Goal: Information Seeking & Learning: Learn about a topic

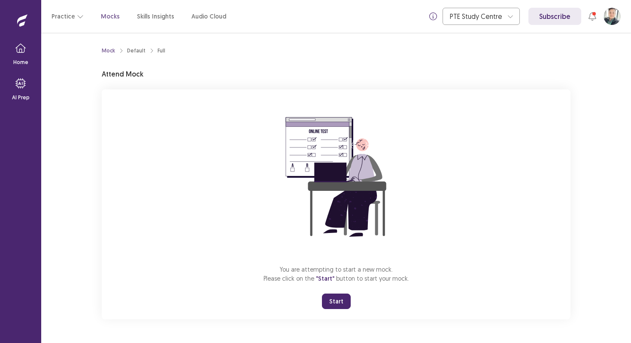
click at [343, 295] on button "Start" at bounding box center [336, 300] width 29 height 15
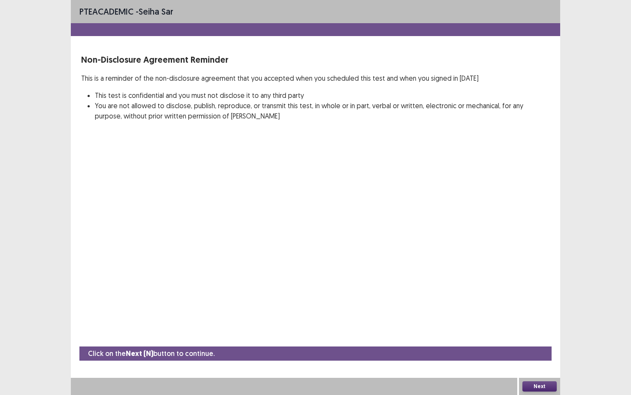
click at [515, 296] on button "Next" at bounding box center [539, 386] width 34 height 10
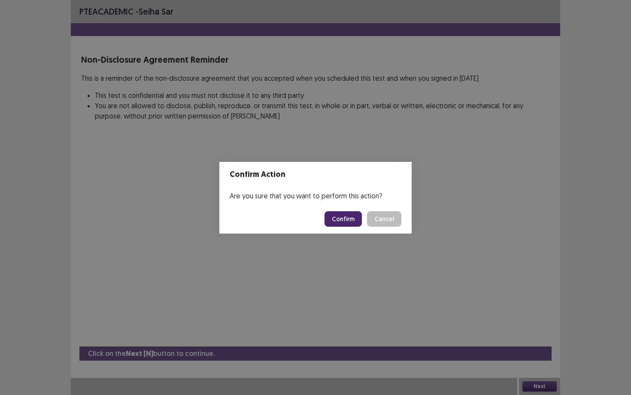
click at [350, 216] on button "Confirm" at bounding box center [343, 218] width 37 height 15
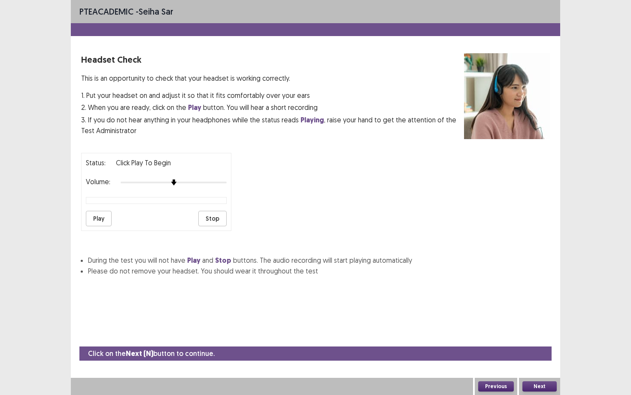
click at [377, 205] on div "Status: Click Play to Begin Volume: Play Stop" at bounding box center [315, 188] width 469 height 85
click at [98, 212] on button "Play" at bounding box center [99, 218] width 26 height 15
click at [100, 212] on button "Play" at bounding box center [99, 218] width 26 height 15
click at [515, 296] on button "Next" at bounding box center [539, 386] width 34 height 10
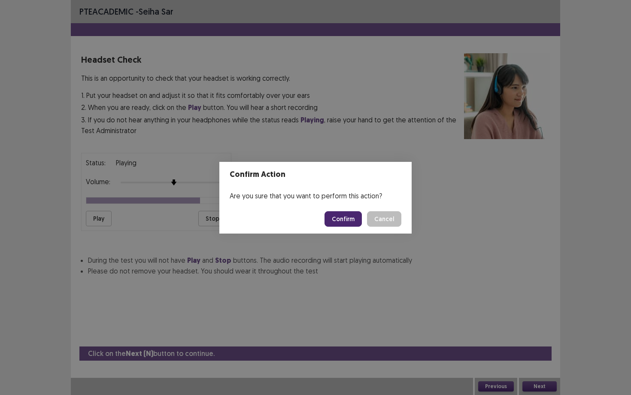
click at [340, 218] on button "Confirm" at bounding box center [343, 218] width 37 height 15
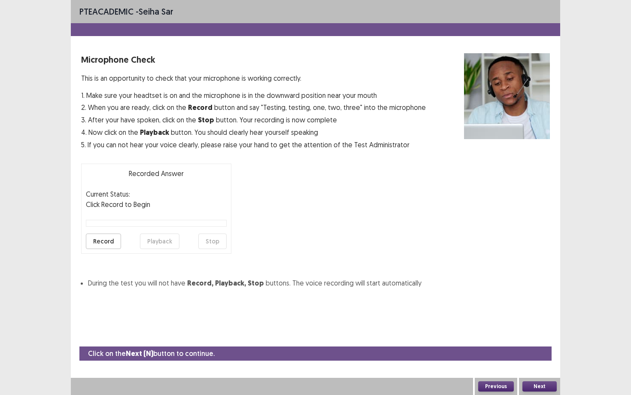
click at [103, 240] on button "Record" at bounding box center [103, 241] width 35 height 15
click at [203, 240] on button "Stop" at bounding box center [212, 241] width 28 height 15
click at [154, 241] on button "Playback" at bounding box center [159, 241] width 39 height 15
click at [515, 296] on button "Next" at bounding box center [539, 386] width 34 height 10
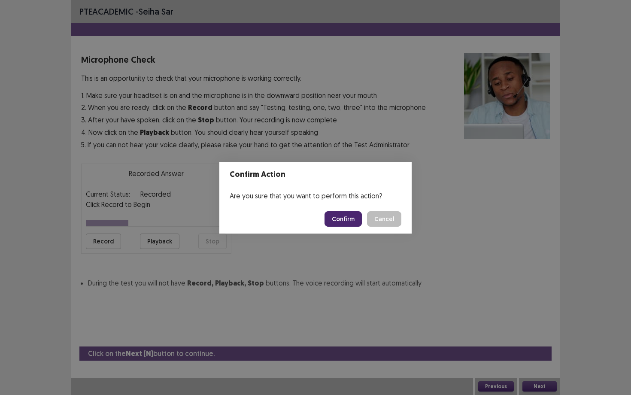
click at [343, 212] on button "Confirm" at bounding box center [343, 218] width 37 height 15
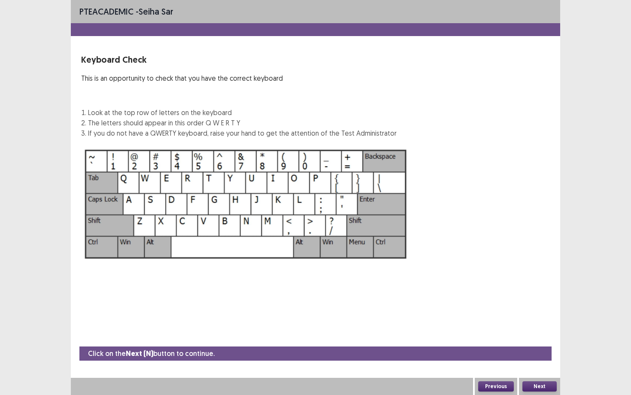
click at [515, 296] on button "Next" at bounding box center [539, 386] width 34 height 10
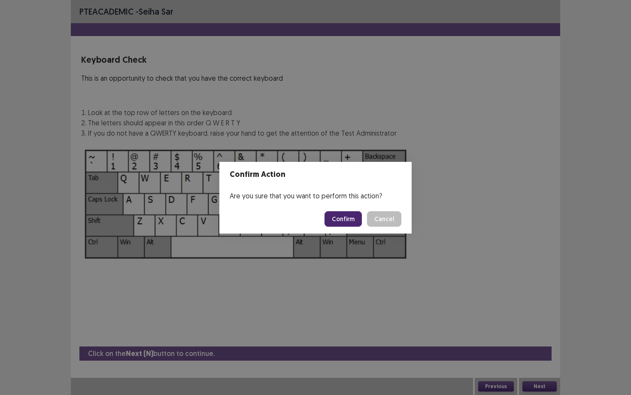
click at [350, 223] on button "Confirm" at bounding box center [343, 218] width 37 height 15
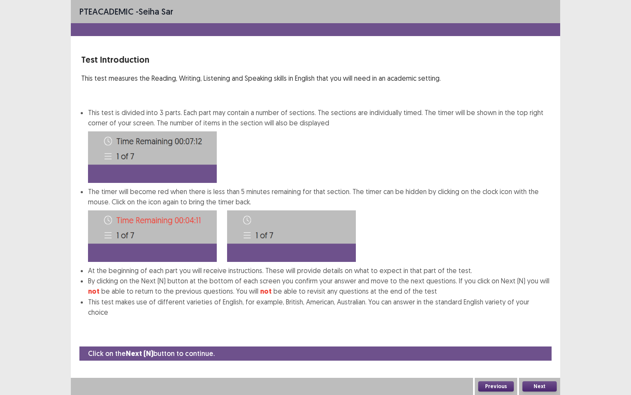
click at [515, 296] on button "Next" at bounding box center [539, 386] width 34 height 10
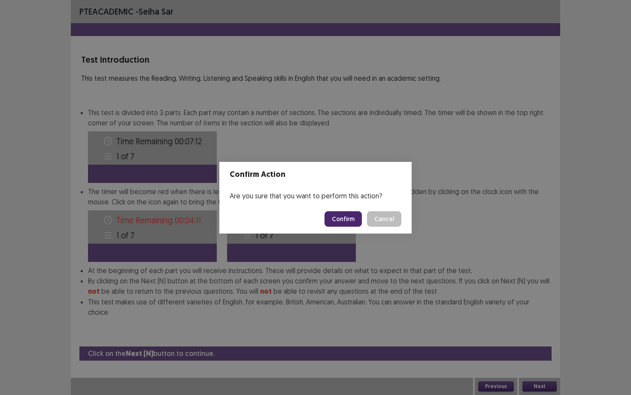
click at [346, 215] on button "Confirm" at bounding box center [343, 218] width 37 height 15
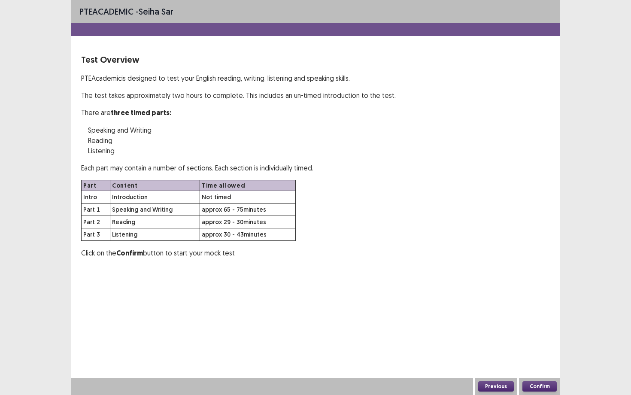
click at [515, 296] on button "Confirm" at bounding box center [539, 386] width 34 height 10
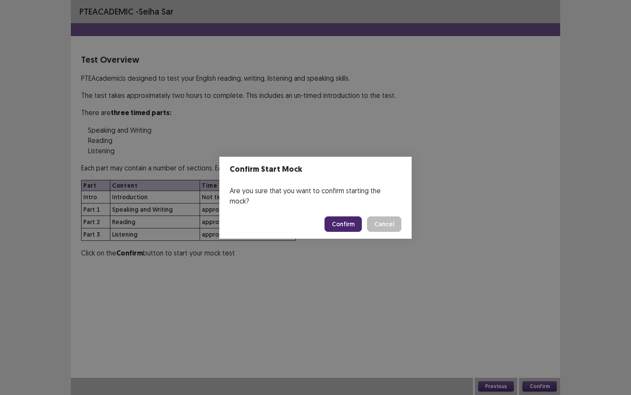
click at [349, 224] on button "Confirm" at bounding box center [343, 223] width 37 height 15
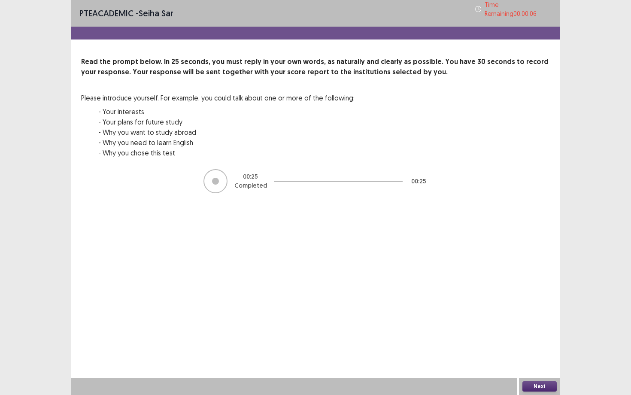
click at [515, 296] on button "Next" at bounding box center [539, 386] width 34 height 10
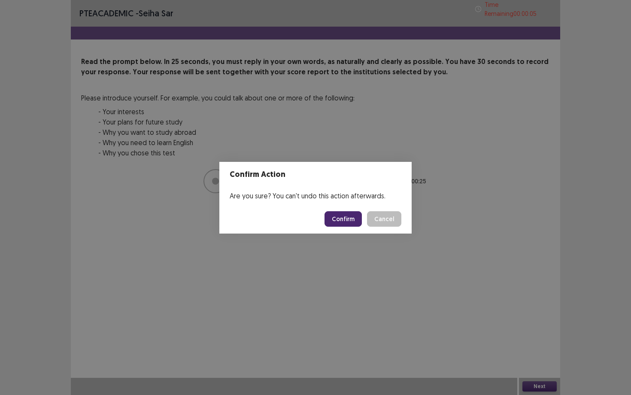
click at [341, 223] on button "Confirm" at bounding box center [343, 218] width 37 height 15
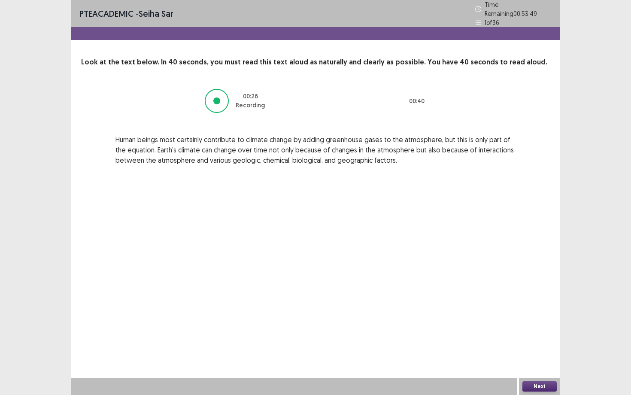
click at [515, 296] on button "Next" at bounding box center [539, 386] width 34 height 10
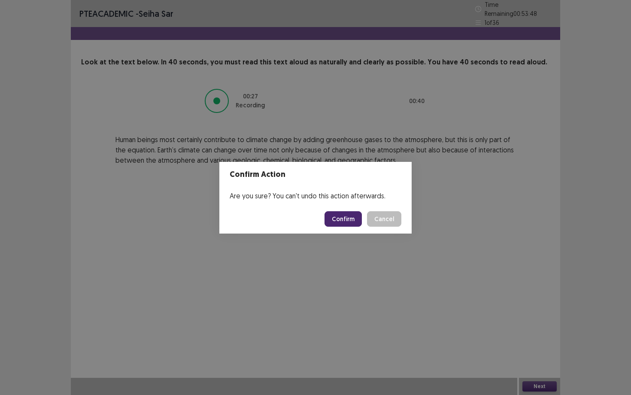
click at [346, 219] on button "Confirm" at bounding box center [343, 218] width 37 height 15
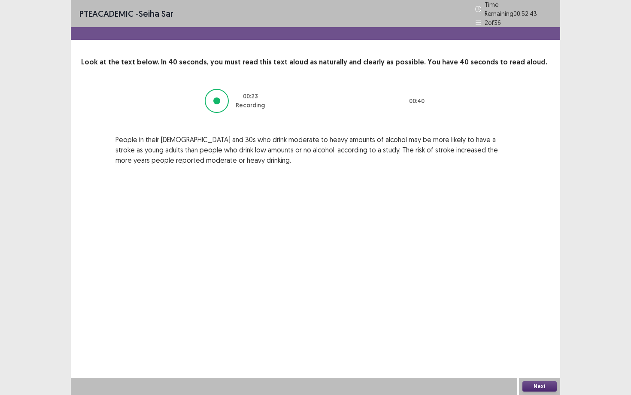
click at [515, 296] on button "Next" at bounding box center [539, 386] width 34 height 10
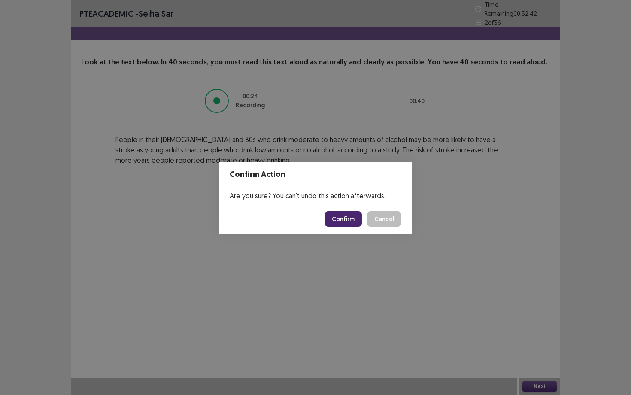
click at [336, 214] on button "Confirm" at bounding box center [343, 218] width 37 height 15
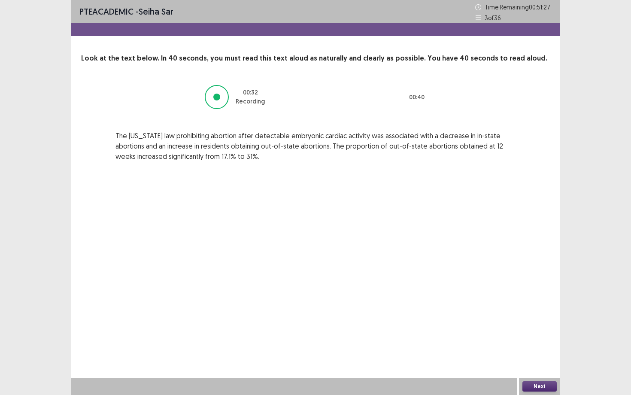
click at [515, 296] on button "Next" at bounding box center [539, 386] width 34 height 10
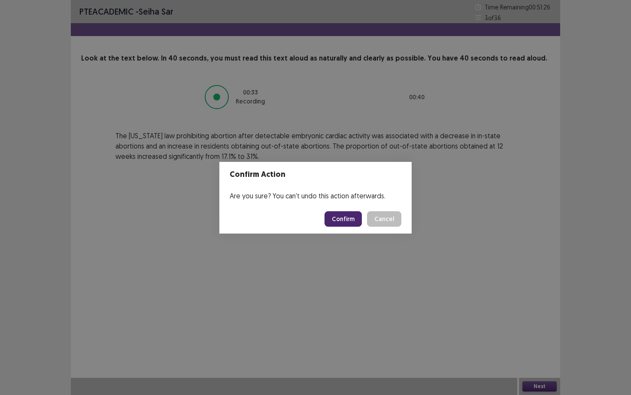
click at [343, 217] on button "Confirm" at bounding box center [343, 218] width 37 height 15
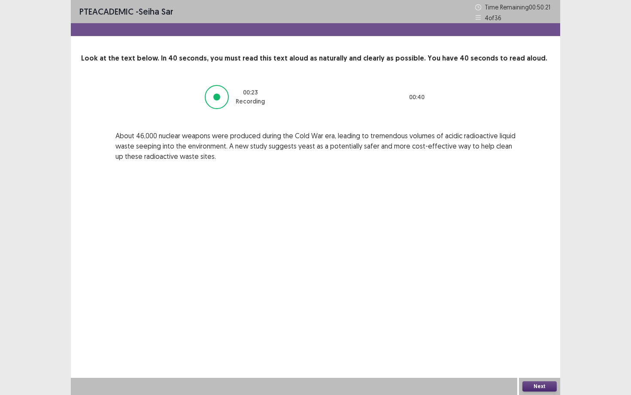
click at [515, 296] on button "Next" at bounding box center [539, 386] width 34 height 10
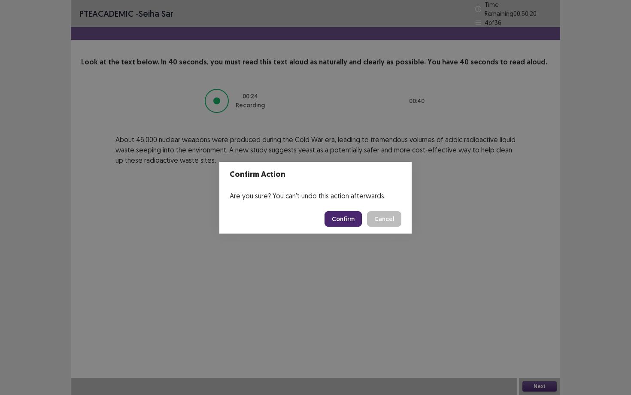
click at [355, 215] on button "Confirm" at bounding box center [343, 218] width 37 height 15
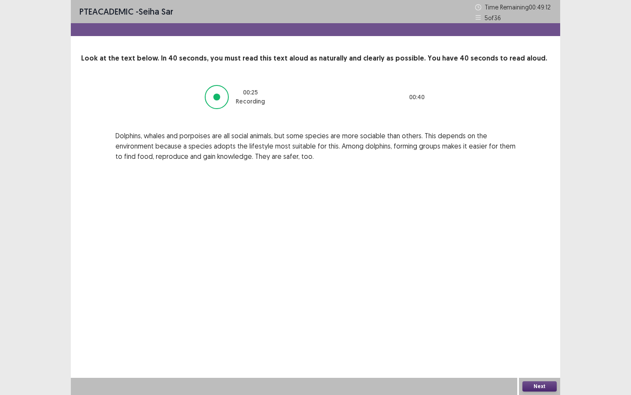
click at [515, 296] on button "Next" at bounding box center [539, 386] width 34 height 10
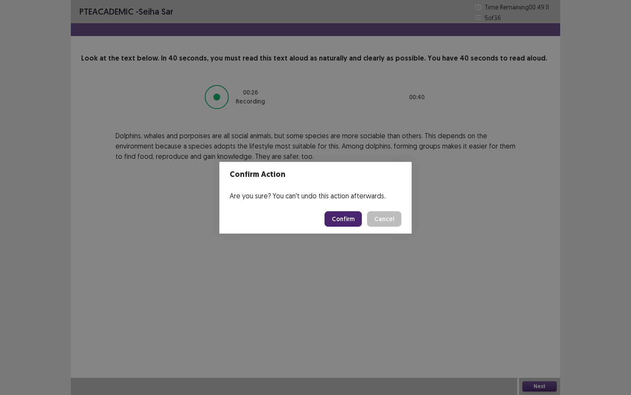
click at [361, 216] on button "Confirm" at bounding box center [343, 218] width 37 height 15
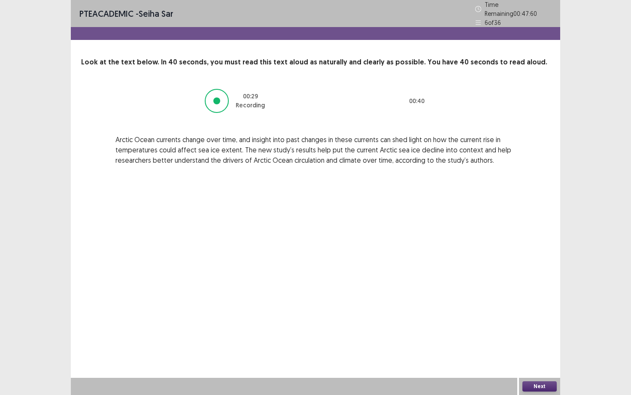
click at [515, 296] on button "Next" at bounding box center [539, 386] width 34 height 10
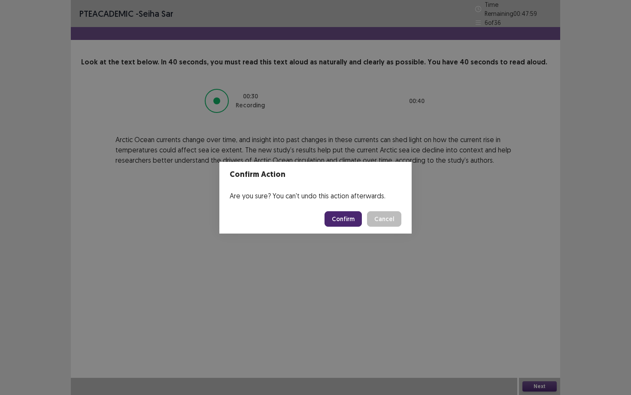
click at [344, 217] on button "Confirm" at bounding box center [343, 218] width 37 height 15
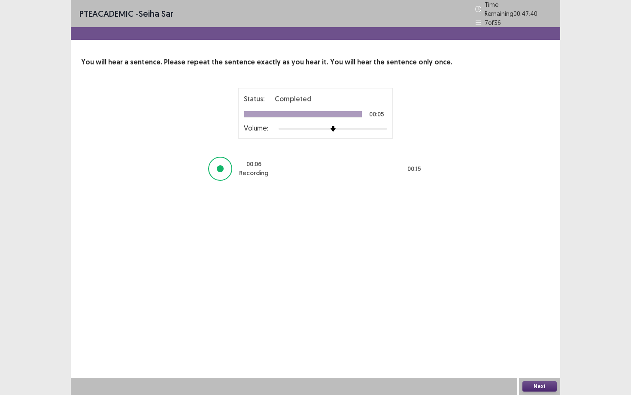
click at [515, 296] on button "Next" at bounding box center [539, 386] width 34 height 10
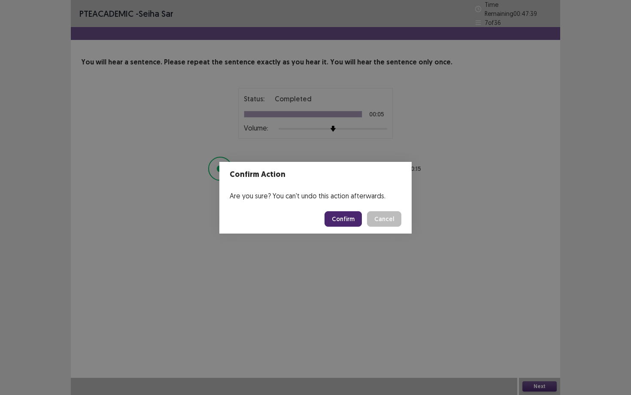
click at [338, 224] on button "Confirm" at bounding box center [343, 218] width 37 height 15
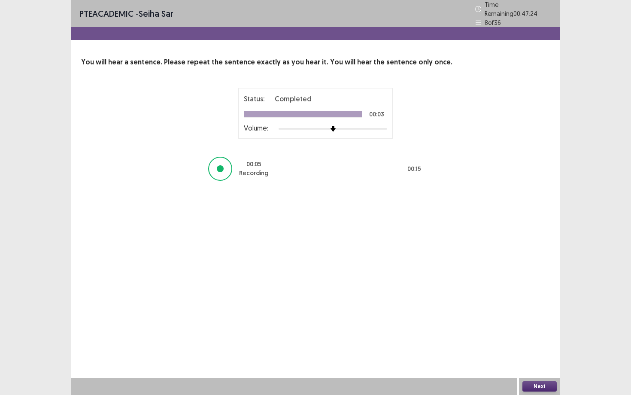
click at [515, 296] on button "Next" at bounding box center [539, 386] width 34 height 10
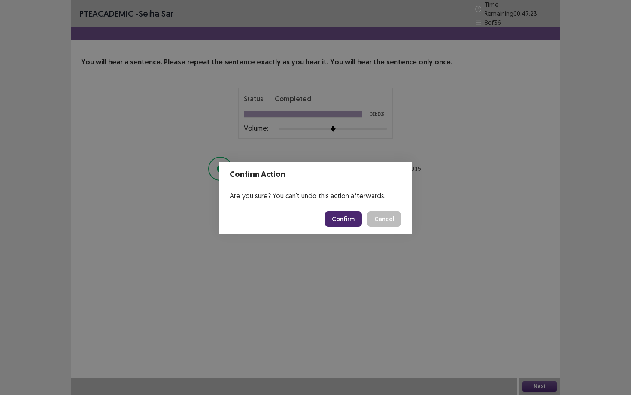
click at [356, 225] on button "Confirm" at bounding box center [343, 218] width 37 height 15
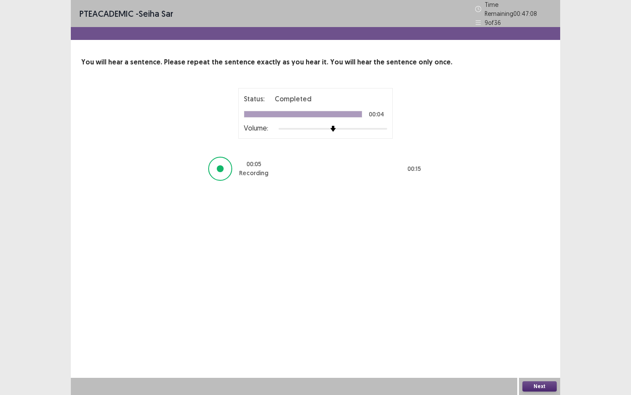
click at [515, 296] on div "Next" at bounding box center [539, 386] width 41 height 17
click at [515, 296] on button "Next" at bounding box center [539, 386] width 34 height 10
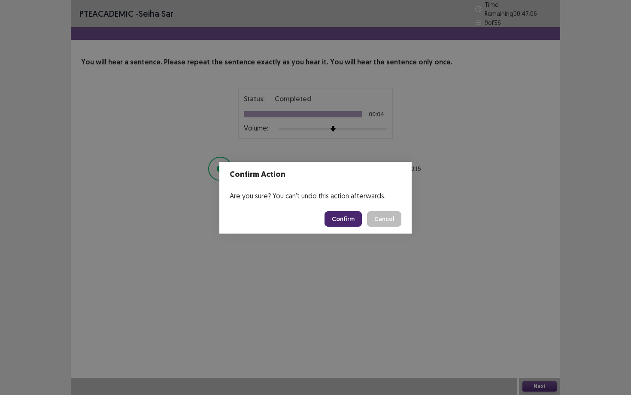
click at [354, 217] on button "Confirm" at bounding box center [343, 218] width 37 height 15
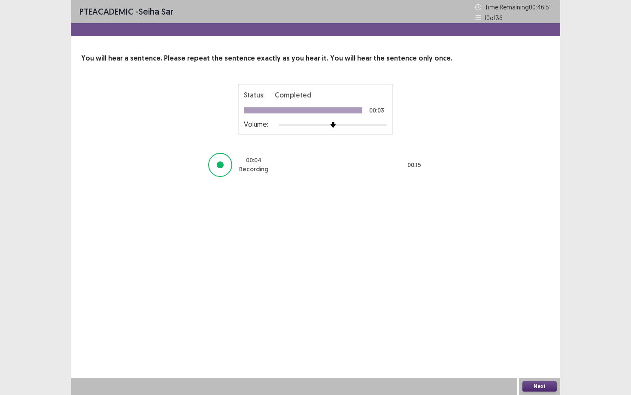
click at [515, 296] on button "Next" at bounding box center [539, 386] width 34 height 10
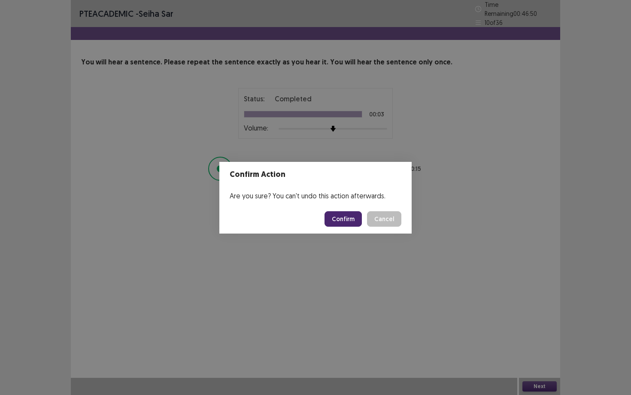
click at [352, 219] on button "Confirm" at bounding box center [343, 218] width 37 height 15
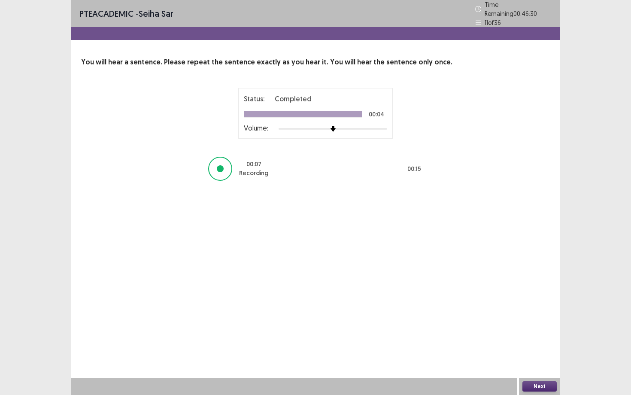
click at [515, 296] on button "Next" at bounding box center [539, 386] width 34 height 10
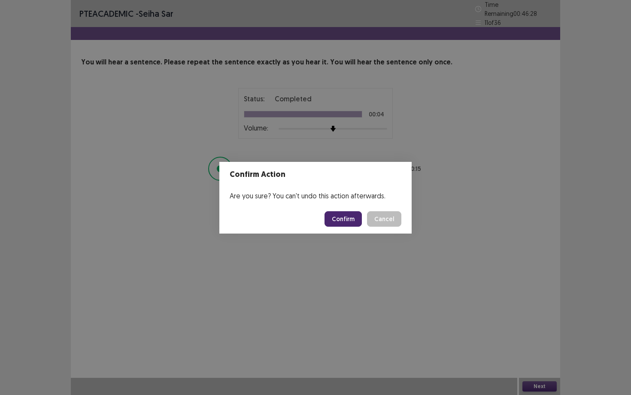
click at [358, 219] on button "Confirm" at bounding box center [343, 218] width 37 height 15
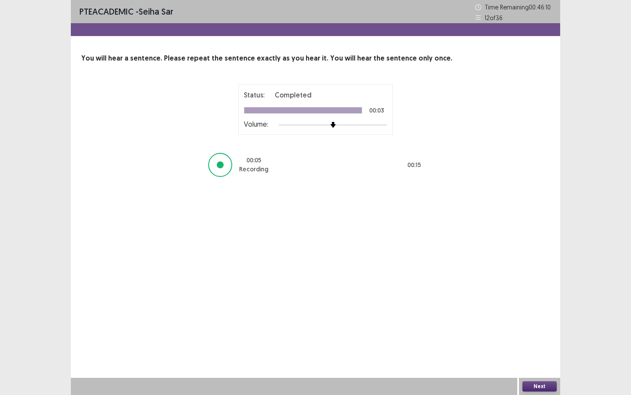
click at [515, 296] on button "Next" at bounding box center [539, 386] width 34 height 10
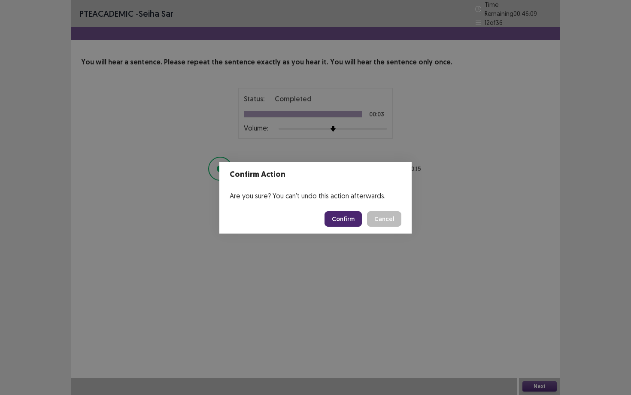
click at [353, 215] on button "Confirm" at bounding box center [343, 218] width 37 height 15
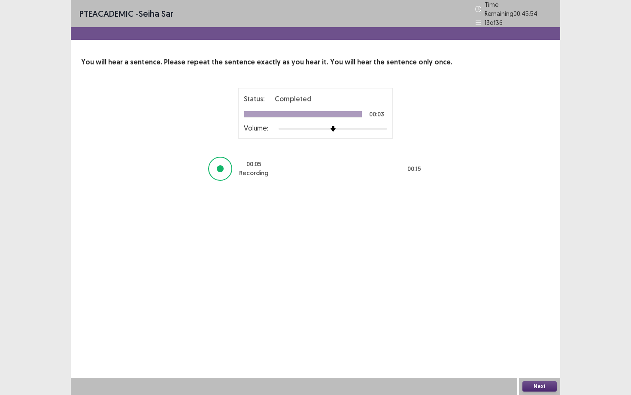
click at [515, 296] on button "Next" at bounding box center [539, 386] width 34 height 10
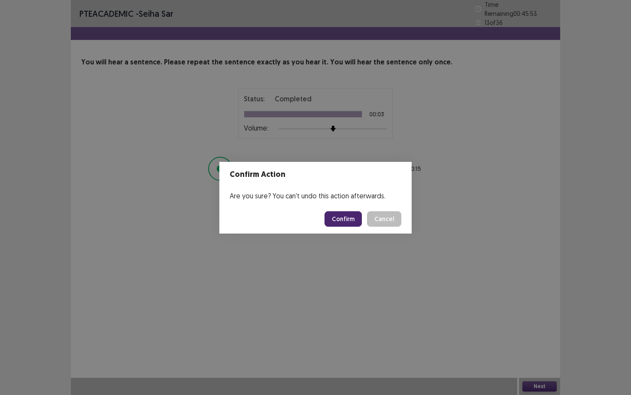
click at [346, 226] on button "Confirm" at bounding box center [343, 218] width 37 height 15
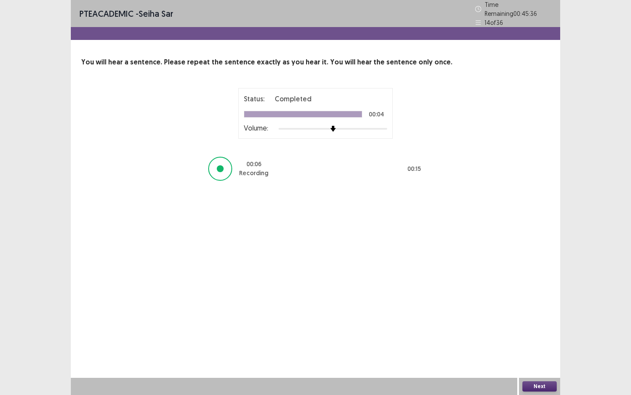
click at [515, 296] on button "Next" at bounding box center [539, 386] width 34 height 10
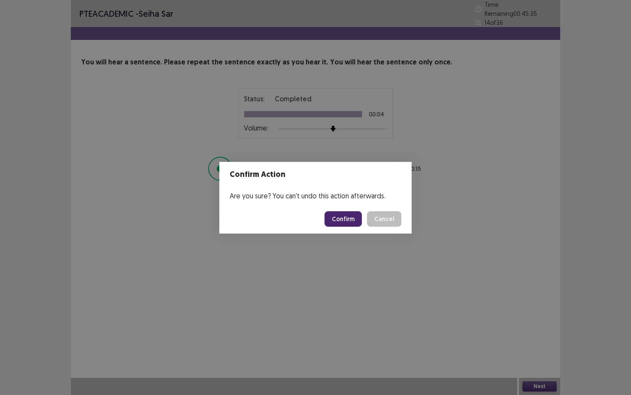
click at [358, 224] on button "Confirm" at bounding box center [343, 218] width 37 height 15
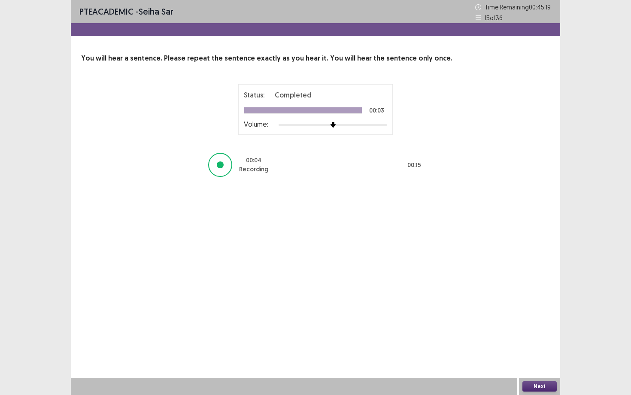
click at [515, 296] on button "Next" at bounding box center [539, 386] width 34 height 10
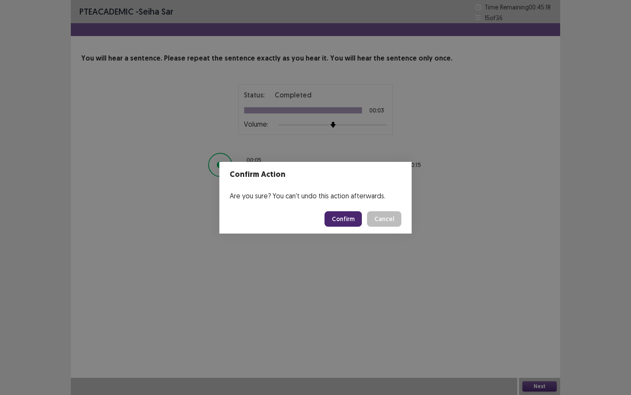
click at [358, 220] on button "Confirm" at bounding box center [343, 218] width 37 height 15
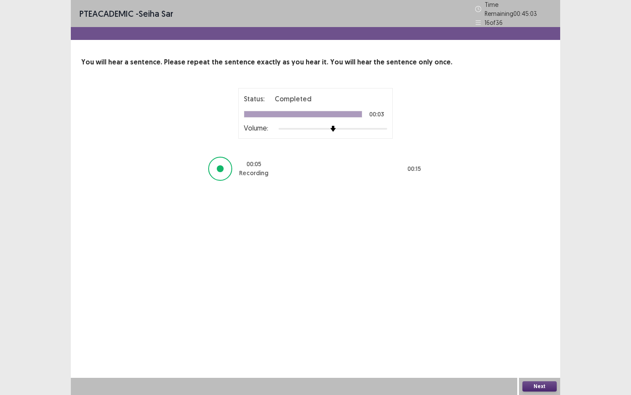
click at [515, 296] on button "Next" at bounding box center [539, 386] width 34 height 10
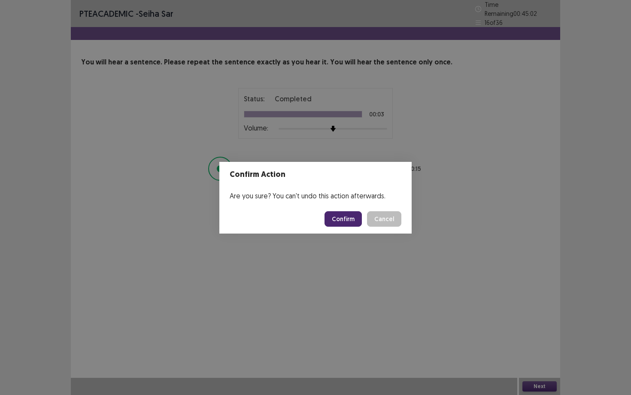
click at [346, 219] on button "Confirm" at bounding box center [343, 218] width 37 height 15
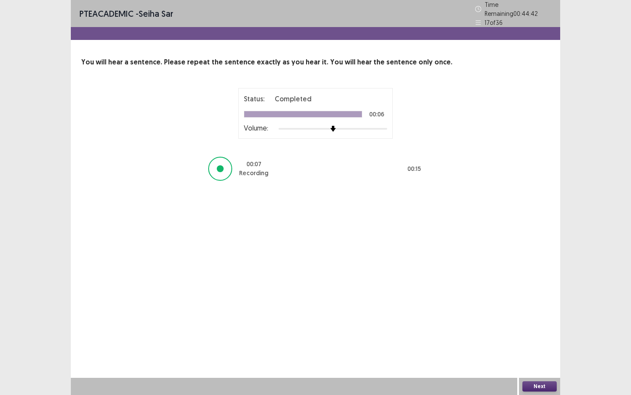
click at [515, 296] on button "Next" at bounding box center [539, 386] width 34 height 10
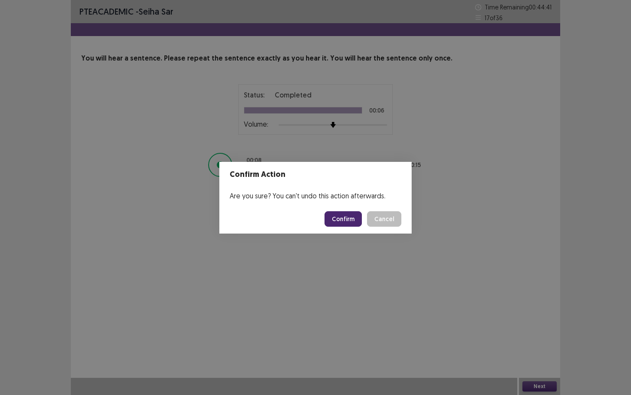
click at [345, 221] on button "Confirm" at bounding box center [343, 218] width 37 height 15
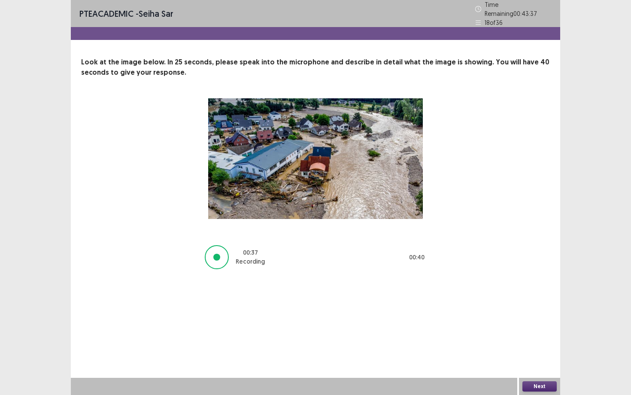
click at [515, 296] on button "Next" at bounding box center [539, 386] width 34 height 10
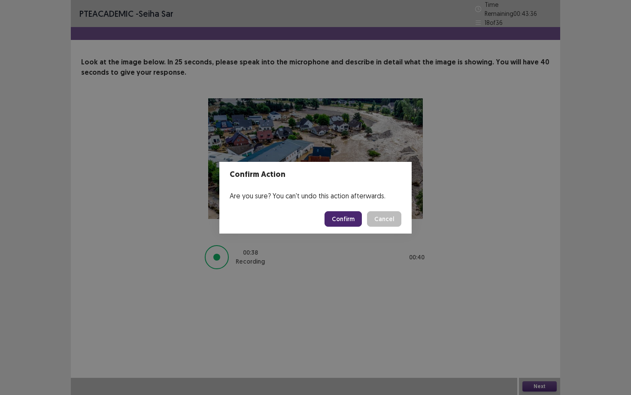
click at [354, 213] on button "Confirm" at bounding box center [343, 218] width 37 height 15
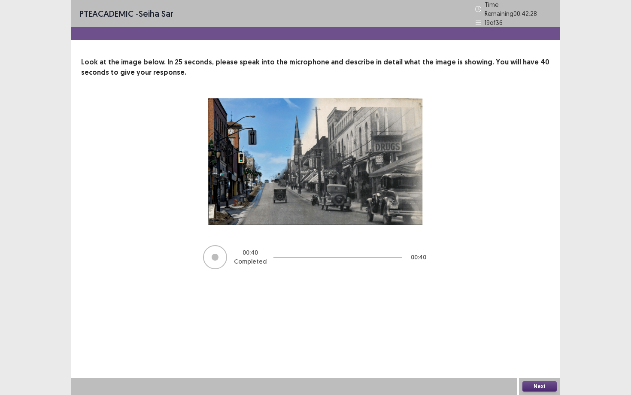
click at [515, 296] on button "Next" at bounding box center [539, 386] width 34 height 10
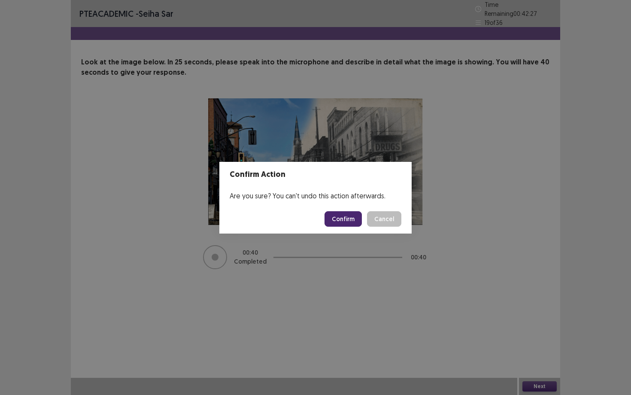
click at [355, 217] on button "Confirm" at bounding box center [343, 218] width 37 height 15
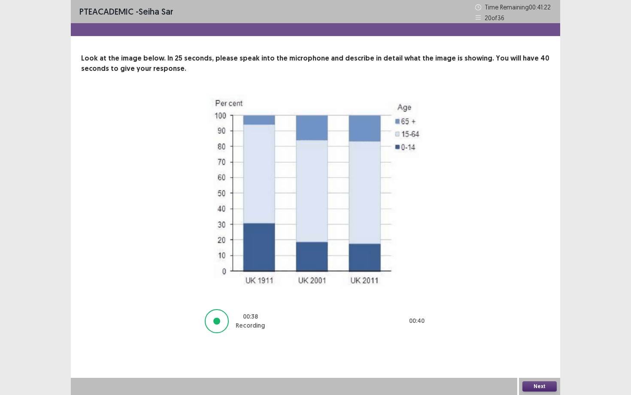
click at [515, 296] on button "Next" at bounding box center [539, 386] width 34 height 10
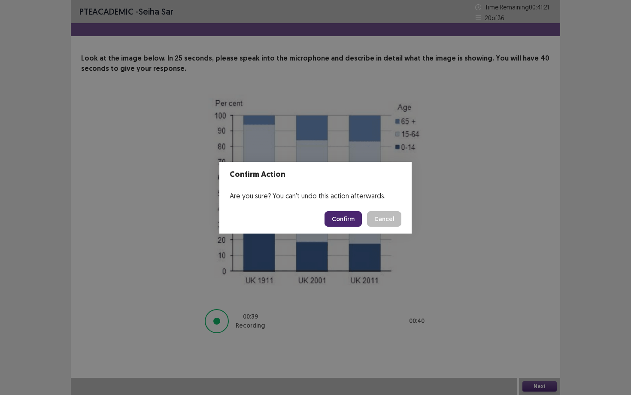
click at [343, 221] on button "Confirm" at bounding box center [343, 218] width 37 height 15
click at [408, 63] on div "Confirm Action Are you sure? You can't undo this action afterwards. Loading... …" at bounding box center [315, 197] width 631 height 395
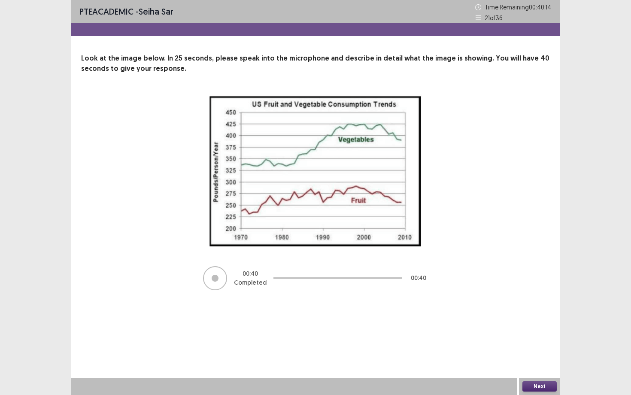
click at [515, 296] on button "Next" at bounding box center [539, 386] width 34 height 10
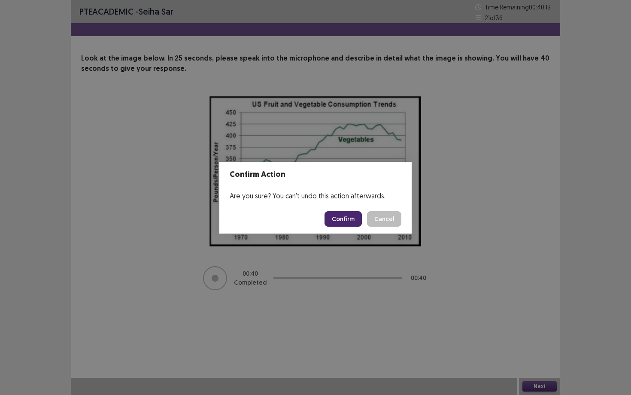
click at [340, 219] on button "Confirm" at bounding box center [343, 218] width 37 height 15
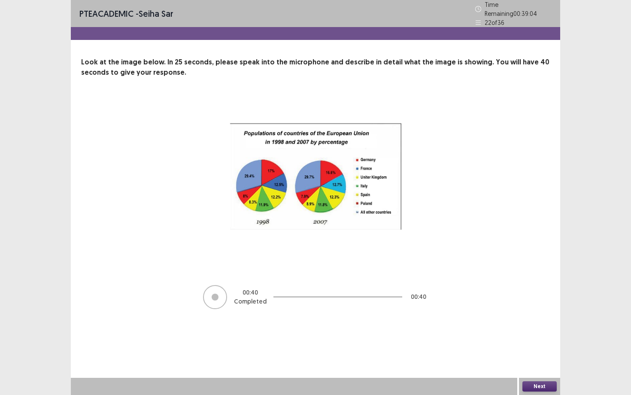
click at [515, 296] on button "Next" at bounding box center [539, 386] width 34 height 10
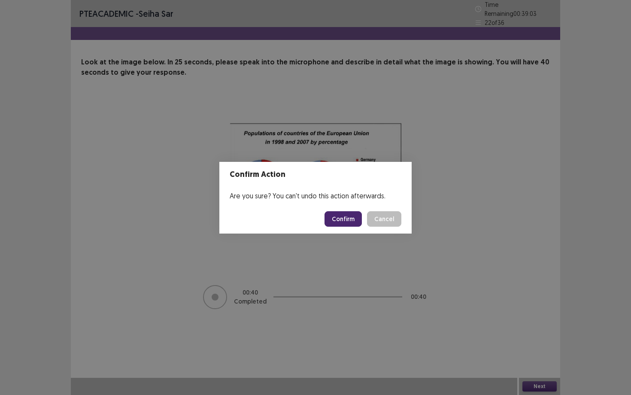
click at [344, 212] on button "Confirm" at bounding box center [343, 218] width 37 height 15
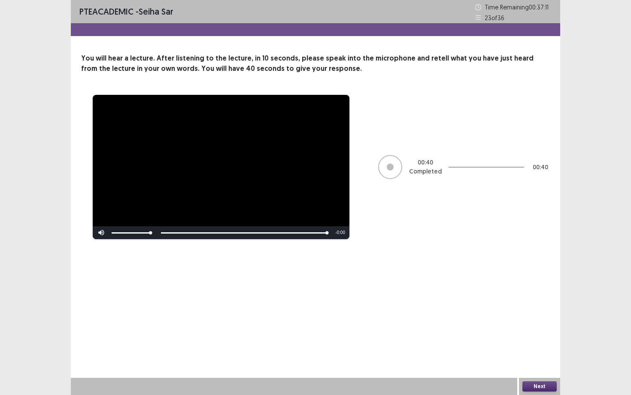
click at [515, 296] on button "Next" at bounding box center [539, 386] width 34 height 10
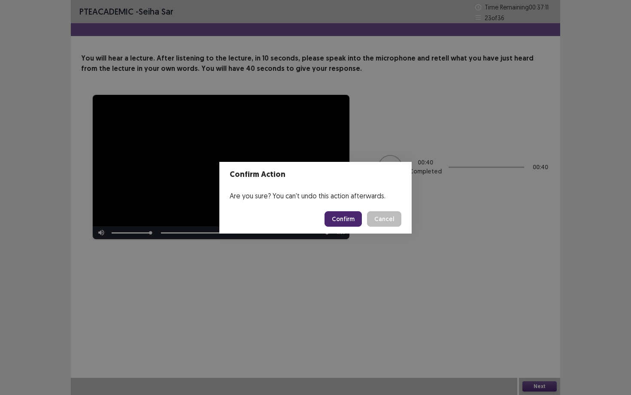
click at [340, 215] on button "Confirm" at bounding box center [343, 218] width 37 height 15
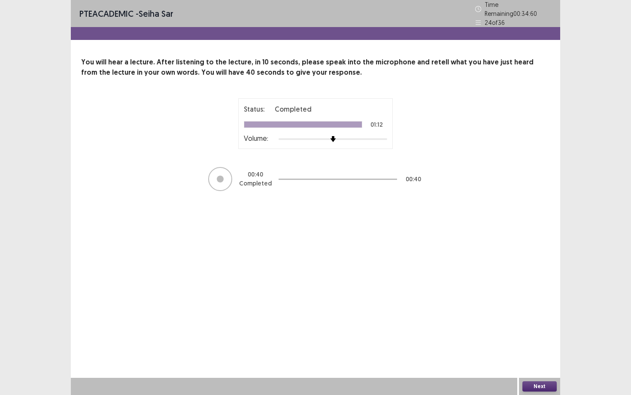
click at [515, 296] on button "Next" at bounding box center [539, 386] width 34 height 10
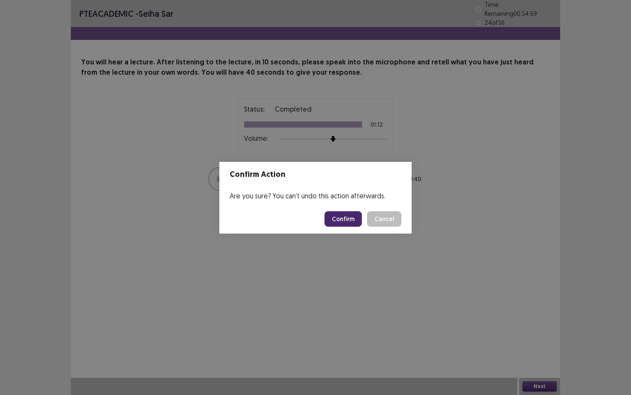
click at [339, 225] on button "Confirm" at bounding box center [343, 218] width 37 height 15
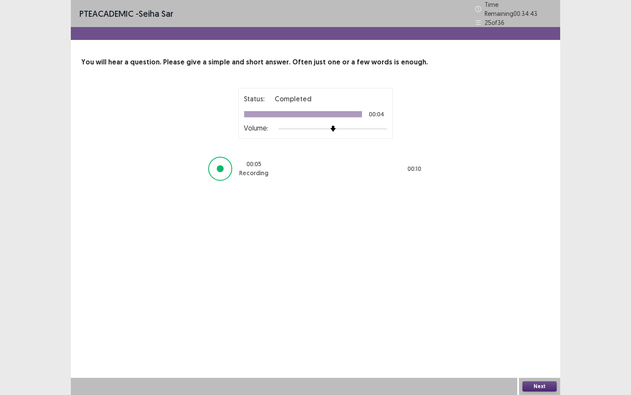
click at [515, 296] on button "Next" at bounding box center [539, 386] width 34 height 10
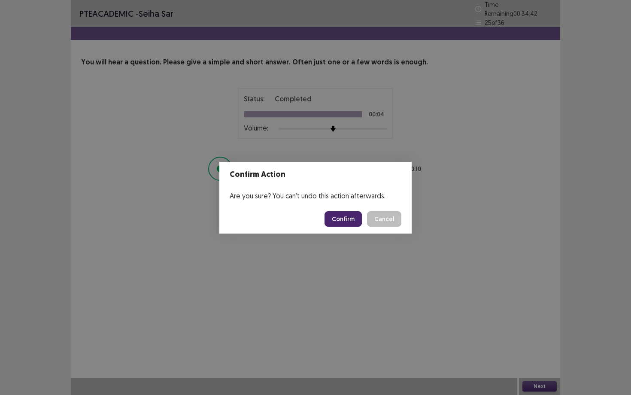
click at [352, 218] on button "Confirm" at bounding box center [343, 218] width 37 height 15
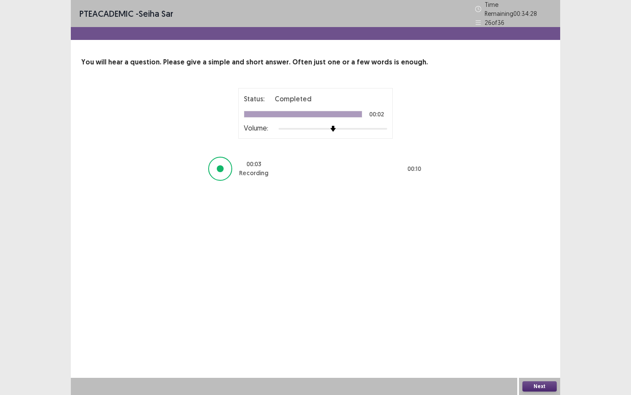
click at [515, 296] on button "Next" at bounding box center [539, 386] width 34 height 10
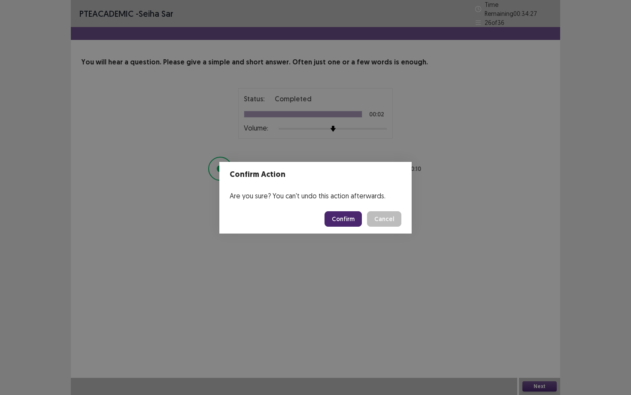
click at [342, 215] on button "Confirm" at bounding box center [343, 218] width 37 height 15
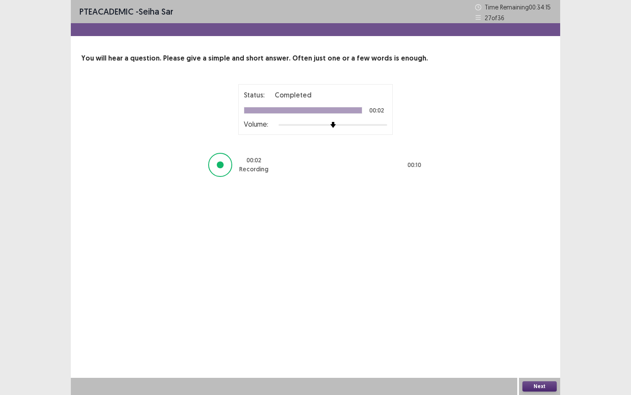
click at [515, 296] on button "Next" at bounding box center [539, 386] width 34 height 10
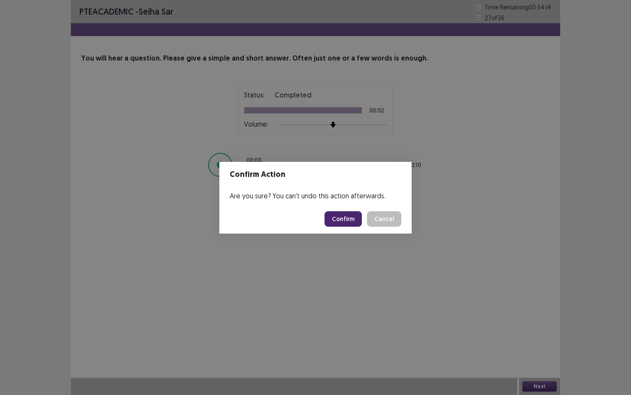
click at [339, 221] on button "Confirm" at bounding box center [343, 218] width 37 height 15
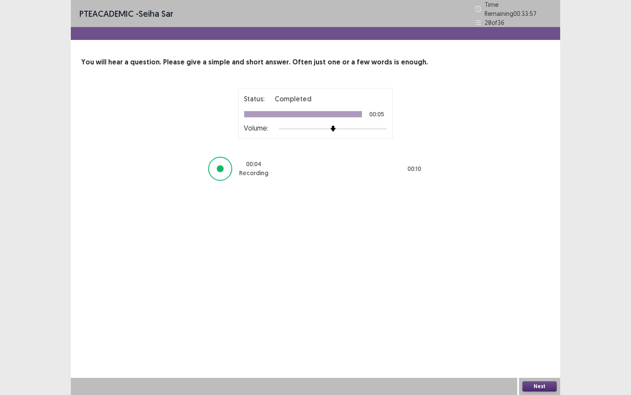
click at [515, 296] on button "Next" at bounding box center [539, 386] width 34 height 10
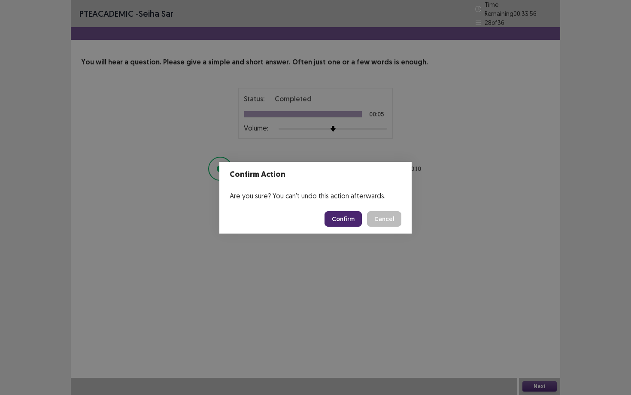
click at [338, 215] on button "Confirm" at bounding box center [343, 218] width 37 height 15
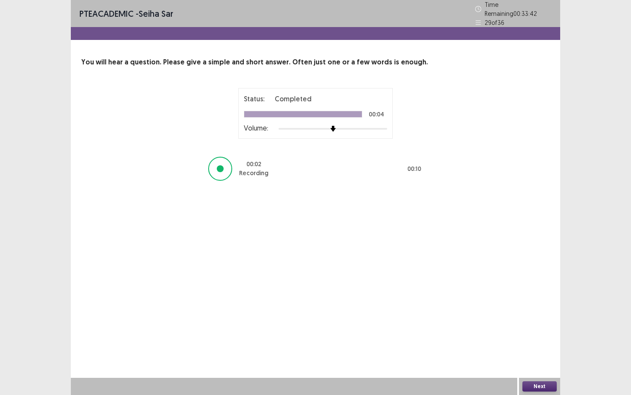
click at [515, 296] on button "Next" at bounding box center [539, 386] width 34 height 10
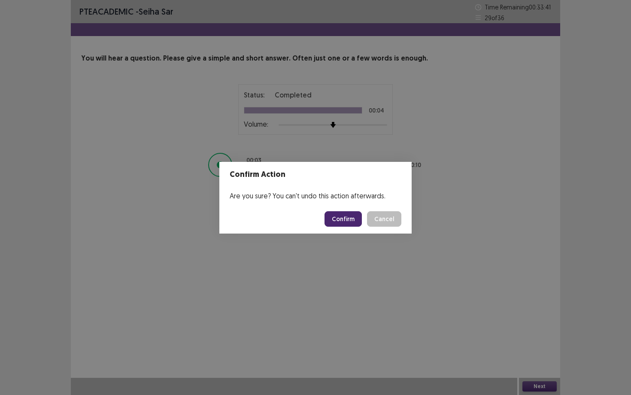
click at [341, 216] on button "Confirm" at bounding box center [343, 218] width 37 height 15
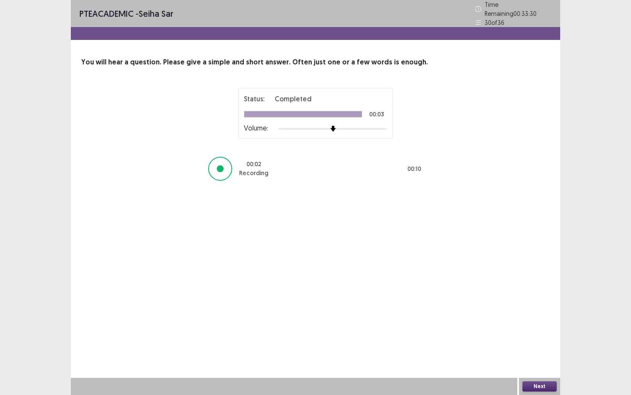
click at [515, 296] on button "Next" at bounding box center [539, 386] width 34 height 10
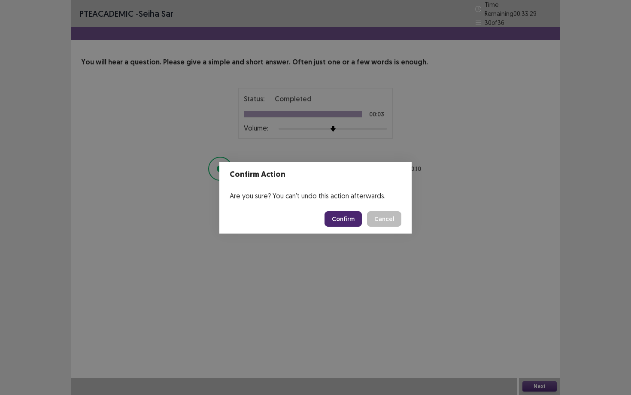
click at [349, 216] on button "Confirm" at bounding box center [343, 218] width 37 height 15
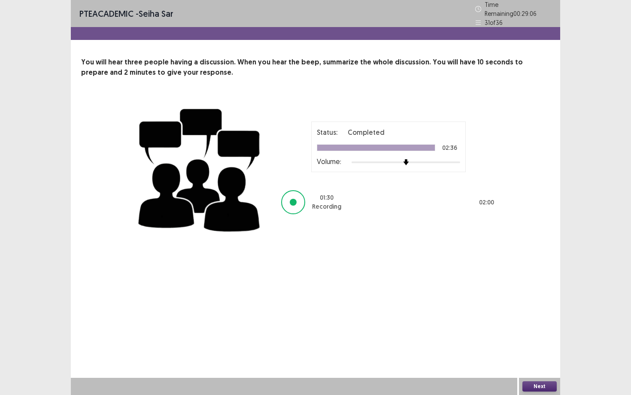
click at [515, 296] on button "Next" at bounding box center [539, 386] width 34 height 10
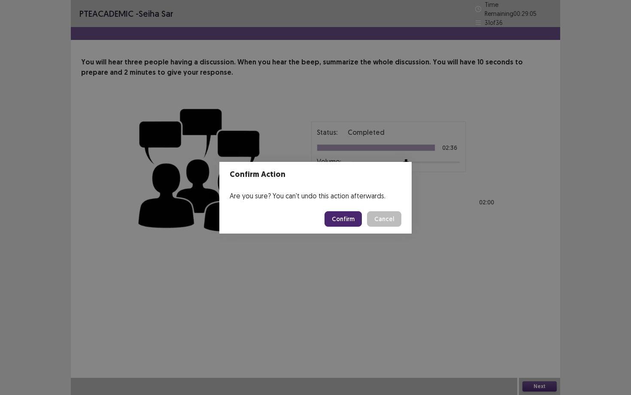
click at [335, 220] on button "Confirm" at bounding box center [343, 218] width 37 height 15
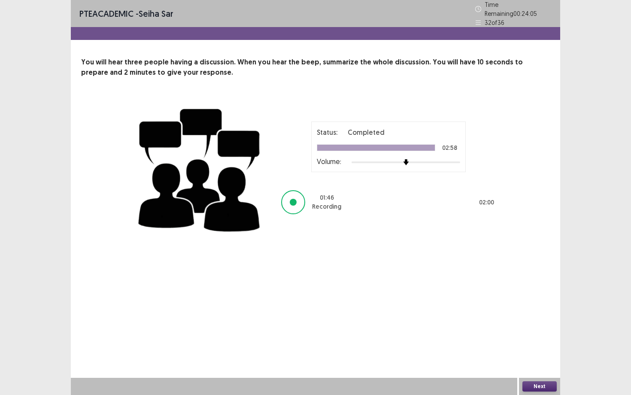
click at [515, 296] on button "Next" at bounding box center [539, 386] width 34 height 10
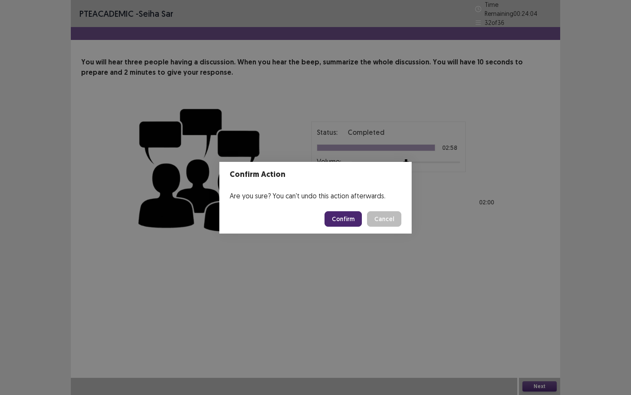
click at [346, 225] on button "Confirm" at bounding box center [343, 218] width 37 height 15
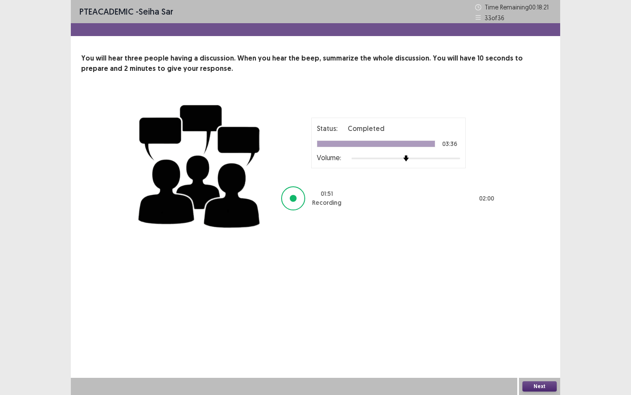
click at [515, 296] on button "Next" at bounding box center [539, 386] width 34 height 10
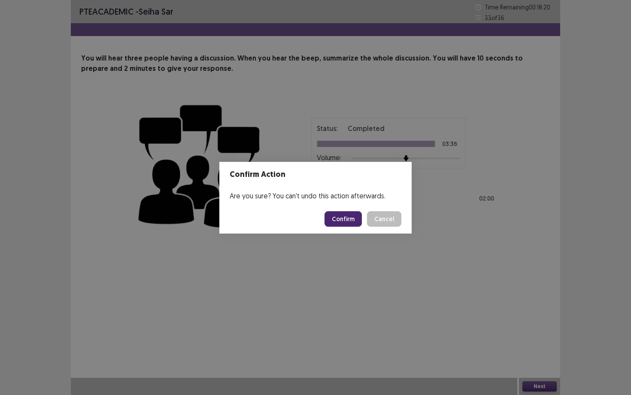
click at [353, 220] on button "Confirm" at bounding box center [343, 218] width 37 height 15
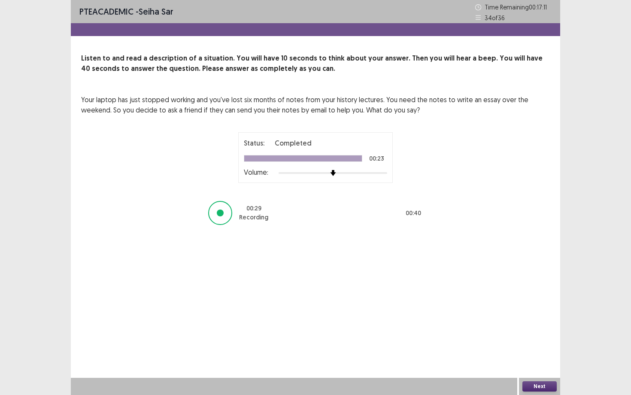
click at [515, 296] on button "Next" at bounding box center [539, 386] width 34 height 10
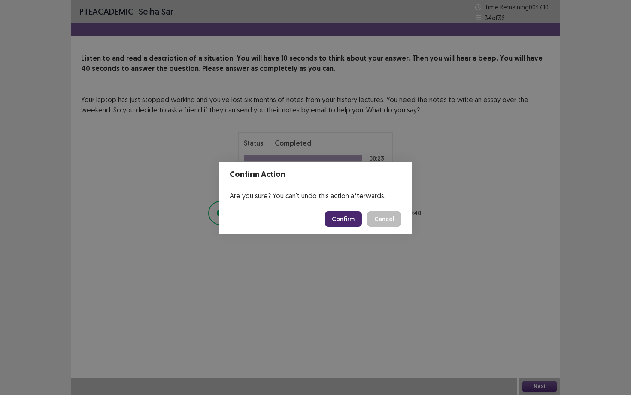
click at [354, 223] on button "Confirm" at bounding box center [343, 218] width 37 height 15
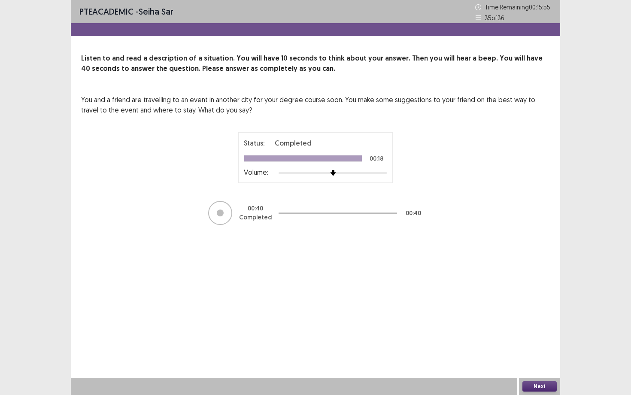
click at [515, 296] on button "Next" at bounding box center [539, 386] width 34 height 10
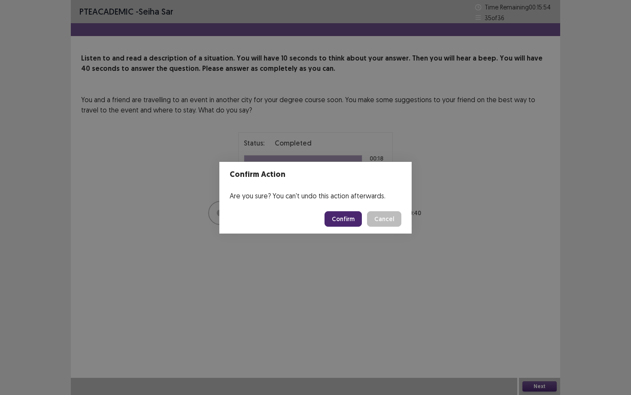
click at [337, 223] on button "Confirm" at bounding box center [343, 218] width 37 height 15
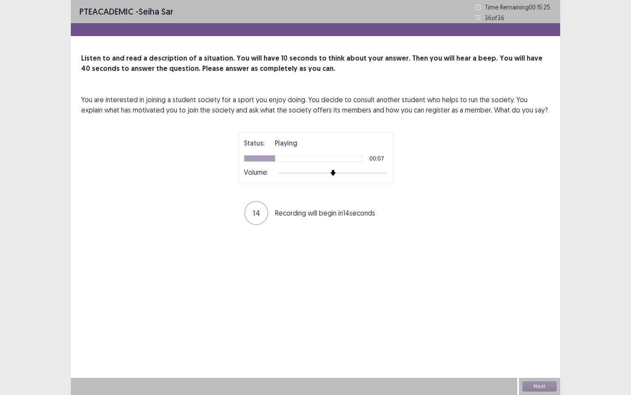
click at [449, 184] on div "You are interested in joining a student society for a sport you enjoy doing. Yo…" at bounding box center [315, 159] width 469 height 131
click at [387, 224] on div "13 Recording will begin in 13 seconds" at bounding box center [315, 213] width 215 height 26
click at [515, 296] on button "Next" at bounding box center [539, 386] width 34 height 10
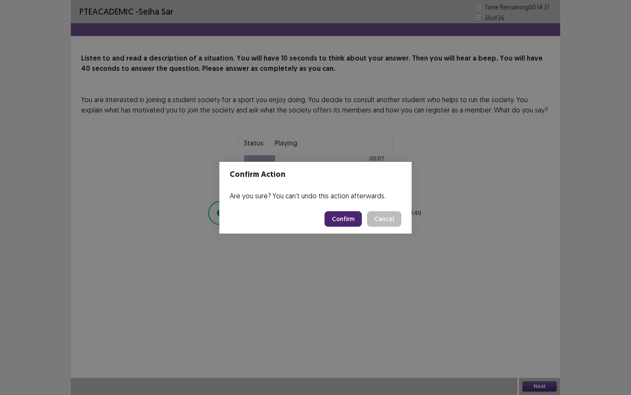
click at [352, 219] on button "Confirm" at bounding box center [343, 218] width 37 height 15
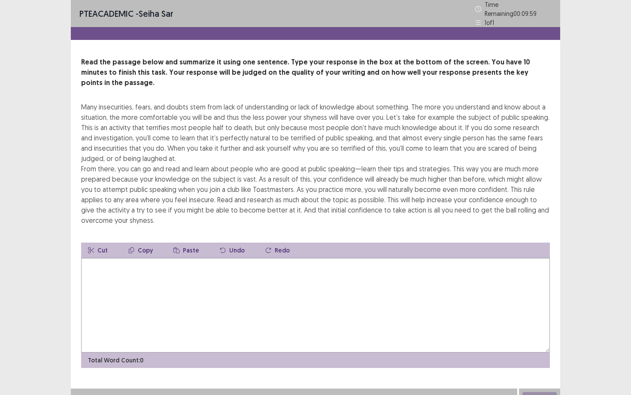
click at [324, 279] on textarea at bounding box center [315, 305] width 469 height 94
click at [111, 287] on textarea at bounding box center [315, 305] width 469 height 94
type textarea "*"
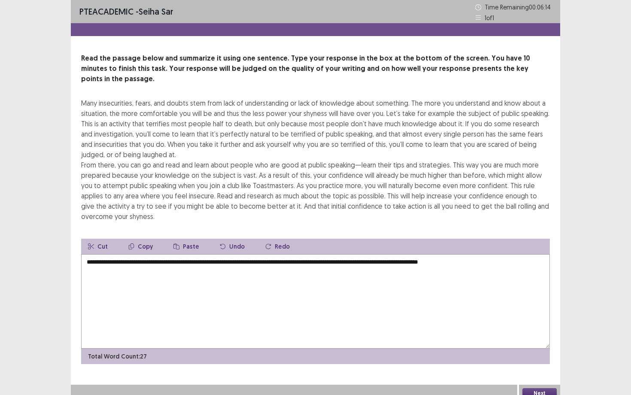
drag, startPoint x: 82, startPoint y: 165, endPoint x: 147, endPoint y: 164, distance: 65.2
click at [148, 165] on div "Many insecurities, fears, and doubts stem from lack of understanding or lack of…" at bounding box center [315, 160] width 469 height 124
drag, startPoint x: 148, startPoint y: 165, endPoint x: 209, endPoint y: 167, distance: 61.4
click at [209, 167] on div "Many insecurities, fears, and doubts stem from lack of understanding or lack of…" at bounding box center [315, 160] width 469 height 124
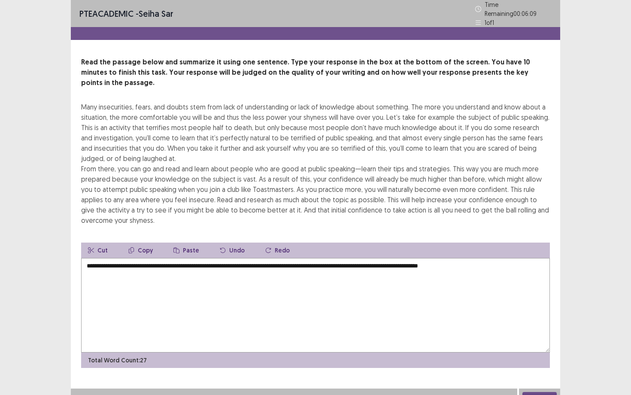
click at [496, 260] on textarea "**********" at bounding box center [315, 305] width 469 height 94
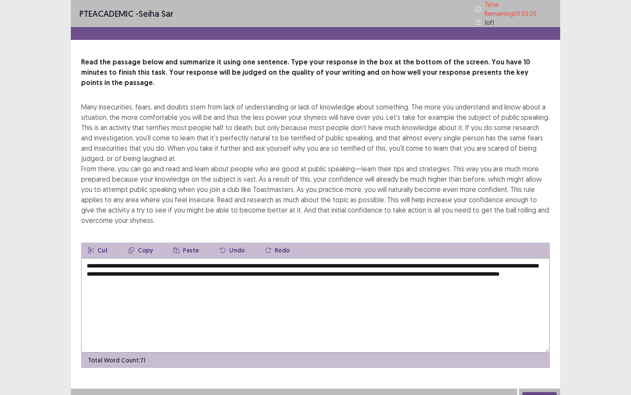
drag, startPoint x: 86, startPoint y: 252, endPoint x: 158, endPoint y: 252, distance: 72.5
click at [159, 258] on textarea "**********" at bounding box center [315, 305] width 469 height 94
click at [158, 258] on textarea "**********" at bounding box center [315, 305] width 469 height 94
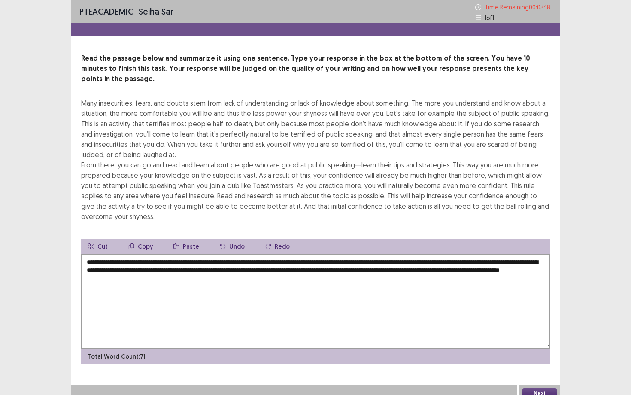
click at [153, 254] on textarea "**********" at bounding box center [315, 301] width 469 height 94
drag, startPoint x: 157, startPoint y: 251, endPoint x: 197, endPoint y: 251, distance: 40.4
click at [197, 254] on textarea "**********" at bounding box center [315, 301] width 469 height 94
drag, startPoint x: 186, startPoint y: 251, endPoint x: 224, endPoint y: 252, distance: 37.8
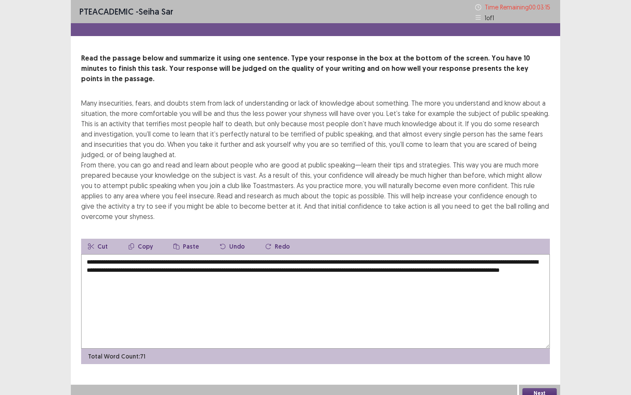
click at [224, 254] on textarea "**********" at bounding box center [315, 301] width 469 height 94
click at [201, 254] on textarea "**********" at bounding box center [315, 301] width 469 height 94
click at [228, 254] on textarea "**********" at bounding box center [315, 301] width 469 height 94
click at [224, 254] on textarea "**********" at bounding box center [315, 301] width 469 height 94
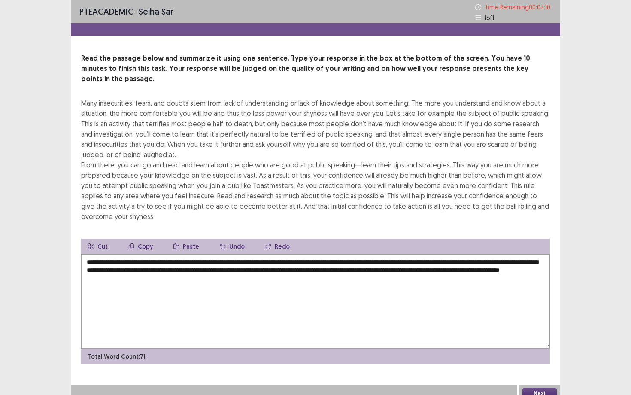
click at [260, 255] on textarea "**********" at bounding box center [315, 301] width 469 height 94
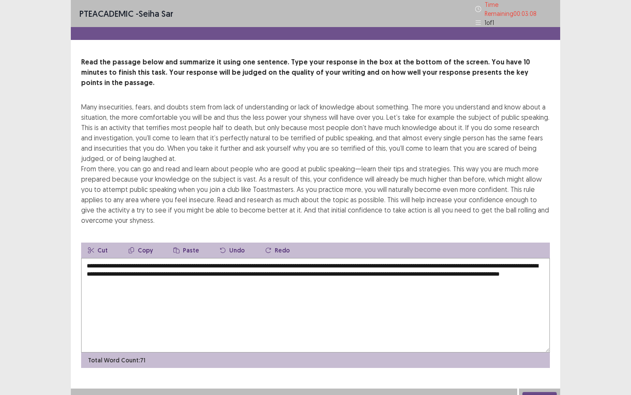
drag, startPoint x: 241, startPoint y: 252, endPoint x: 267, endPoint y: 252, distance: 26.2
click at [268, 258] on textarea "**********" at bounding box center [315, 305] width 469 height 94
click at [267, 258] on textarea "**********" at bounding box center [315, 305] width 469 height 94
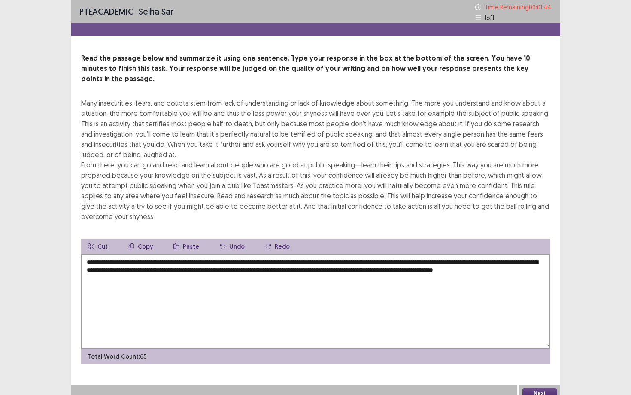
click at [236, 239] on button "Undo" at bounding box center [232, 246] width 39 height 15
click at [233, 288] on textarea "**********" at bounding box center [315, 301] width 469 height 94
click at [265, 259] on textarea "**********" at bounding box center [315, 301] width 469 height 94
click at [322, 254] on textarea "**********" at bounding box center [315, 301] width 469 height 94
click at [339, 254] on textarea "**********" at bounding box center [315, 301] width 469 height 94
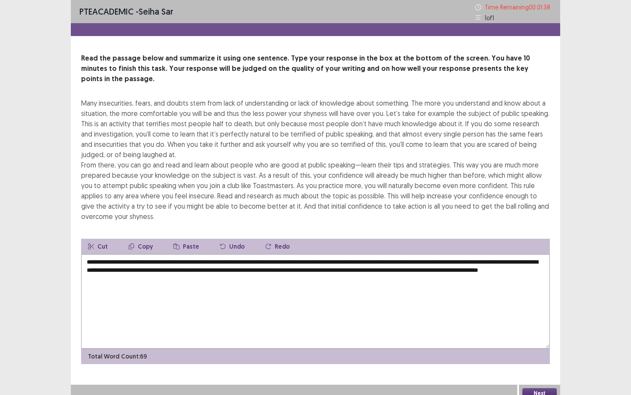
drag, startPoint x: 135, startPoint y: 258, endPoint x: 174, endPoint y: 259, distance: 39.1
click at [174, 259] on textarea "**********" at bounding box center [315, 301] width 469 height 94
click at [232, 239] on button "Undo" at bounding box center [232, 246] width 39 height 15
click at [221, 279] on textarea "**********" at bounding box center [315, 301] width 469 height 94
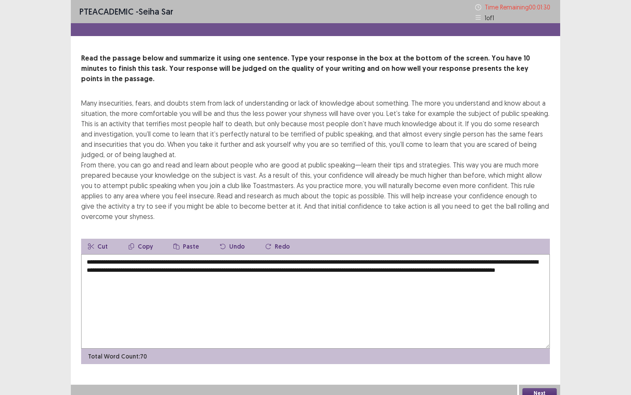
drag, startPoint x: 148, startPoint y: 259, endPoint x: 218, endPoint y: 259, distance: 70.8
click at [219, 259] on textarea "**********" at bounding box center [315, 301] width 469 height 94
click at [218, 259] on textarea "**********" at bounding box center [315, 301] width 469 height 94
click at [262, 259] on textarea "**********" at bounding box center [315, 301] width 469 height 94
click at [263, 263] on textarea "**********" at bounding box center [315, 301] width 469 height 94
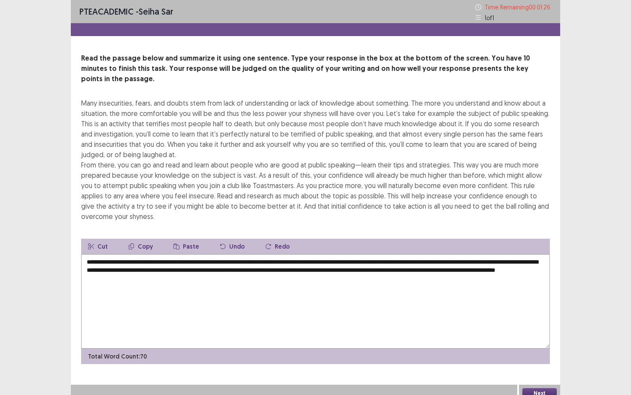
drag, startPoint x: 252, startPoint y: 261, endPoint x: 289, endPoint y: 261, distance: 37.3
click at [290, 262] on textarea "**********" at bounding box center [315, 301] width 469 height 94
click at [289, 261] on textarea "**********" at bounding box center [315, 301] width 469 height 94
drag, startPoint x: 289, startPoint y: 261, endPoint x: 337, endPoint y: 263, distance: 47.7
click at [337, 263] on textarea "**********" at bounding box center [315, 301] width 469 height 94
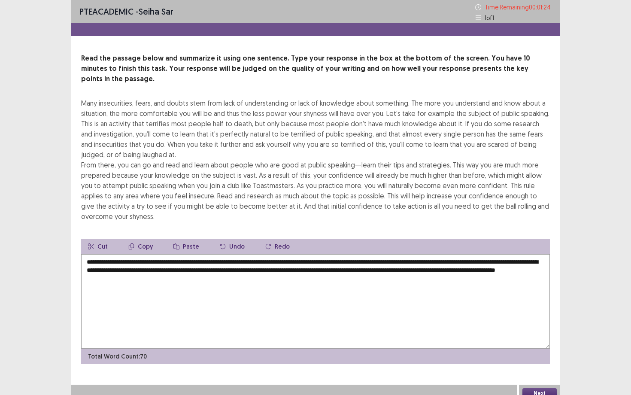
click at [337, 263] on textarea "**********" at bounding box center [315, 301] width 469 height 94
drag, startPoint x: 346, startPoint y: 259, endPoint x: 385, endPoint y: 260, distance: 38.6
click at [385, 260] on textarea "**********" at bounding box center [315, 301] width 469 height 94
drag, startPoint x: 258, startPoint y: 167, endPoint x: 321, endPoint y: 165, distance: 63.1
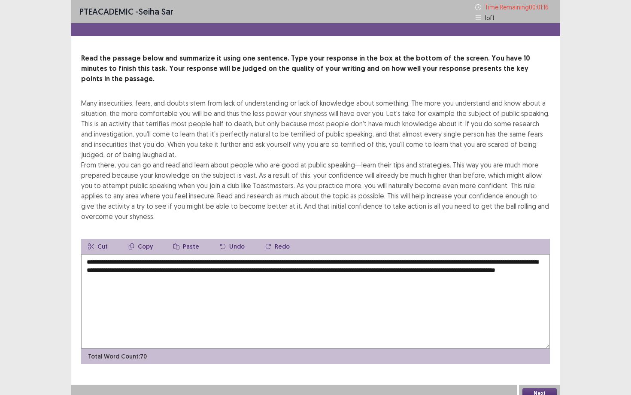
click at [321, 165] on div "Many insecurities, fears, and doubts stem from lack of understanding or lack of…" at bounding box center [315, 160] width 469 height 124
click at [306, 259] on textarea "**********" at bounding box center [315, 301] width 469 height 94
click at [337, 264] on textarea "**********" at bounding box center [315, 301] width 469 height 94
type textarea "**********"
click at [515, 296] on button "Next" at bounding box center [539, 393] width 34 height 10
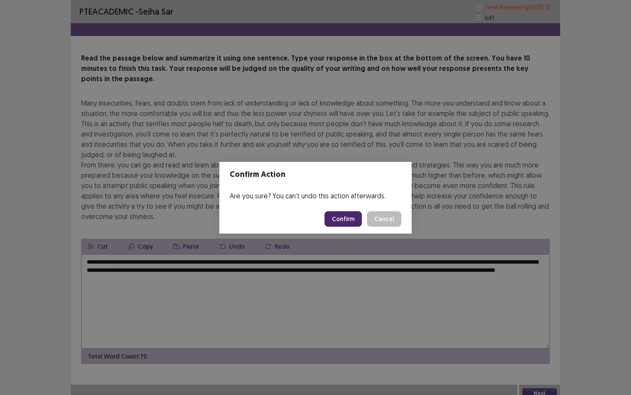
click at [334, 220] on button "Confirm" at bounding box center [343, 218] width 37 height 15
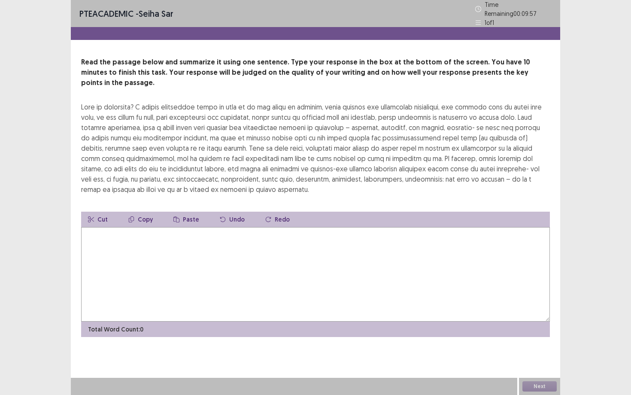
click at [361, 267] on textarea at bounding box center [315, 274] width 469 height 94
type textarea "*"
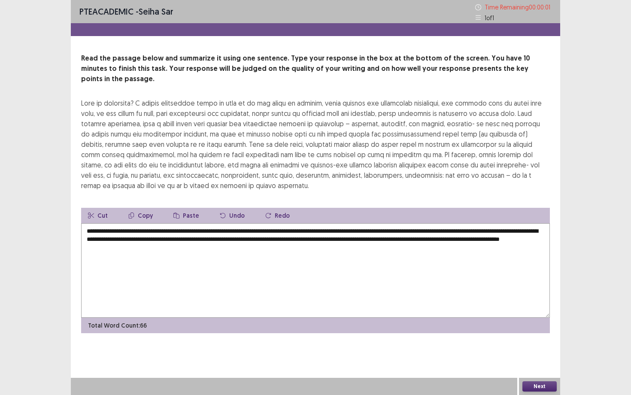
type textarea "**********"
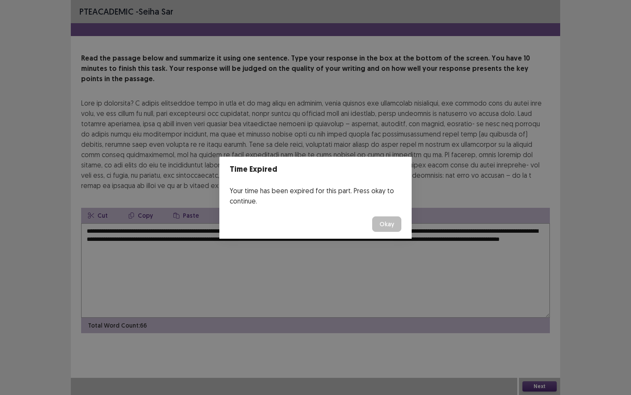
click at [385, 221] on button "Okay" at bounding box center [386, 223] width 29 height 15
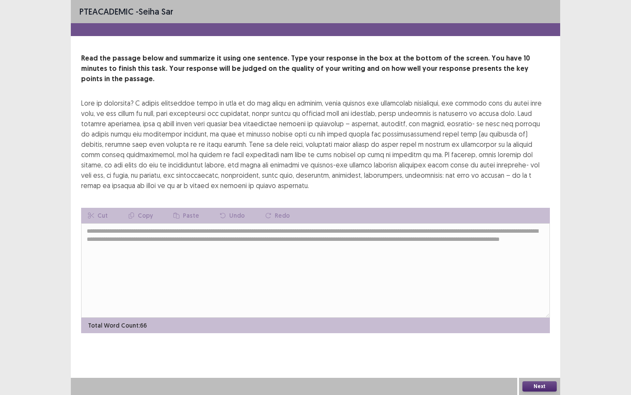
click at [515, 296] on button "Next" at bounding box center [539, 386] width 34 height 10
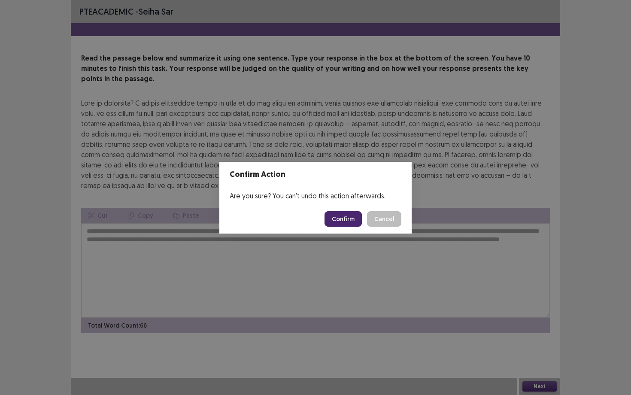
click at [344, 217] on button "Confirm" at bounding box center [343, 218] width 37 height 15
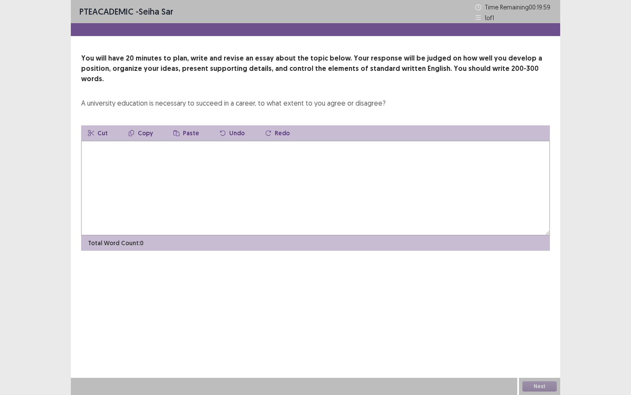
click at [363, 169] on textarea at bounding box center [315, 188] width 469 height 94
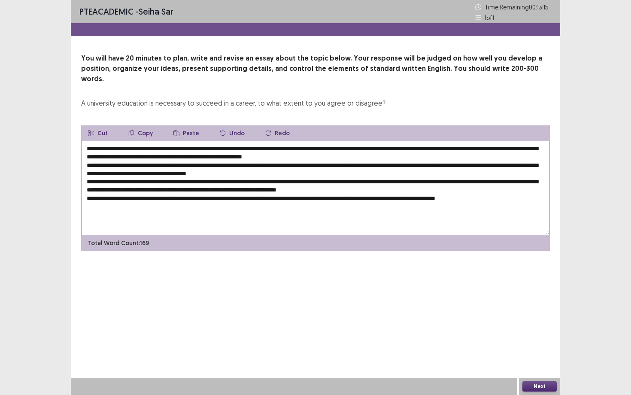
click at [216, 158] on textarea "**********" at bounding box center [315, 188] width 469 height 94
click at [152, 141] on textarea "**********" at bounding box center [315, 188] width 469 height 94
click at [138, 141] on textarea "**********" at bounding box center [315, 188] width 469 height 94
click at [141, 125] on button "Copy" at bounding box center [140, 132] width 38 height 15
drag, startPoint x: 210, startPoint y: 153, endPoint x: 204, endPoint y: 154, distance: 6.0
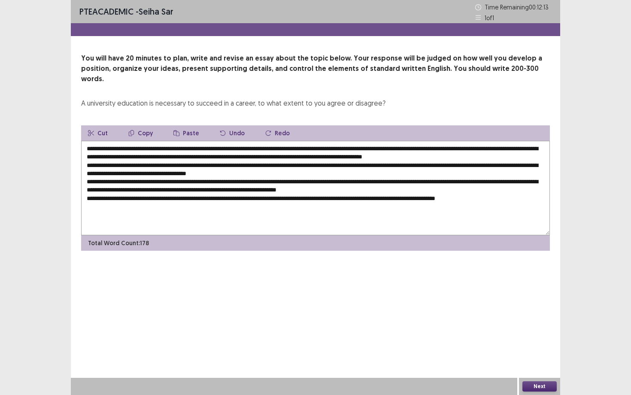
click at [204, 154] on textarea at bounding box center [315, 188] width 469 height 94
click at [190, 125] on button "Paste" at bounding box center [186, 132] width 39 height 15
drag, startPoint x: 221, startPoint y: 170, endPoint x: 214, endPoint y: 170, distance: 7.7
click at [214, 170] on textarea at bounding box center [315, 188] width 469 height 94
click at [184, 125] on button "Paste" at bounding box center [186, 132] width 39 height 15
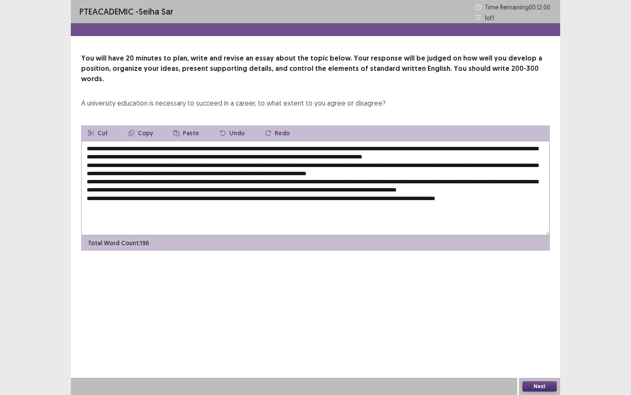
drag, startPoint x: 385, startPoint y: 164, endPoint x: 379, endPoint y: 164, distance: 6.0
click at [379, 164] on textarea at bounding box center [315, 188] width 469 height 94
click at [188, 125] on button "Paste" at bounding box center [186, 132] width 39 height 15
drag, startPoint x: 496, startPoint y: 188, endPoint x: 489, endPoint y: 188, distance: 6.9
click at [489, 188] on textarea at bounding box center [315, 188] width 469 height 94
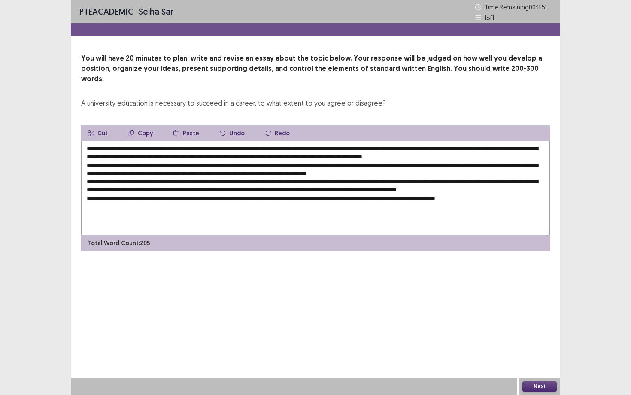
click at [182, 125] on button "Paste" at bounding box center [186, 132] width 39 height 15
drag, startPoint x: 264, startPoint y: 203, endPoint x: 257, endPoint y: 203, distance: 6.9
click at [257, 203] on textarea at bounding box center [315, 188] width 469 height 94
click at [189, 125] on button "Paste" at bounding box center [186, 132] width 39 height 15
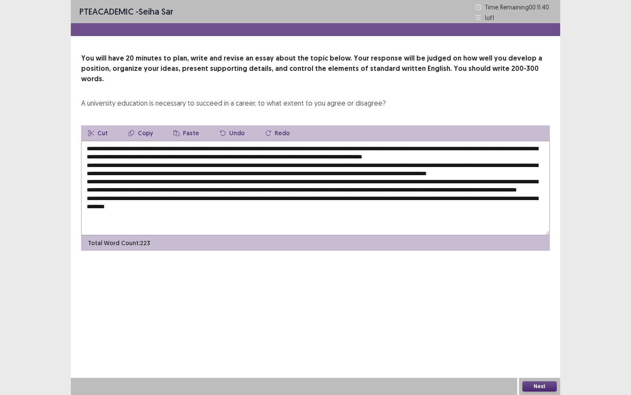
click at [258, 166] on textarea at bounding box center [315, 188] width 469 height 94
click at [212, 166] on textarea at bounding box center [315, 188] width 469 height 94
click at [379, 152] on textarea at bounding box center [315, 188] width 469 height 94
click at [382, 146] on textarea at bounding box center [315, 188] width 469 height 94
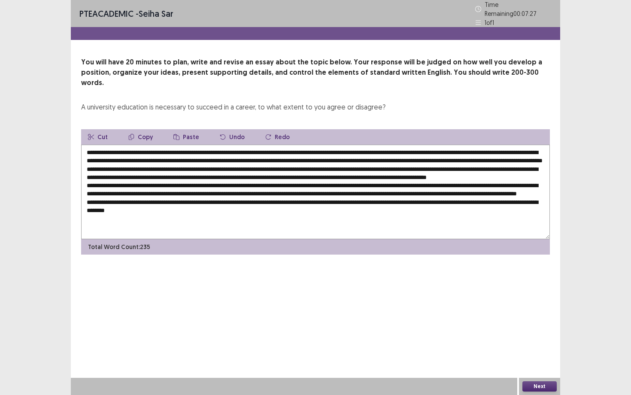
click at [515, 148] on textarea at bounding box center [315, 192] width 469 height 94
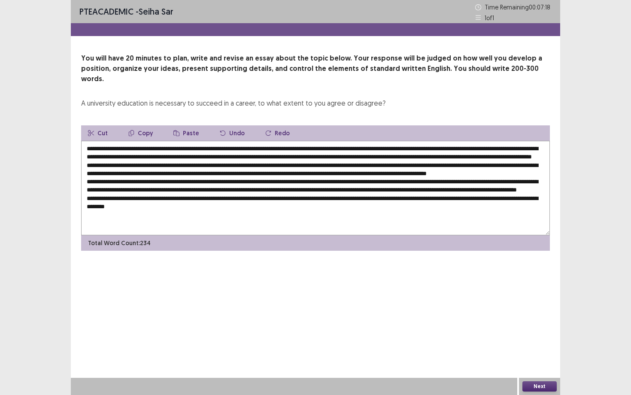
click at [233, 155] on textarea at bounding box center [315, 188] width 469 height 94
click at [198, 155] on textarea at bounding box center [315, 188] width 469 height 94
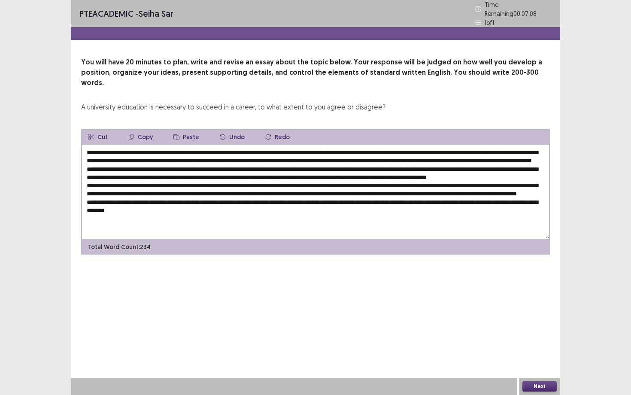
drag, startPoint x: 372, startPoint y: 146, endPoint x: 476, endPoint y: 149, distance: 103.5
click at [476, 149] on textarea at bounding box center [315, 192] width 469 height 94
click at [137, 129] on button "Copy" at bounding box center [140, 136] width 38 height 15
click at [195, 172] on textarea at bounding box center [315, 192] width 469 height 94
drag, startPoint x: 94, startPoint y: 170, endPoint x: 82, endPoint y: 170, distance: 11.6
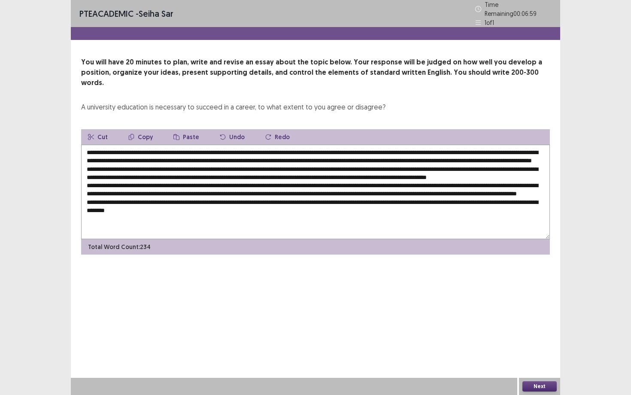
click at [82, 170] on textarea at bounding box center [315, 192] width 469 height 94
click at [181, 129] on button "Paste" at bounding box center [186, 136] width 39 height 15
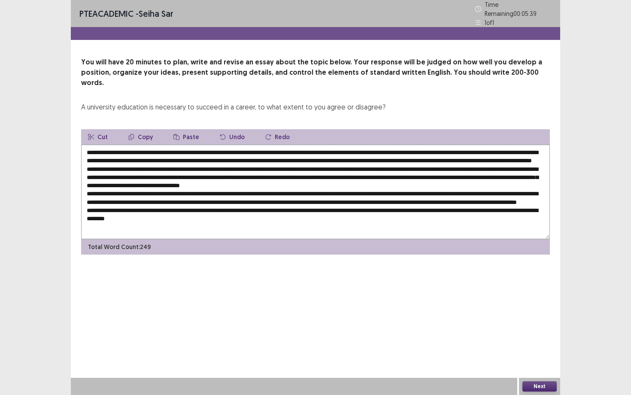
click at [487, 169] on textarea at bounding box center [315, 192] width 469 height 94
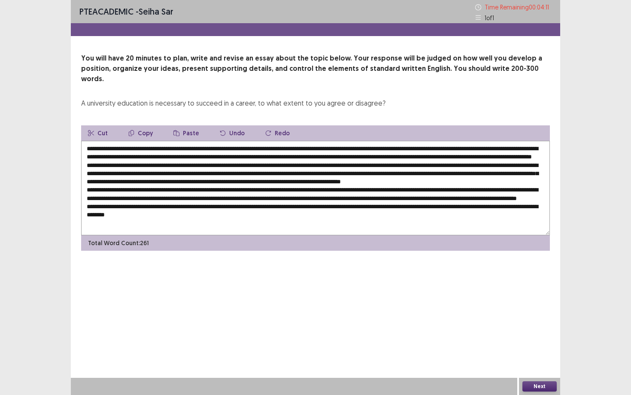
click at [302, 179] on textarea at bounding box center [315, 188] width 469 height 94
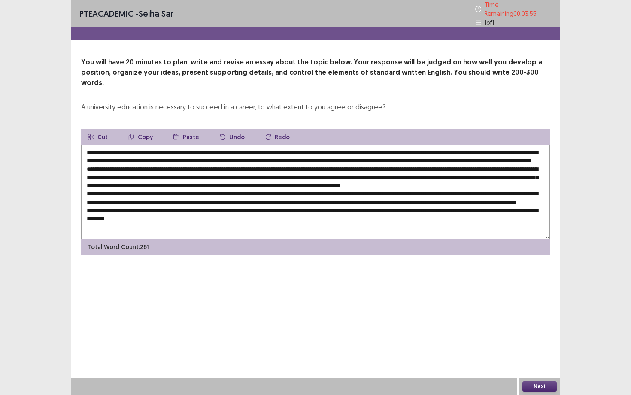
drag, startPoint x: 503, startPoint y: 148, endPoint x: 527, endPoint y: 151, distance: 24.2
click at [515, 151] on textarea at bounding box center [315, 192] width 469 height 94
drag, startPoint x: 501, startPoint y: 146, endPoint x: 168, endPoint y: 155, distance: 333.2
click at [168, 155] on textarea at bounding box center [315, 192] width 469 height 94
click at [146, 129] on button "Copy" at bounding box center [140, 136] width 38 height 15
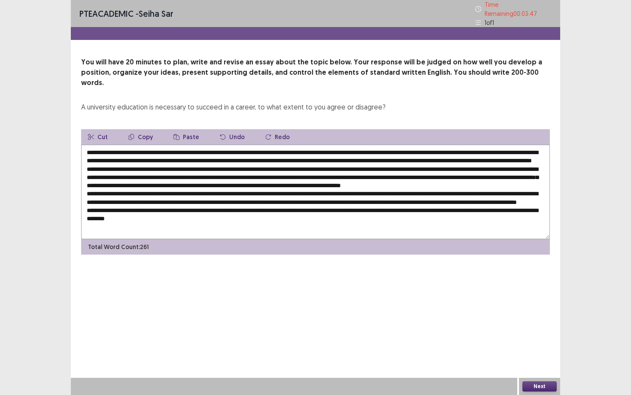
drag, startPoint x: 162, startPoint y: 196, endPoint x: 169, endPoint y: 196, distance: 7.3
click at [169, 196] on textarea at bounding box center [315, 192] width 469 height 94
click at [179, 129] on button "Paste" at bounding box center [186, 136] width 39 height 15
click at [164, 196] on textarea at bounding box center [315, 192] width 469 height 94
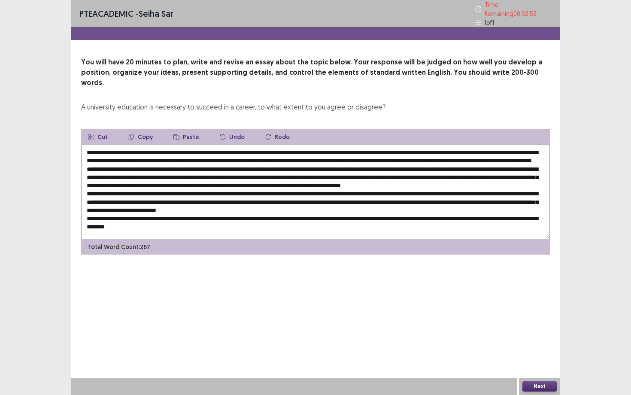
click at [314, 145] on textarea at bounding box center [315, 192] width 469 height 94
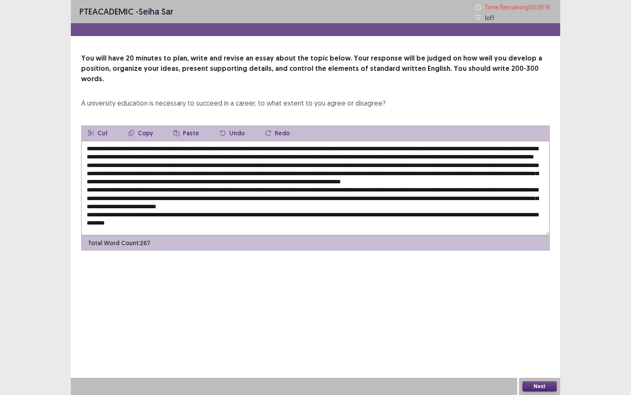
click at [513, 194] on textarea at bounding box center [315, 188] width 469 height 94
type textarea "**********"
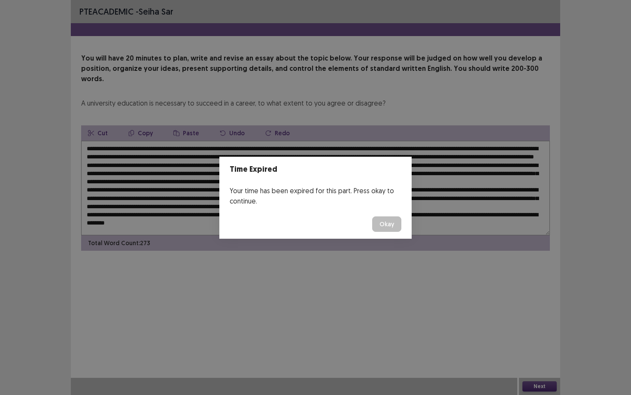
click at [395, 222] on button "Okay" at bounding box center [386, 223] width 29 height 15
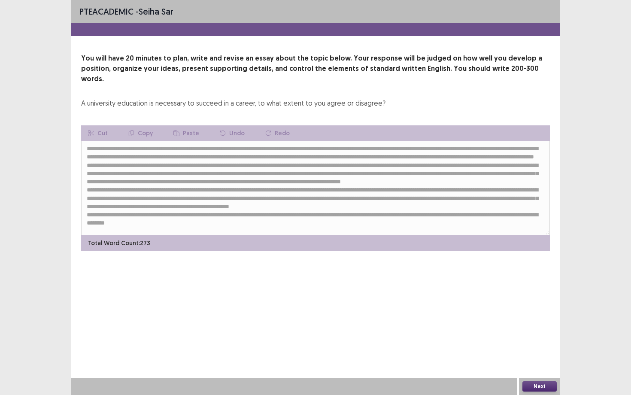
click at [515, 296] on button "Next" at bounding box center [539, 386] width 34 height 10
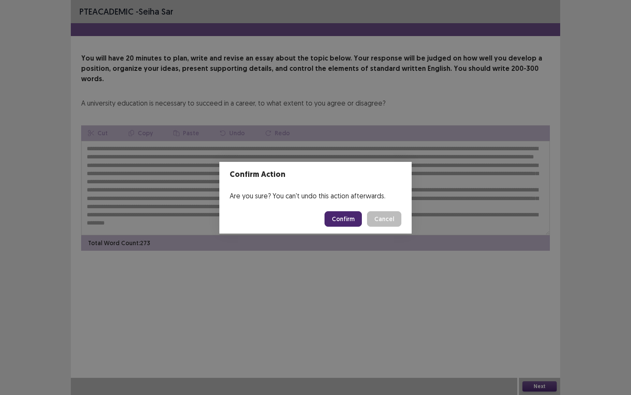
click at [340, 215] on button "Confirm" at bounding box center [343, 218] width 37 height 15
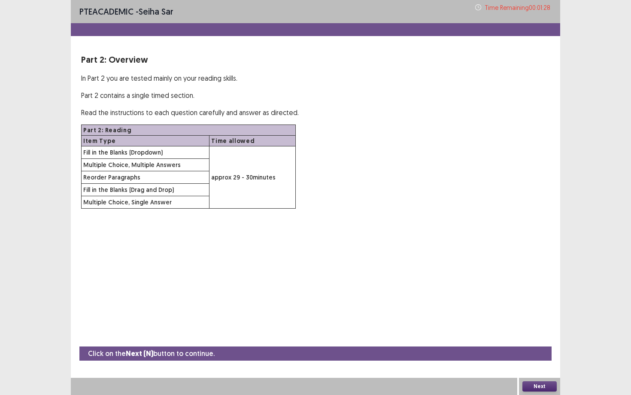
click at [515, 296] on button "Next" at bounding box center [539, 386] width 34 height 10
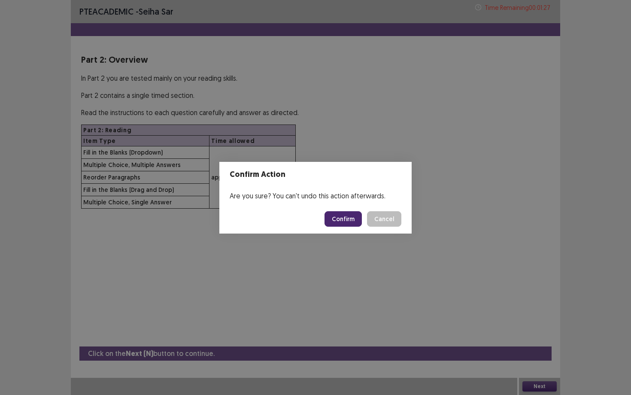
click at [351, 217] on button "Confirm" at bounding box center [343, 218] width 37 height 15
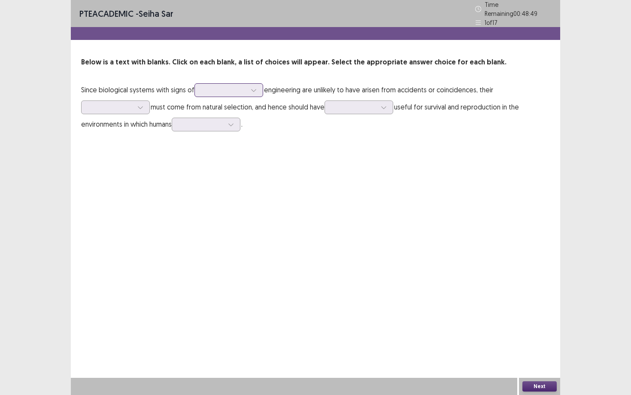
click at [230, 86] on div at bounding box center [224, 90] width 45 height 8
click at [313, 53] on div "PTE academic - seiha sar Time Remaining 00 : 48 : 46 1 of 17 Below is a text wi…" at bounding box center [315, 75] width 489 height 150
click at [251, 88] on div at bounding box center [253, 90] width 13 height 13
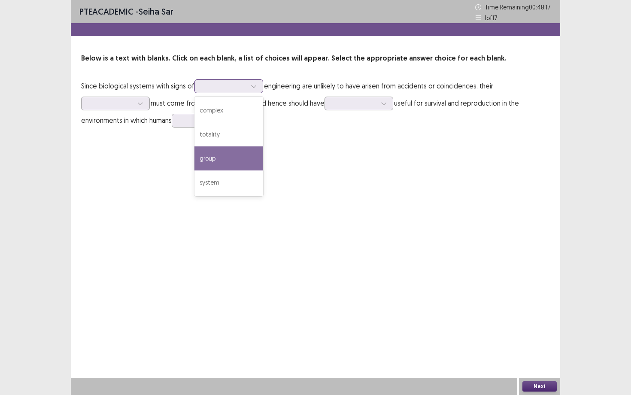
click at [227, 149] on div "group" at bounding box center [228, 158] width 69 height 24
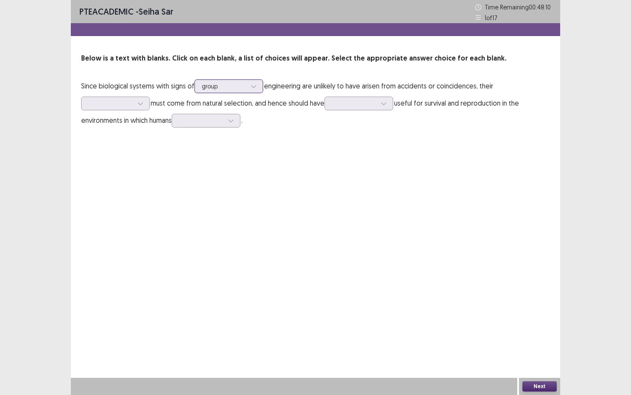
click at [237, 92] on div "group" at bounding box center [224, 86] width 45 height 13
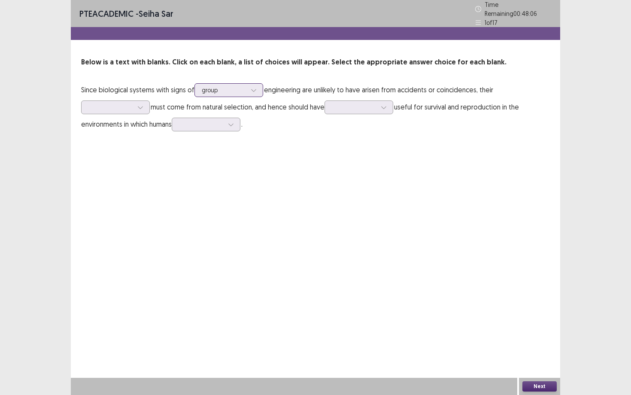
click at [240, 89] on div at bounding box center [224, 90] width 45 height 8
click at [136, 109] on div at bounding box center [140, 107] width 13 height 13
click at [370, 103] on div at bounding box center [354, 107] width 45 height 8
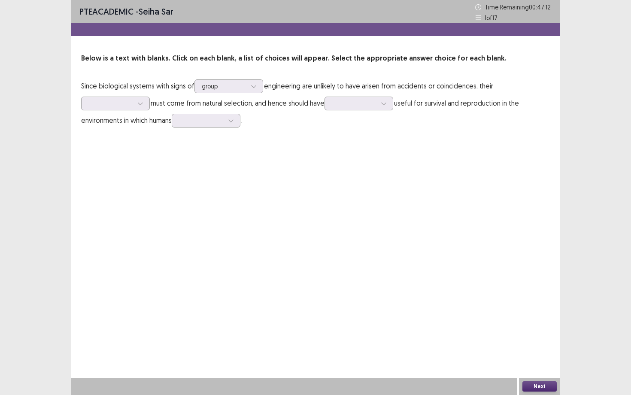
click at [264, 137] on div "PTE academic - seiha sar Time Remaining 00 : 47 : 12 1 of 17 Below is a text wi…" at bounding box center [315, 73] width 489 height 146
click at [108, 105] on div at bounding box center [110, 103] width 45 height 8
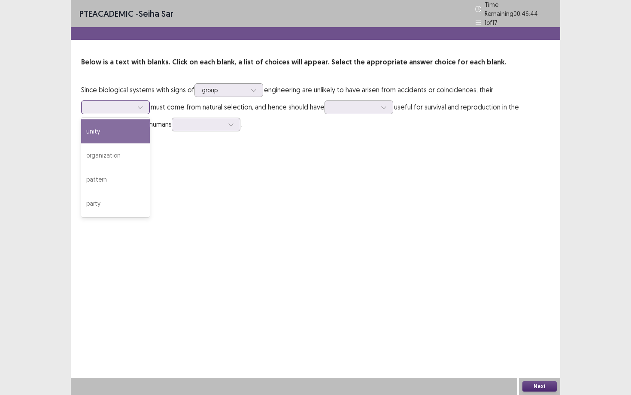
click at [124, 131] on div "unity" at bounding box center [115, 131] width 69 height 24
click at [137, 106] on div at bounding box center [140, 107] width 13 height 13
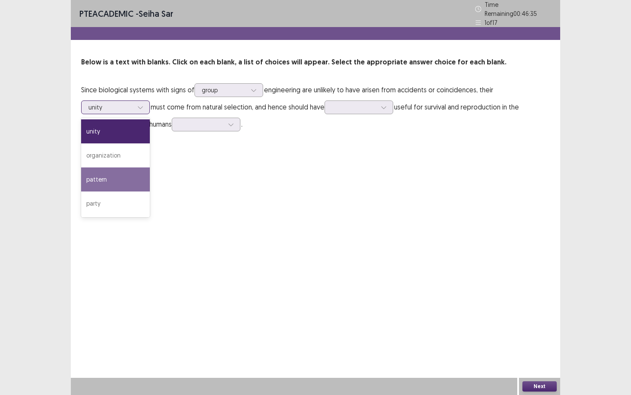
click at [123, 167] on div "pattern" at bounding box center [115, 179] width 69 height 24
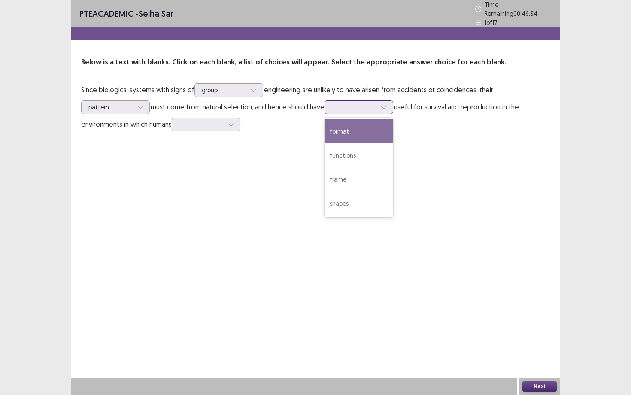
click at [365, 106] on div at bounding box center [354, 107] width 45 height 8
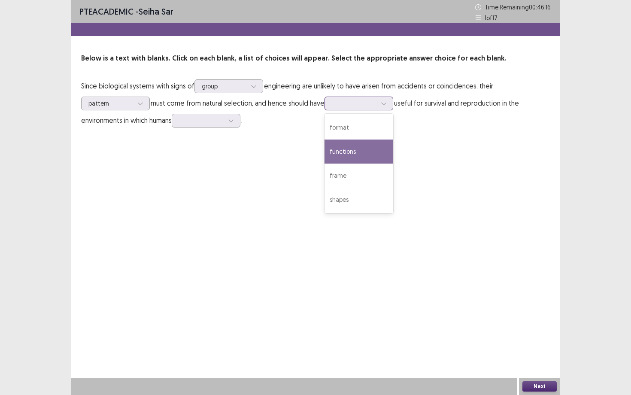
click at [359, 152] on div "functions" at bounding box center [359, 152] width 69 height 24
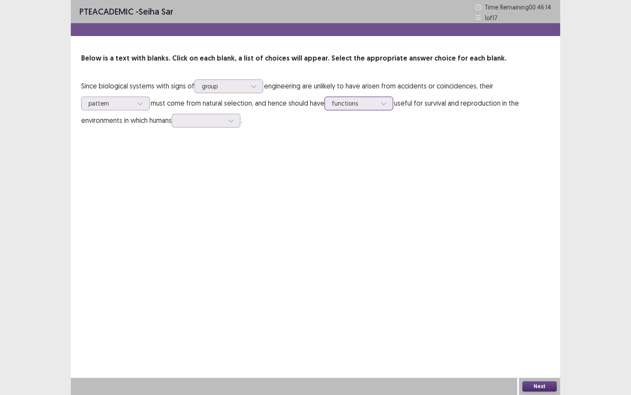
click at [355, 108] on div "functions" at bounding box center [354, 103] width 45 height 13
click at [343, 158] on div "functions" at bounding box center [359, 152] width 69 height 24
click at [229, 125] on div at bounding box center [230, 120] width 13 height 13
click at [377, 106] on div "functions" at bounding box center [354, 103] width 46 height 13
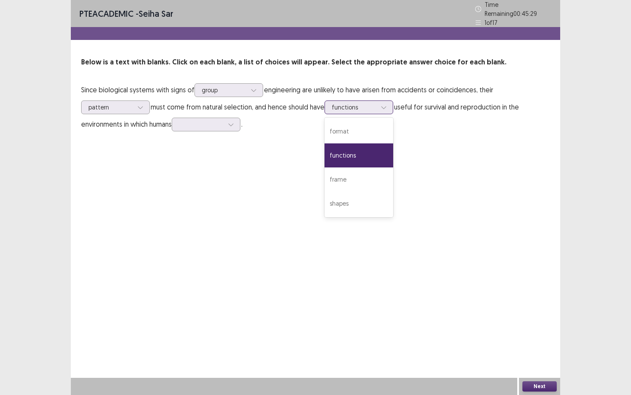
click at [343, 157] on div "functions" at bounding box center [359, 155] width 69 height 24
click at [213, 121] on div at bounding box center [201, 124] width 45 height 8
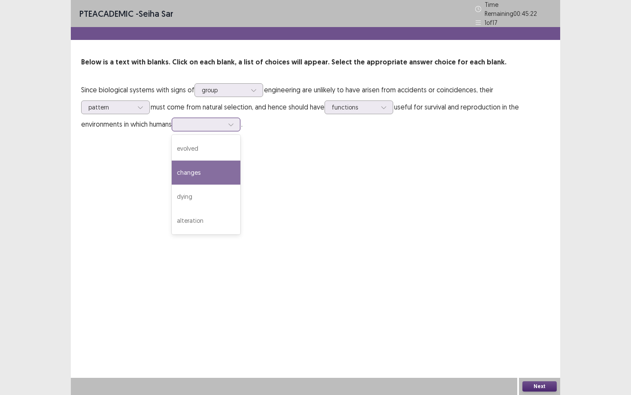
click at [215, 171] on div "changes" at bounding box center [206, 173] width 69 height 24
click at [515, 296] on button "Next" at bounding box center [539, 386] width 34 height 10
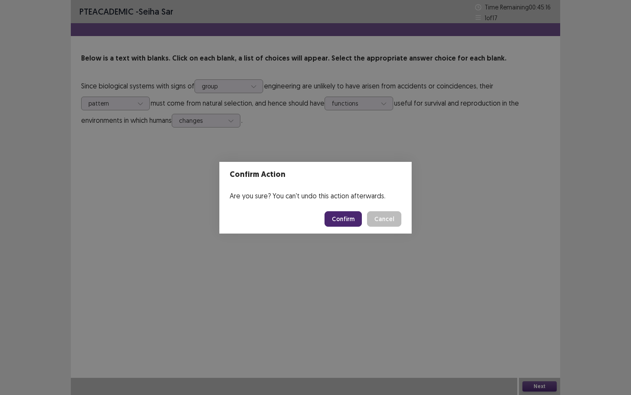
click at [387, 218] on button "Cancel" at bounding box center [384, 218] width 34 height 15
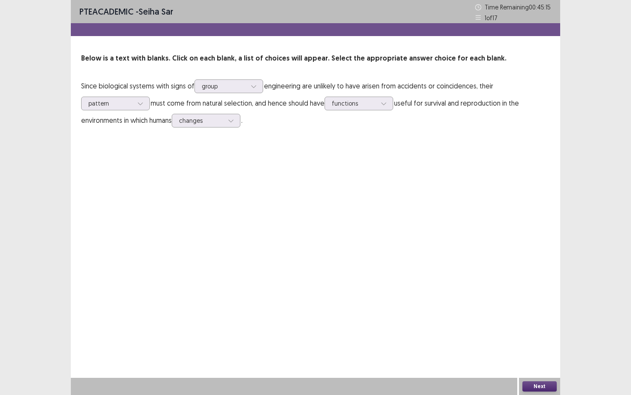
click at [234, 129] on div "PTE academic - seiha sar Time Remaining 00 : 45 : 15 1 of 17 Below is a text wi…" at bounding box center [315, 73] width 489 height 146
click at [234, 125] on div at bounding box center [230, 120] width 13 height 13
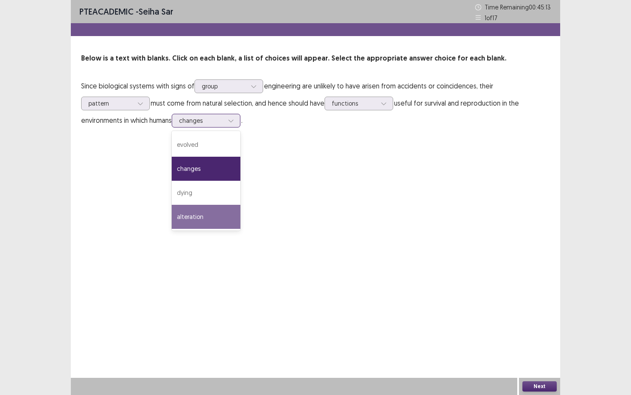
click at [214, 217] on div "alteration" at bounding box center [206, 217] width 69 height 24
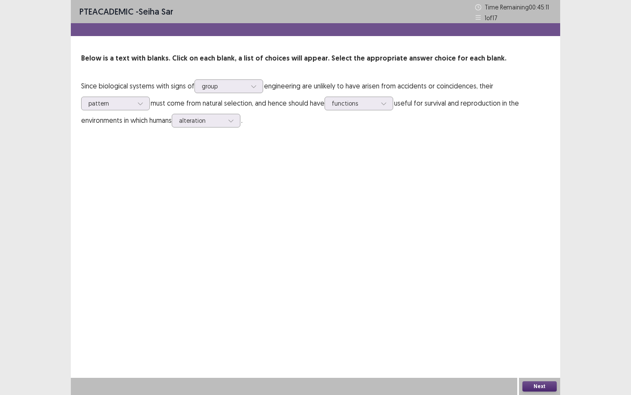
click at [515, 296] on div "Next" at bounding box center [539, 386] width 41 height 17
click at [515, 296] on button "Next" at bounding box center [539, 386] width 34 height 10
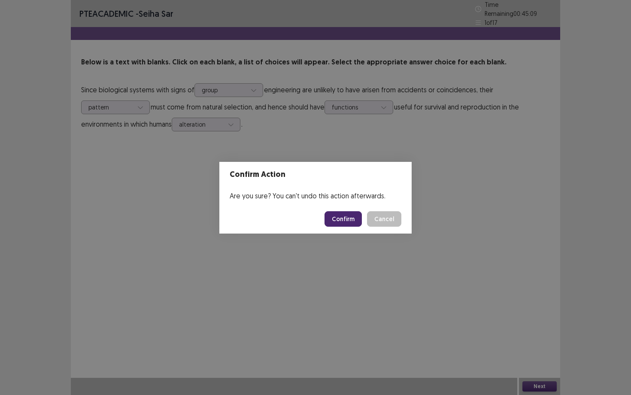
click at [361, 218] on button "Confirm" at bounding box center [343, 218] width 37 height 15
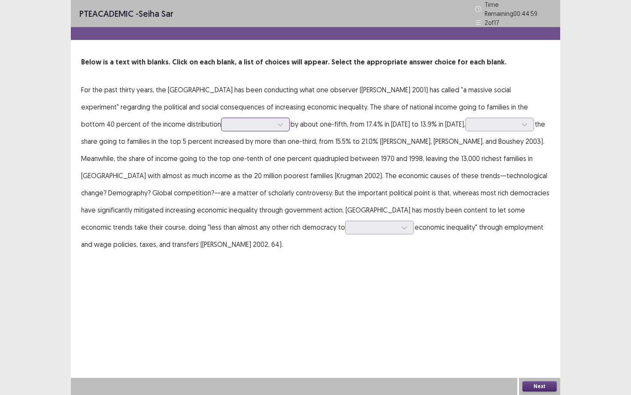
click at [274, 121] on div at bounding box center [280, 124] width 13 height 13
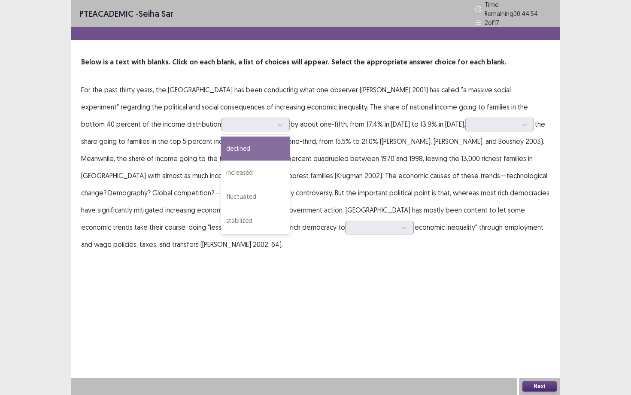
click at [219, 105] on p "For the past thirty years, the [GEOGRAPHIC_DATA] has been conducting what one o…" at bounding box center [315, 167] width 469 height 172
click at [228, 121] on div at bounding box center [250, 124] width 45 height 8
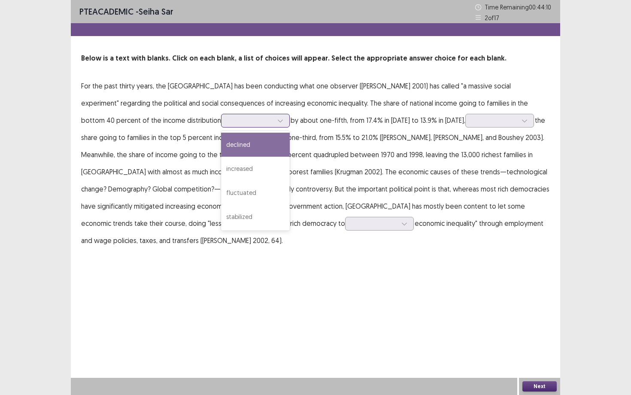
click at [221, 152] on div "declined" at bounding box center [255, 145] width 69 height 24
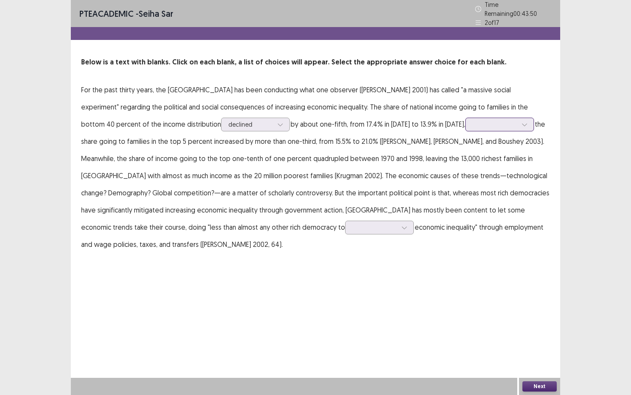
click at [465, 119] on div at bounding box center [499, 125] width 69 height 14
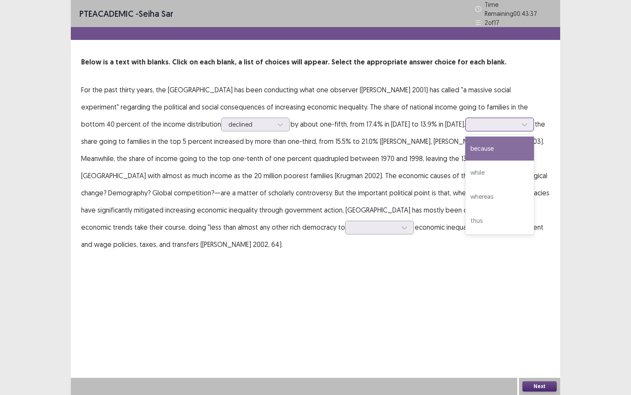
click at [465, 138] on div "because" at bounding box center [499, 148] width 69 height 24
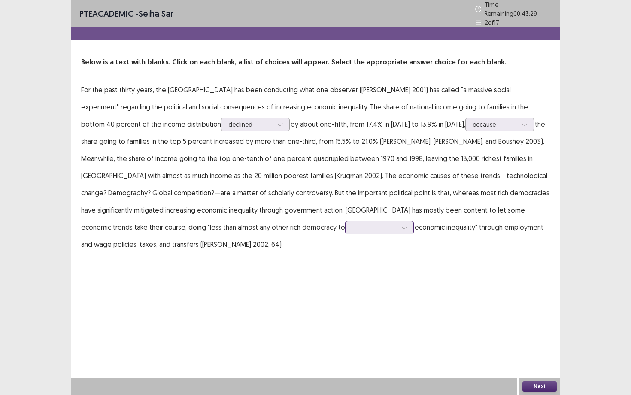
click at [352, 227] on div at bounding box center [374, 227] width 45 height 8
click at [345, 245] on div "increase" at bounding box center [379, 252] width 69 height 24
click at [515, 296] on button "Next" at bounding box center [539, 386] width 34 height 10
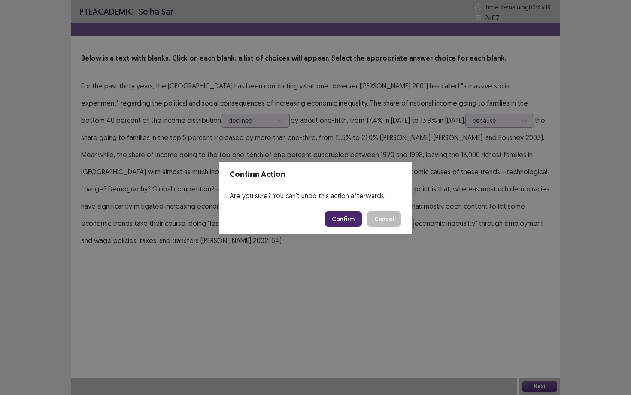
click at [350, 218] on button "Confirm" at bounding box center [343, 218] width 37 height 15
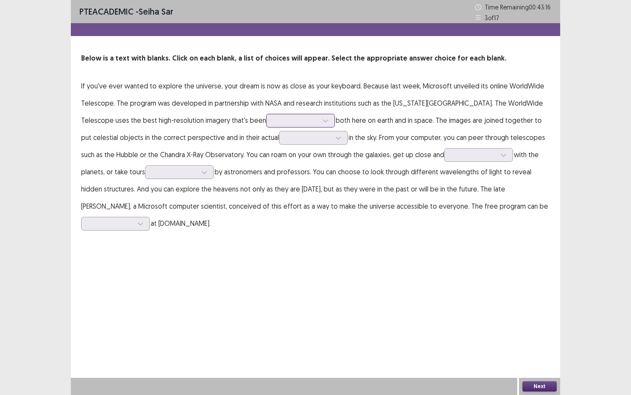
click at [309, 114] on div at bounding box center [300, 121] width 69 height 14
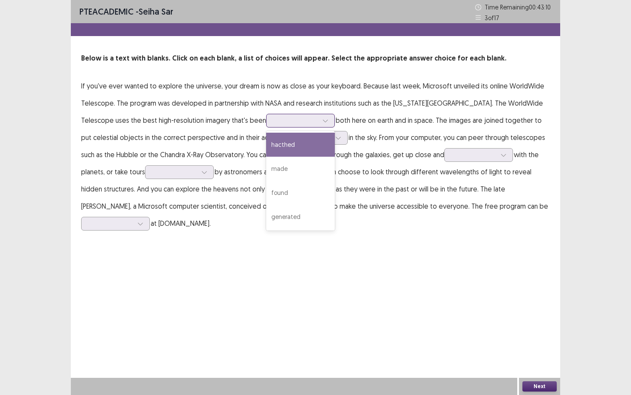
click at [309, 114] on div at bounding box center [300, 121] width 69 height 14
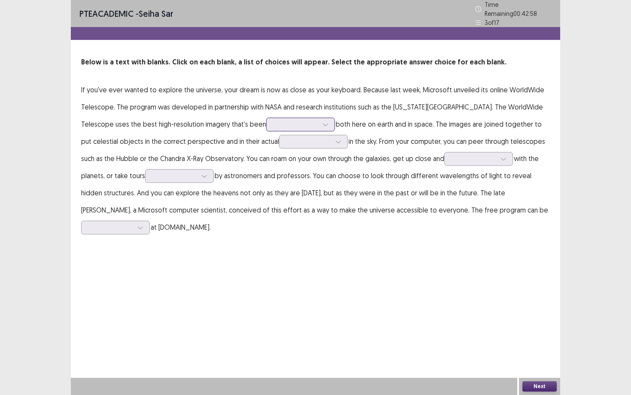
click at [328, 120] on div at bounding box center [325, 124] width 13 height 13
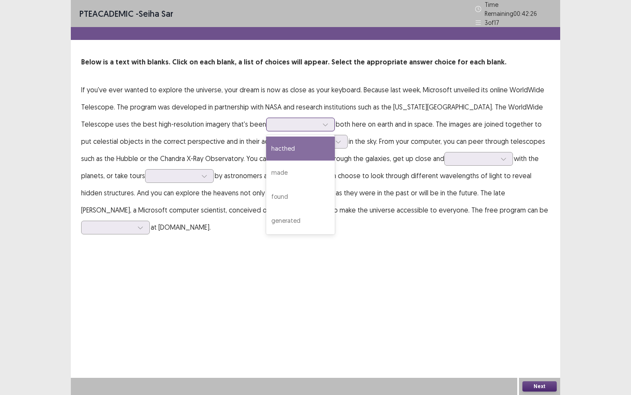
click at [311, 143] on div "hacthed" at bounding box center [300, 148] width 69 height 24
click at [319, 124] on div at bounding box center [325, 124] width 13 height 13
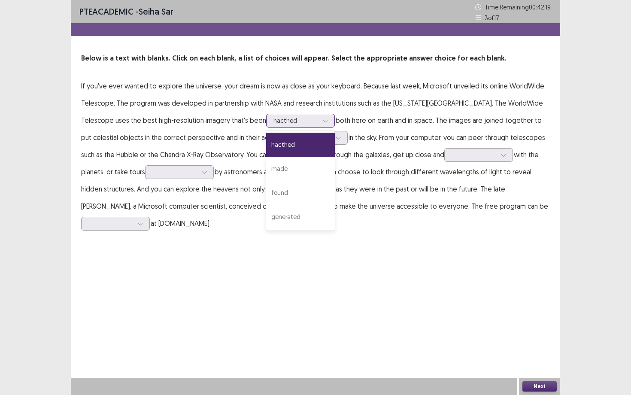
click at [313, 136] on div "hacthed" at bounding box center [300, 145] width 69 height 24
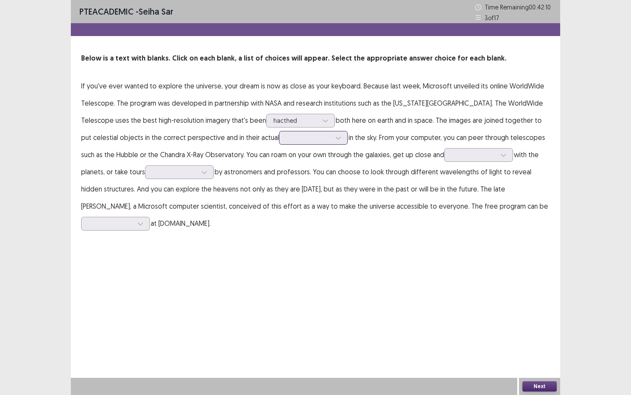
click at [286, 137] on div at bounding box center [308, 137] width 45 height 8
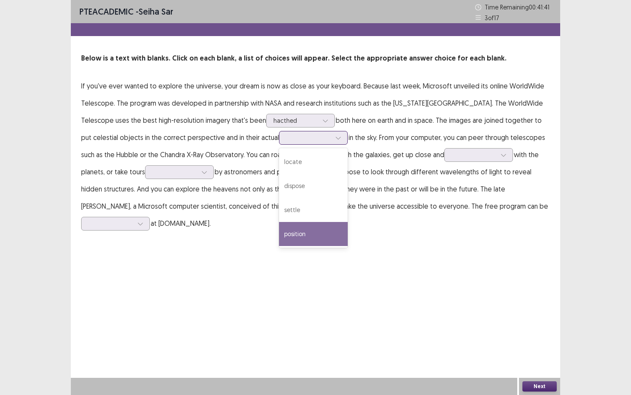
click at [312, 226] on div "position" at bounding box center [313, 234] width 69 height 24
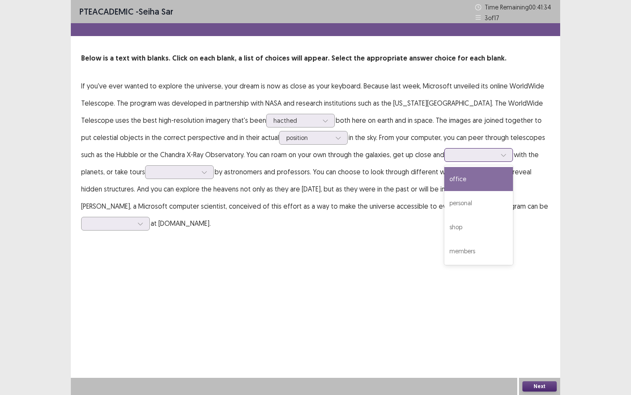
click at [473, 151] on div at bounding box center [474, 155] width 45 height 8
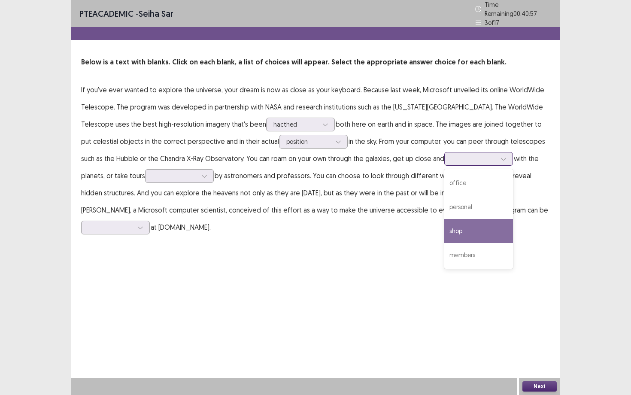
click at [484, 225] on div "shop" at bounding box center [478, 231] width 69 height 24
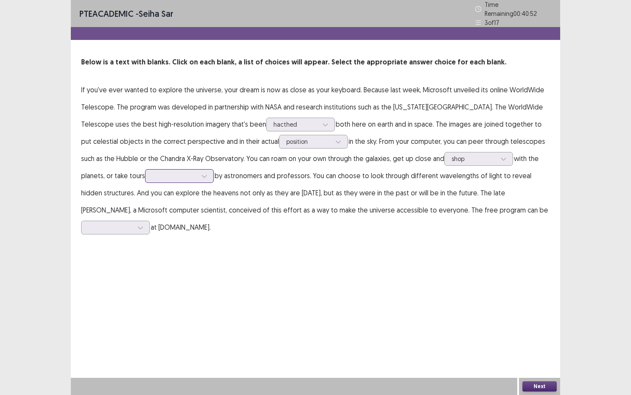
click at [198, 172] on div at bounding box center [204, 176] width 13 height 13
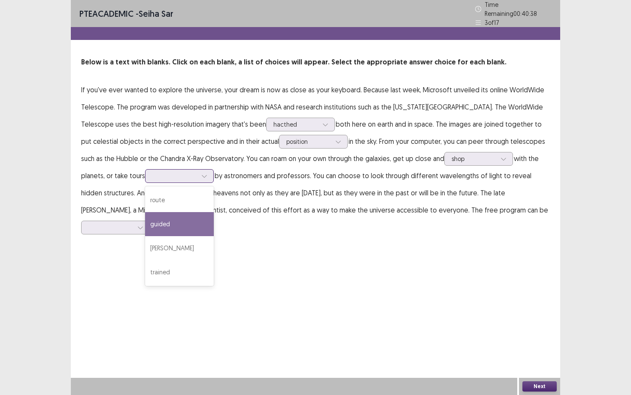
click at [184, 217] on div "guided" at bounding box center [179, 224] width 69 height 24
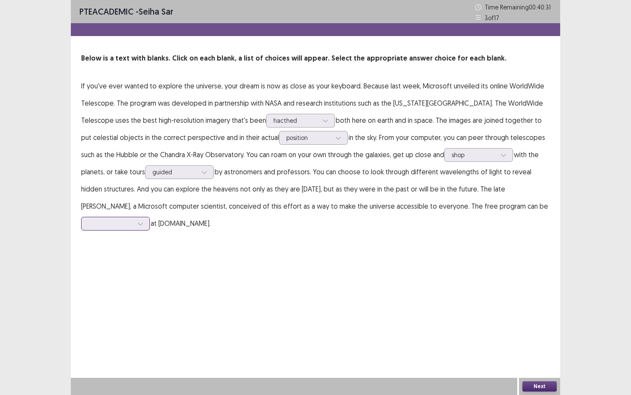
click at [133, 219] on div at bounding box center [110, 223] width 45 height 8
click at [150, 284] on div "downloaded" at bounding box center [115, 296] width 69 height 24
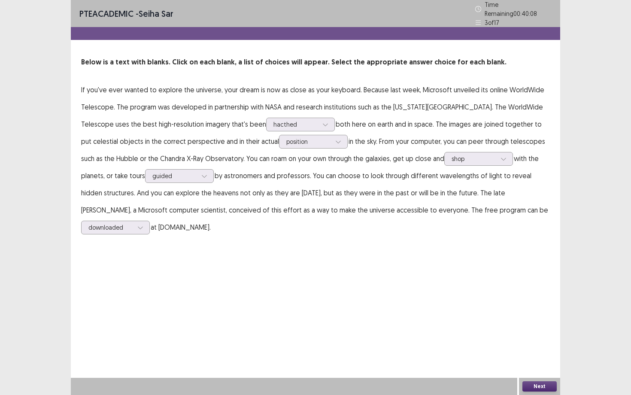
click at [515, 296] on button "Next" at bounding box center [539, 386] width 34 height 10
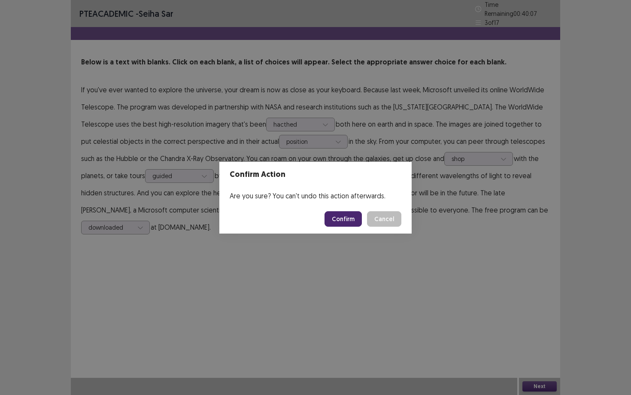
click at [352, 218] on button "Confirm" at bounding box center [343, 218] width 37 height 15
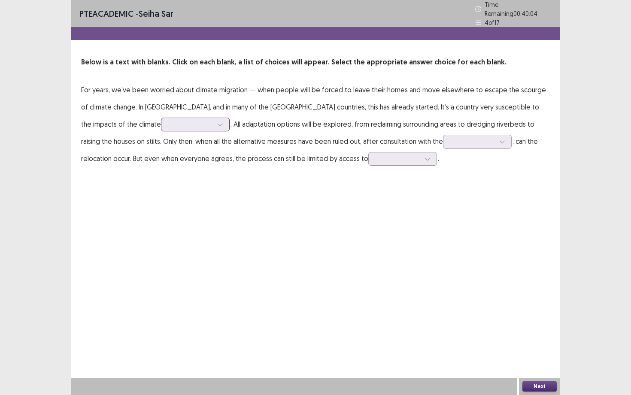
click at [214, 124] on div at bounding box center [220, 124] width 13 height 13
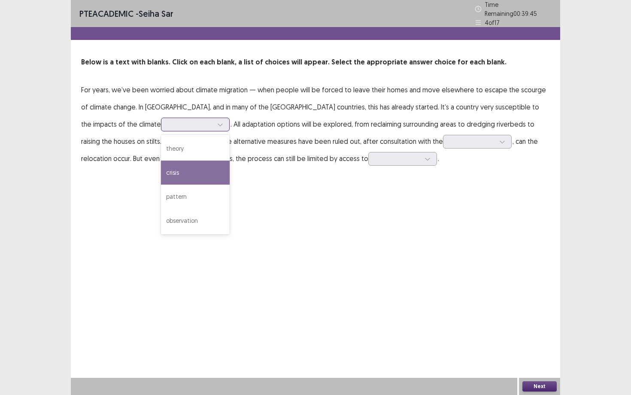
click at [161, 178] on div "crisis" at bounding box center [195, 173] width 69 height 24
click at [168, 121] on div at bounding box center [190, 124] width 45 height 8
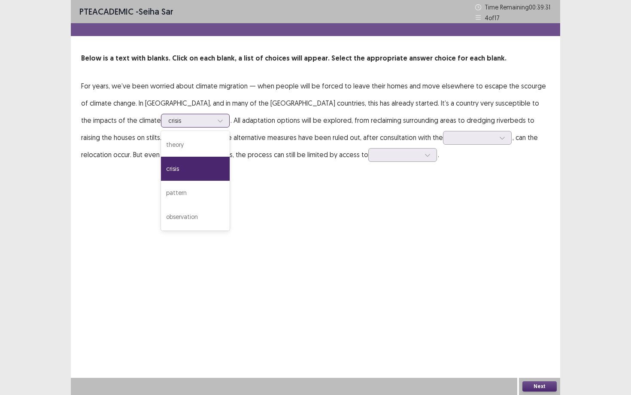
click at [161, 171] on div "crisis" at bounding box center [195, 169] width 69 height 24
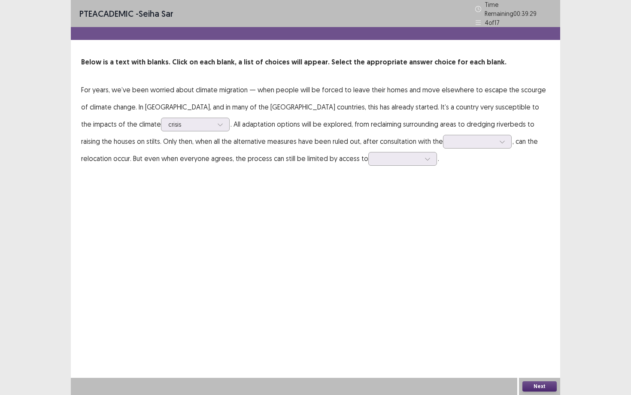
drag, startPoint x: 157, startPoint y: 120, endPoint x: 382, endPoint y: 115, distance: 225.4
click at [382, 115] on p "For years, we’ve been worried about climate migration — when people will be for…" at bounding box center [315, 124] width 469 height 86
click at [450, 137] on div at bounding box center [472, 141] width 45 height 8
click at [443, 165] on div "government" at bounding box center [477, 166] width 69 height 24
click at [376, 158] on div at bounding box center [398, 159] width 45 height 8
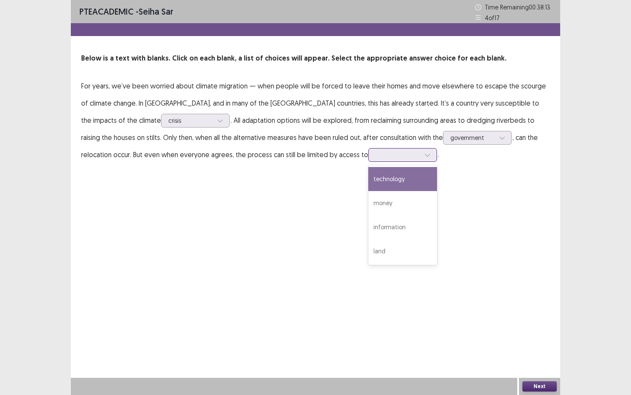
click at [368, 173] on div "technology" at bounding box center [402, 179] width 69 height 24
click at [368, 158] on div "technology" at bounding box center [402, 155] width 69 height 14
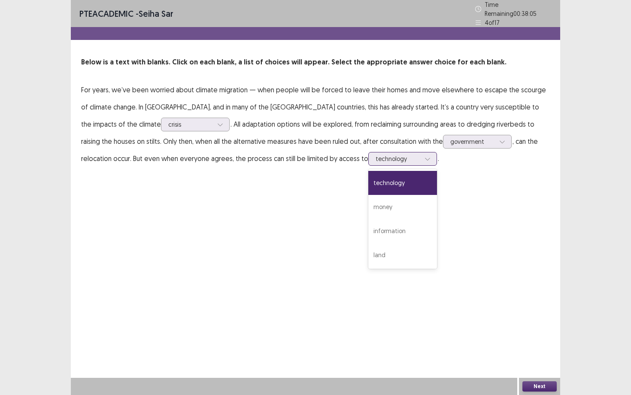
click at [368, 172] on div "technology" at bounding box center [402, 183] width 69 height 24
click at [515, 296] on button "Next" at bounding box center [539, 386] width 34 height 10
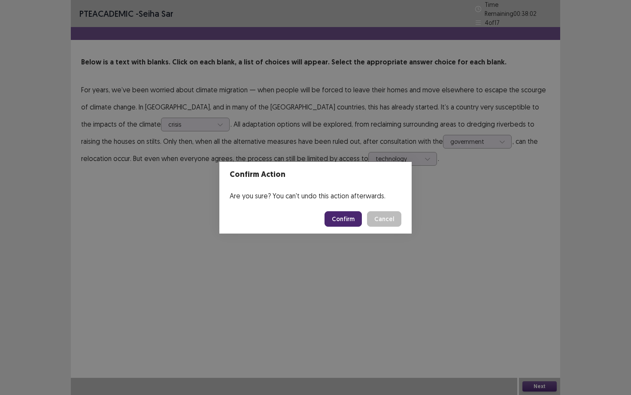
click at [346, 219] on button "Confirm" at bounding box center [343, 218] width 37 height 15
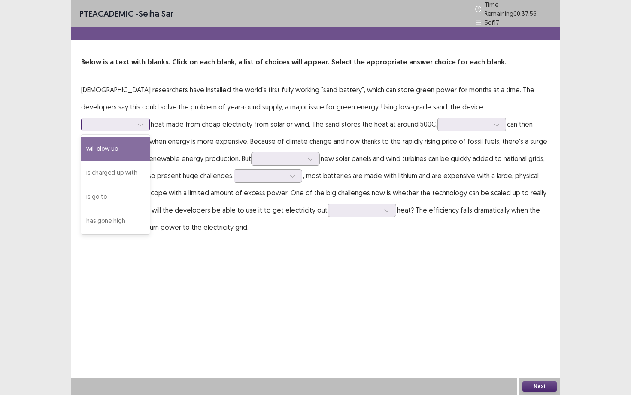
click at [133, 120] on div at bounding box center [110, 124] width 45 height 8
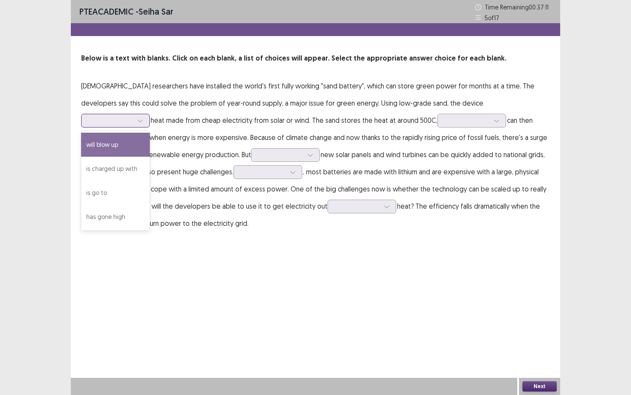
click at [150, 133] on div "will blow up" at bounding box center [115, 145] width 69 height 24
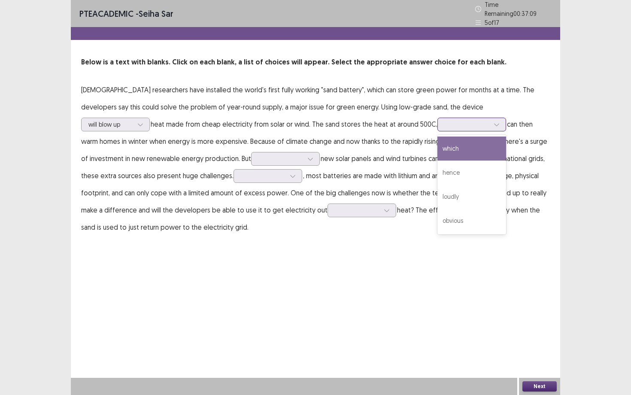
click at [494, 121] on icon at bounding box center [497, 124] width 6 height 6
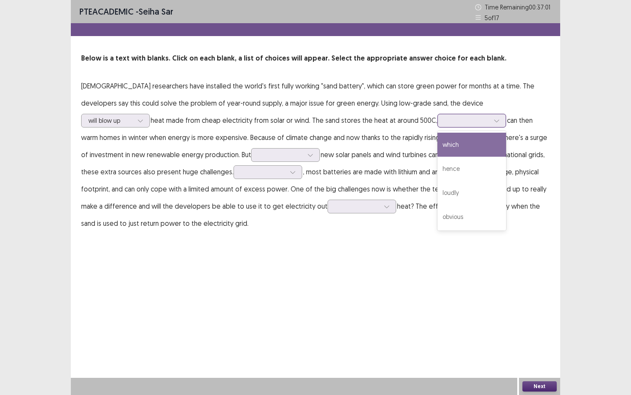
click at [437, 136] on div "which" at bounding box center [471, 145] width 69 height 24
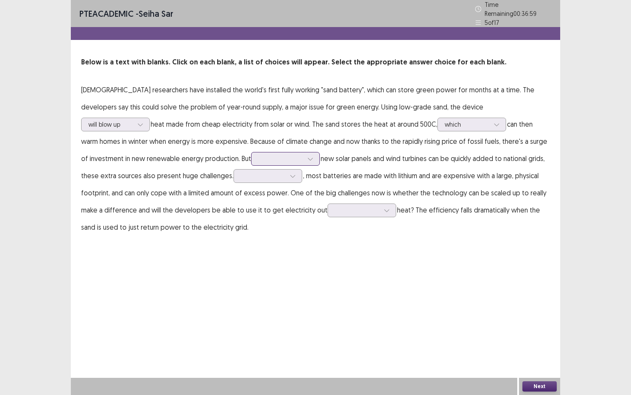
click at [258, 155] on div at bounding box center [280, 159] width 45 height 8
click at [251, 175] on div "within" at bounding box center [285, 183] width 69 height 24
click at [241, 175] on div at bounding box center [263, 176] width 45 height 8
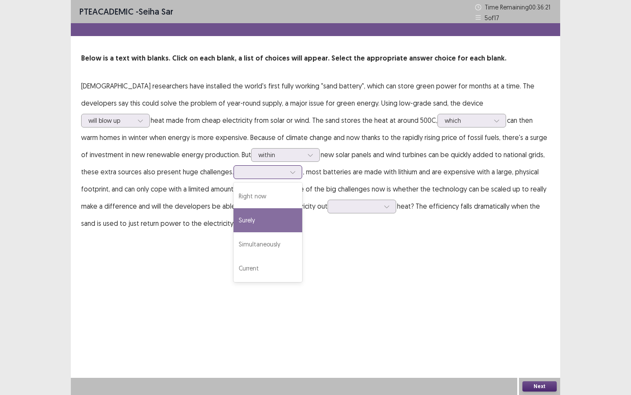
click at [234, 217] on div "Surely" at bounding box center [268, 220] width 69 height 24
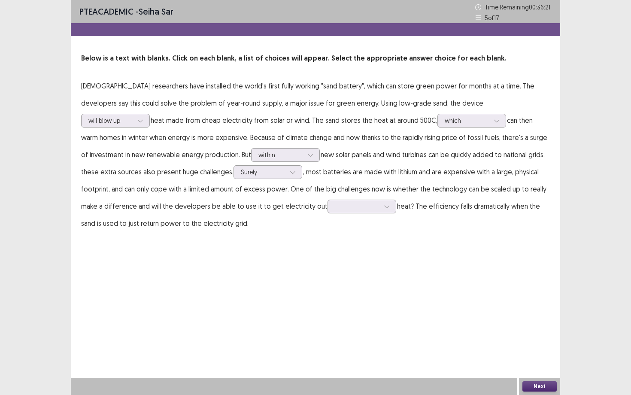
click at [218, 199] on p "[DEMOGRAPHIC_DATA] researchers have installed the world's first fully working "…" at bounding box center [315, 154] width 469 height 155
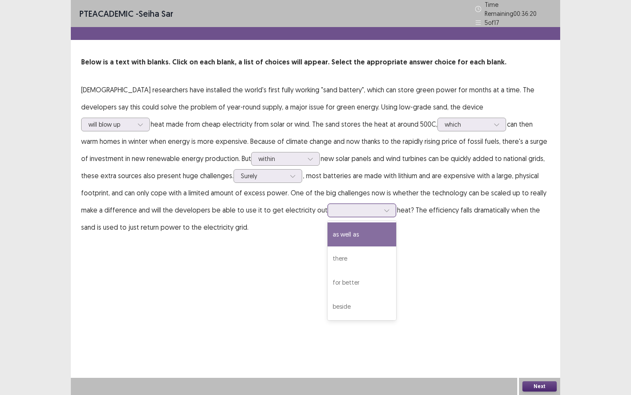
click at [334, 205] on div at bounding box center [357, 210] width 46 height 10
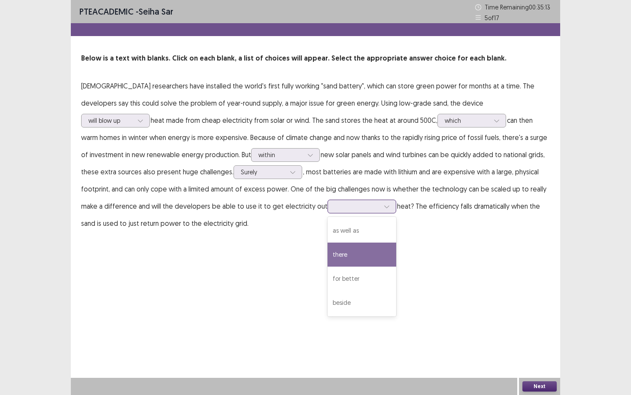
click at [328, 259] on div "there" at bounding box center [362, 255] width 69 height 24
click at [384, 208] on icon at bounding box center [387, 206] width 6 height 6
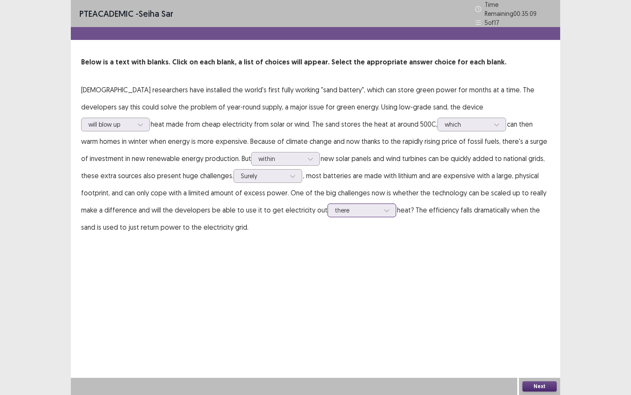
click at [384, 208] on icon at bounding box center [387, 210] width 6 height 6
click at [515, 296] on button "Next" at bounding box center [539, 386] width 34 height 10
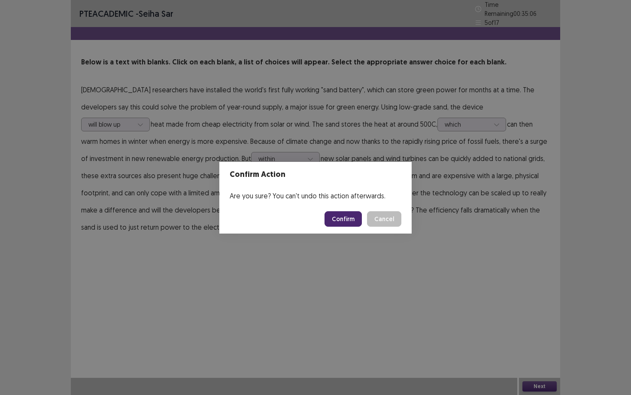
click at [342, 220] on button "Confirm" at bounding box center [343, 218] width 37 height 15
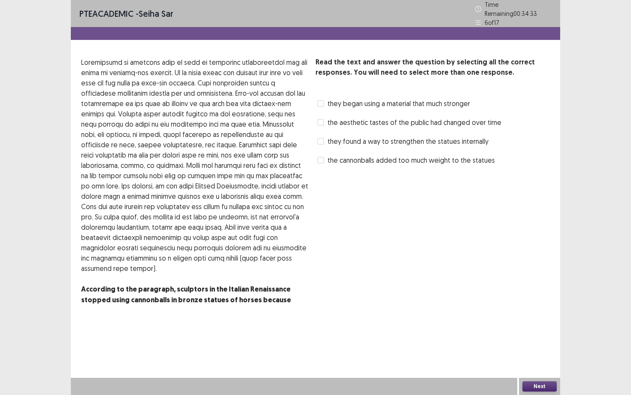
drag, startPoint x: 144, startPoint y: 285, endPoint x: 279, endPoint y: 287, distance: 134.8
click at [279, 287] on p "According to the paragraph, sculptors in the Italian Renaissance stopped using …" at bounding box center [194, 294] width 227 height 21
drag, startPoint x: 227, startPoint y: 248, endPoint x: 276, endPoint y: 250, distance: 49.0
click at [269, 248] on p at bounding box center [194, 165] width 227 height 216
click at [394, 141] on span "they found a way to strengthen the statues internally" at bounding box center [408, 141] width 161 height 10
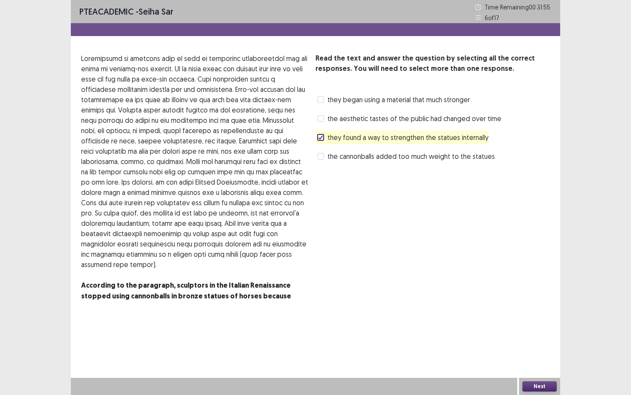
click at [515, 296] on button "Next" at bounding box center [539, 386] width 34 height 10
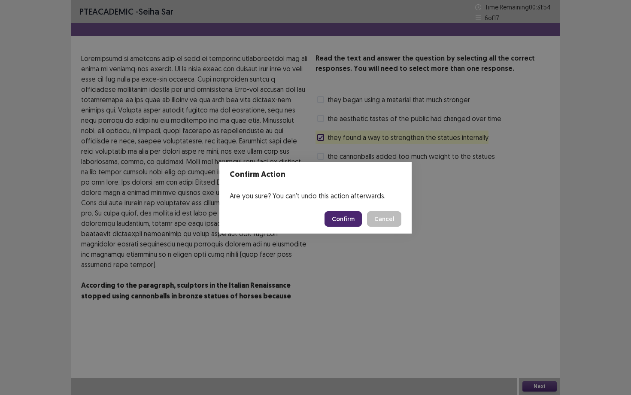
click at [356, 222] on button "Confirm" at bounding box center [343, 218] width 37 height 15
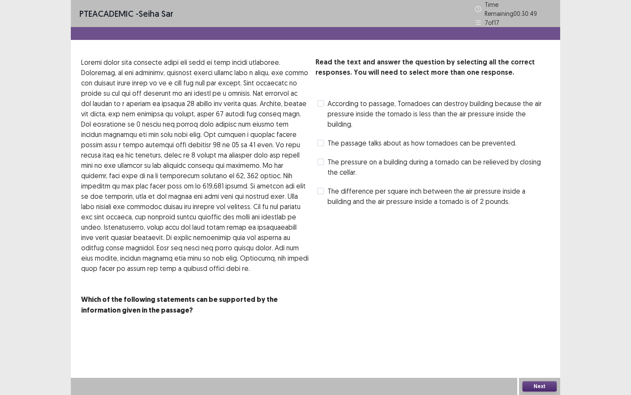
click at [388, 186] on span "The difference per square inch between the air pressure inside a building and t…" at bounding box center [439, 196] width 222 height 21
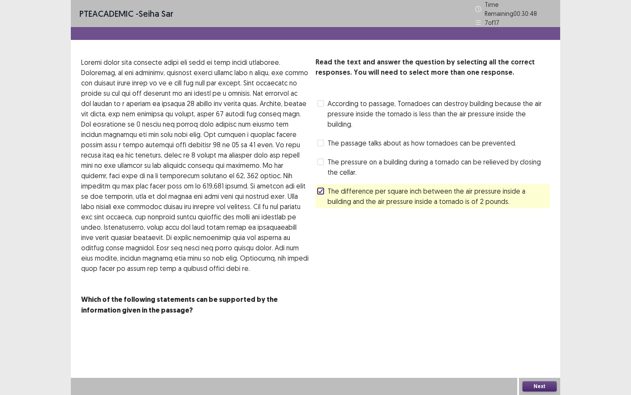
click at [515, 296] on button "Next" at bounding box center [539, 386] width 34 height 10
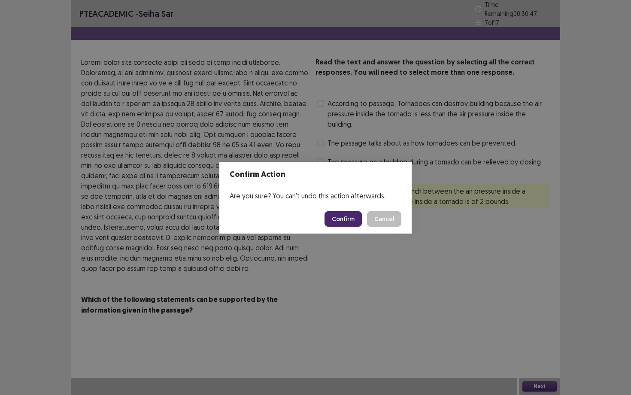
click at [357, 212] on button "Confirm" at bounding box center [343, 218] width 37 height 15
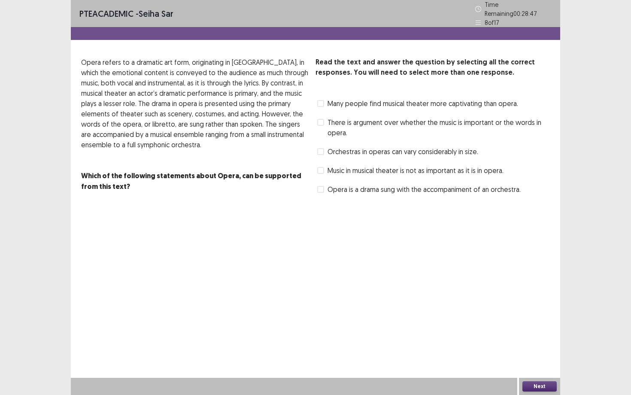
click at [363, 184] on span "Opera is a drama sung with the accompaniment of an orchestra." at bounding box center [424, 189] width 193 height 10
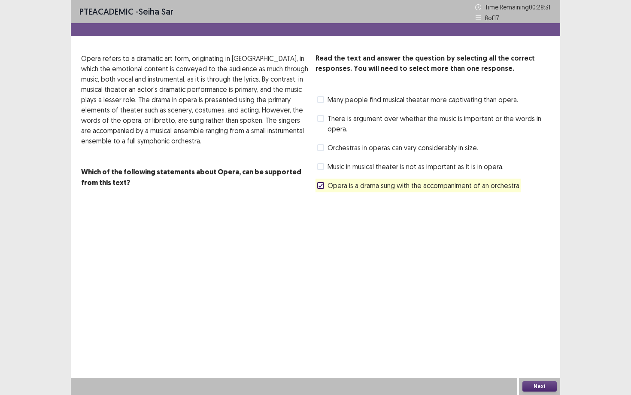
click at [515, 296] on button "Next" at bounding box center [539, 386] width 34 height 10
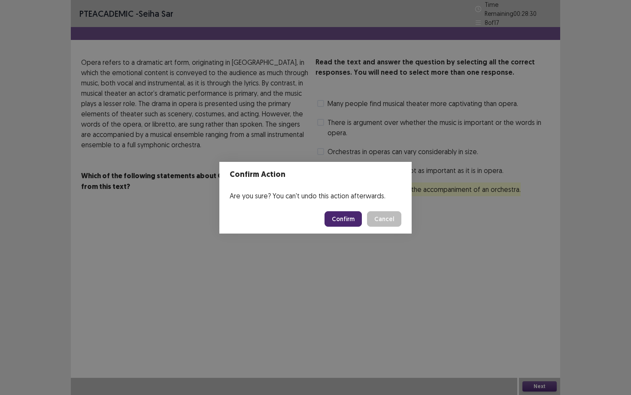
click at [344, 217] on button "Confirm" at bounding box center [343, 218] width 37 height 15
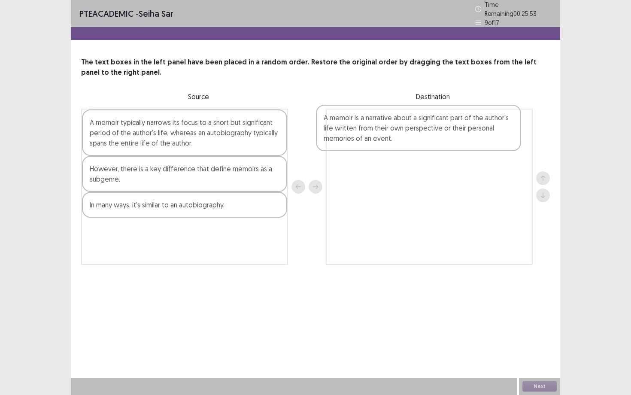
drag, startPoint x: 171, startPoint y: 121, endPoint x: 410, endPoint y: 121, distance: 238.7
click at [410, 121] on div "A memoir is a narrative about a significant part of the author's life written f…" at bounding box center [315, 187] width 469 height 156
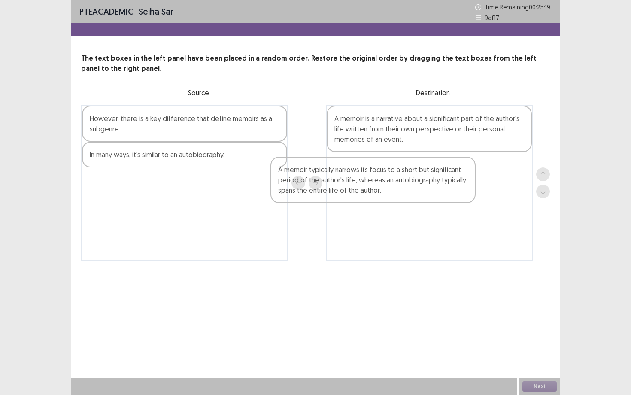
drag, startPoint x: 224, startPoint y: 133, endPoint x: 443, endPoint y: 185, distance: 225.6
click at [443, 185] on div "A memoir typically narrows its focus to a short but significant period of the a…" at bounding box center [315, 183] width 469 height 156
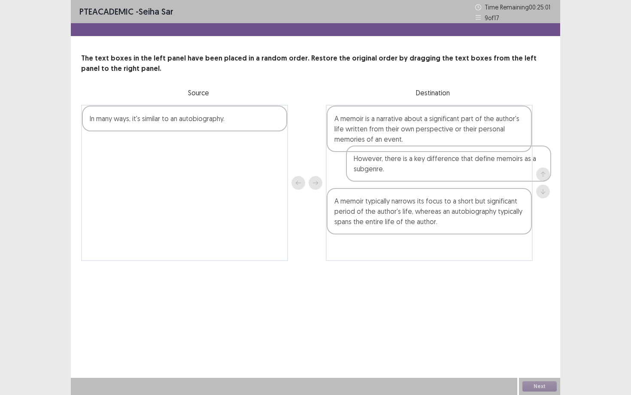
drag, startPoint x: 177, startPoint y: 118, endPoint x: 447, endPoint y: 158, distance: 272.9
click at [447, 158] on div "However, there is a key difference that define memoirs as a subgenre. In many w…" at bounding box center [315, 183] width 469 height 156
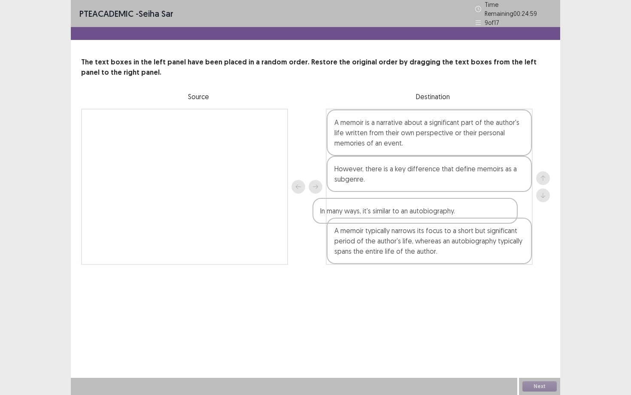
drag, startPoint x: 175, startPoint y: 116, endPoint x: 408, endPoint y: 208, distance: 250.4
click at [409, 208] on div "In many ways, it's similar to an autobiography. A memoir is a narrative about a…" at bounding box center [315, 187] width 469 height 156
click at [515, 296] on button "Next" at bounding box center [539, 386] width 34 height 10
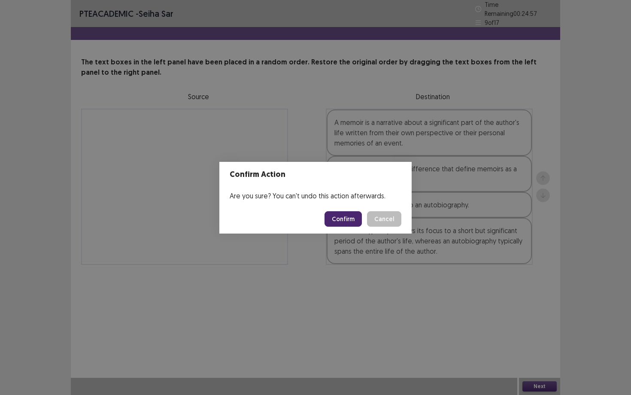
click at [342, 217] on button "Confirm" at bounding box center [343, 218] width 37 height 15
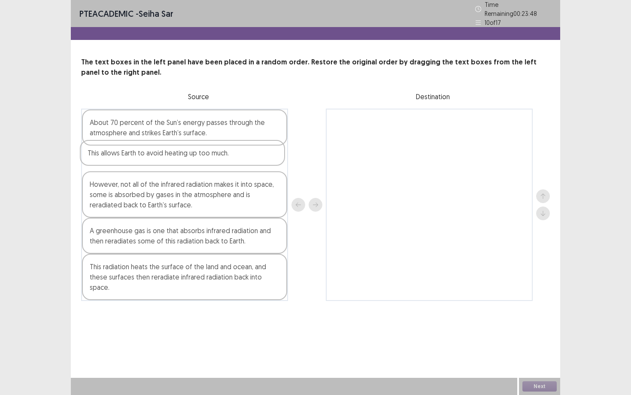
drag, startPoint x: 258, startPoint y: 206, endPoint x: 255, endPoint y: 155, distance: 51.1
click at [255, 154] on div "About 70 percent of the Sun’s energy passes through the atmosphere and strikes …" at bounding box center [184, 205] width 207 height 192
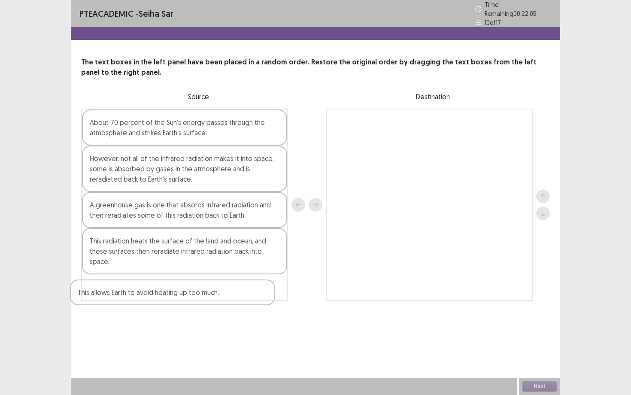
drag, startPoint x: 221, startPoint y: 151, endPoint x: 211, endPoint y: 276, distance: 125.3
click at [211, 276] on div "About 70 percent of the Sun’s energy passes through the atmosphere and strikes …" at bounding box center [184, 205] width 207 height 192
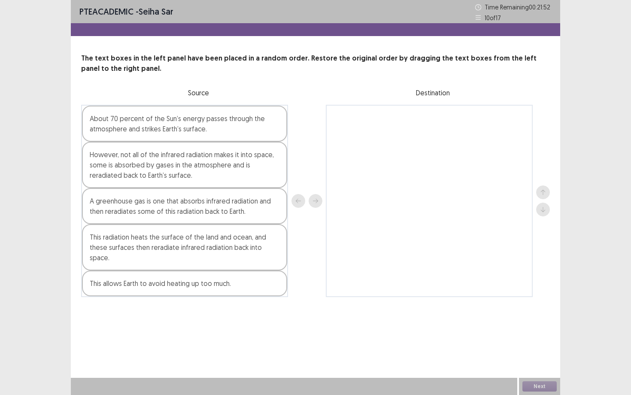
click at [200, 115] on div "About 70 percent of the Sun’s energy passes through the atmosphere and strikes …" at bounding box center [184, 124] width 205 height 36
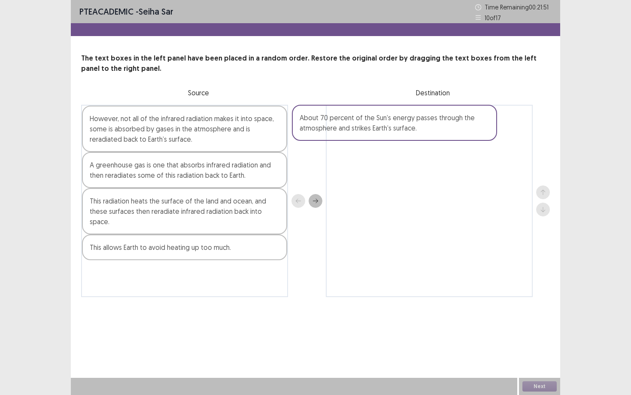
drag, startPoint x: 199, startPoint y: 115, endPoint x: 428, endPoint y: 112, distance: 228.8
click at [428, 112] on div "About 70 percent of the Sun’s energy passes through the atmosphere and strikes …" at bounding box center [315, 201] width 469 height 192
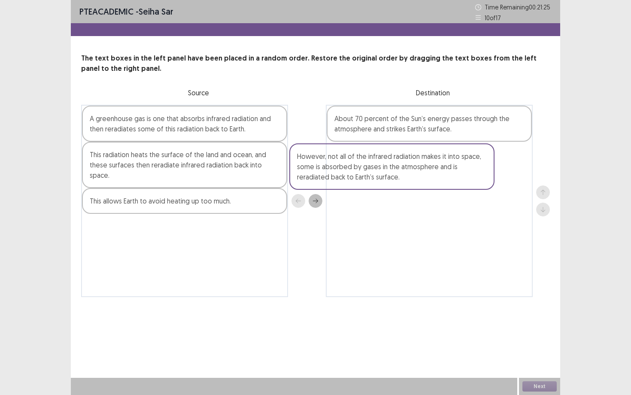
drag, startPoint x: 164, startPoint y: 138, endPoint x: 390, endPoint y: 178, distance: 229.8
click at [389, 177] on div "However, not all of the infrared radiation makes it into space, some is absorbe…" at bounding box center [315, 201] width 469 height 192
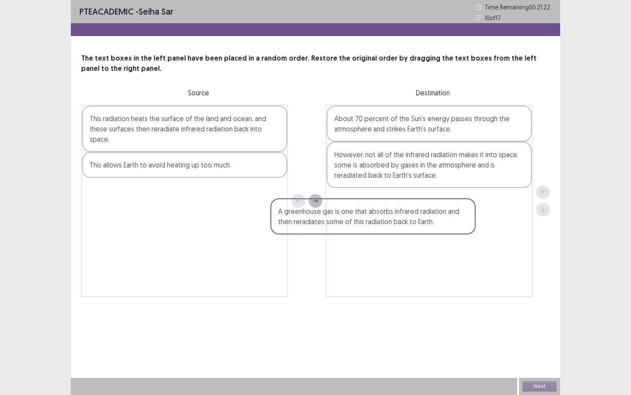
drag, startPoint x: 193, startPoint y: 122, endPoint x: 423, endPoint y: 208, distance: 245.3
click at [423, 208] on div "A greenhouse gas is one that absorbs infrared radiation and then reradiates som…" at bounding box center [315, 201] width 469 height 192
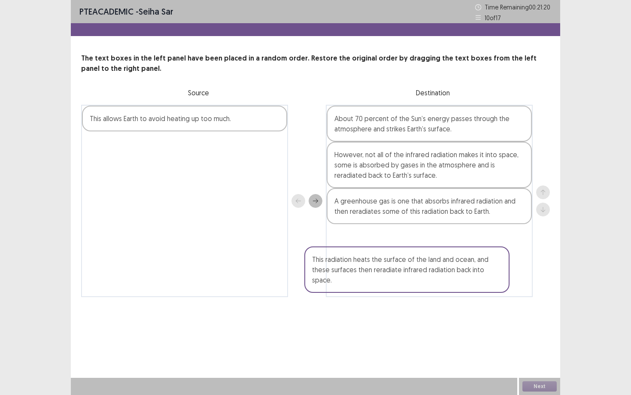
drag, startPoint x: 187, startPoint y: 123, endPoint x: 426, endPoint y: 250, distance: 270.7
click at [430, 252] on div "This radiation heats the surface of the land and ocean, and these surfaces then…" at bounding box center [315, 201] width 469 height 192
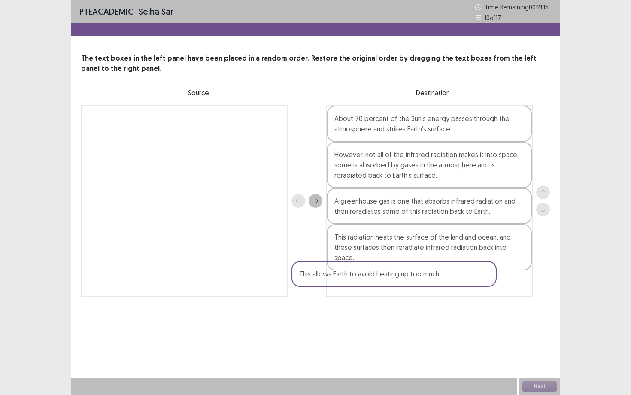
drag, startPoint x: 197, startPoint y: 123, endPoint x: 417, endPoint y: 279, distance: 269.7
click at [417, 279] on div "This allows Earth to avoid heating up too much. About 70 percent of the Sun’s e…" at bounding box center [315, 201] width 469 height 192
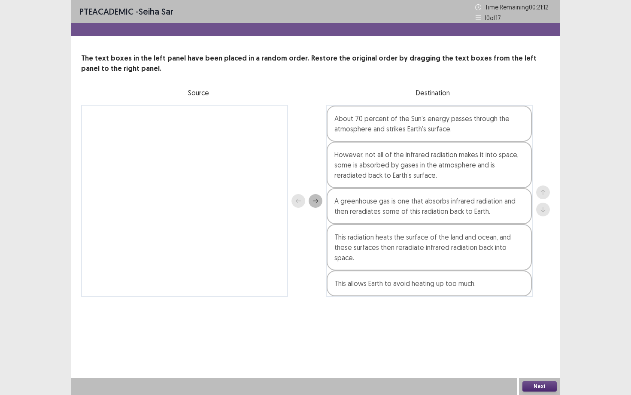
click at [515, 296] on button "Next" at bounding box center [539, 386] width 34 height 10
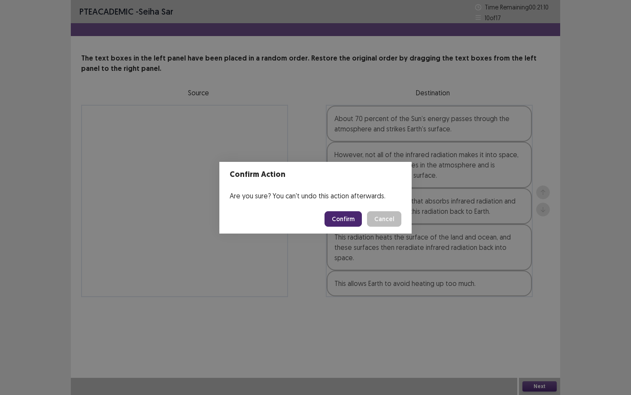
click at [335, 212] on button "Confirm" at bounding box center [343, 218] width 37 height 15
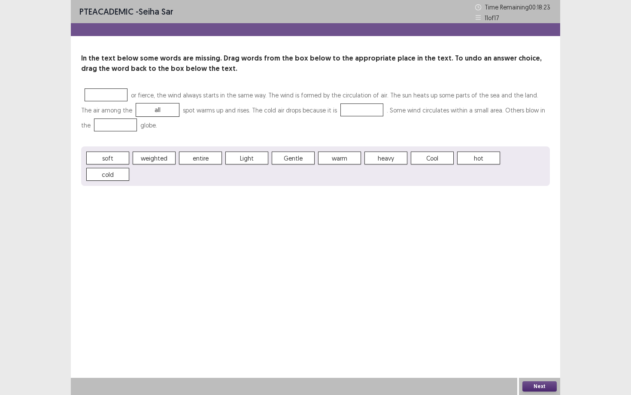
drag, startPoint x: 103, startPoint y: 159, endPoint x: 128, endPoint y: 114, distance: 51.5
click at [515, 296] on button "Next" at bounding box center [539, 386] width 34 height 10
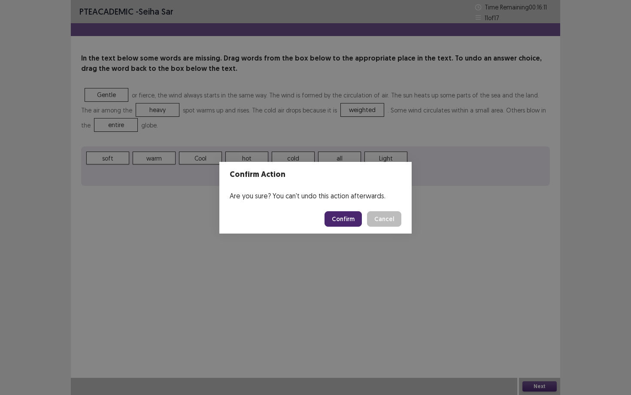
click at [343, 217] on button "Confirm" at bounding box center [343, 218] width 37 height 15
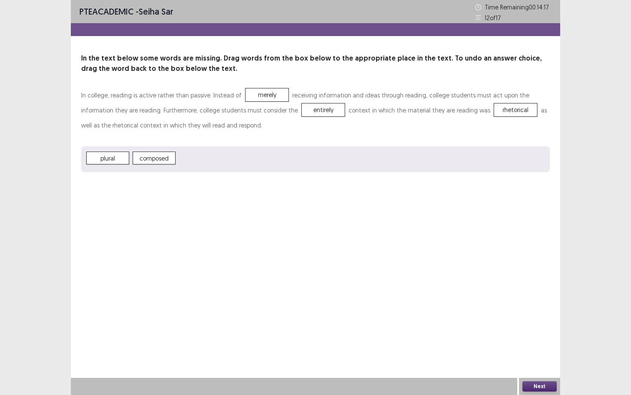
click at [515, 296] on button "Next" at bounding box center [539, 386] width 34 height 10
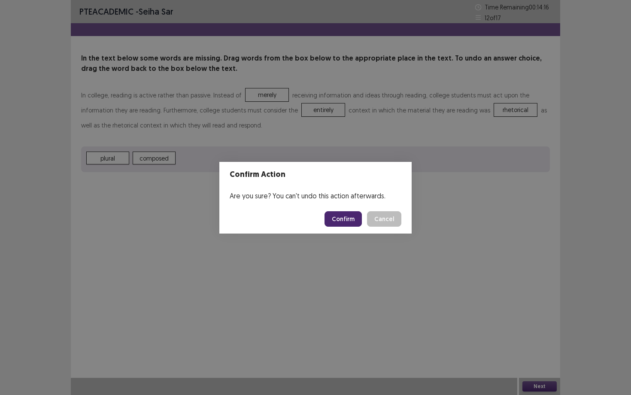
click at [337, 220] on button "Confirm" at bounding box center [343, 218] width 37 height 15
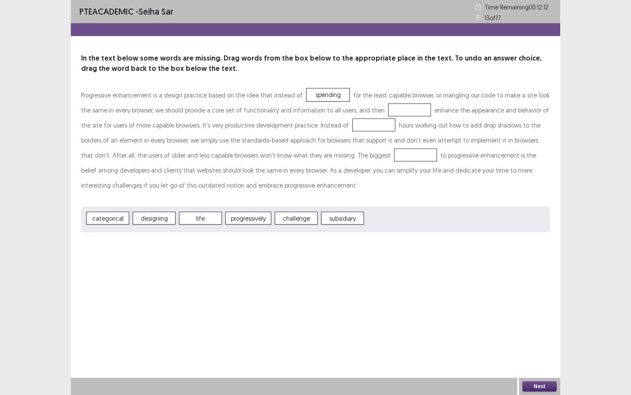
click at [360, 113] on p "Progressive enhancement is a design practice based on the idea that instead of …" at bounding box center [315, 140] width 469 height 105
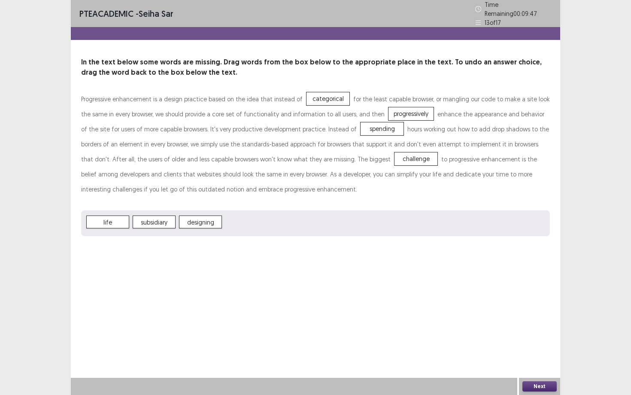
click at [515, 296] on div "Next" at bounding box center [539, 386] width 41 height 17
click at [515, 296] on button "Next" at bounding box center [539, 386] width 34 height 10
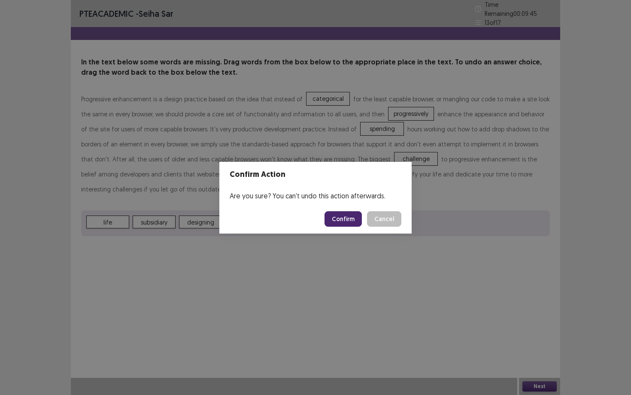
click at [348, 218] on button "Confirm" at bounding box center [343, 218] width 37 height 15
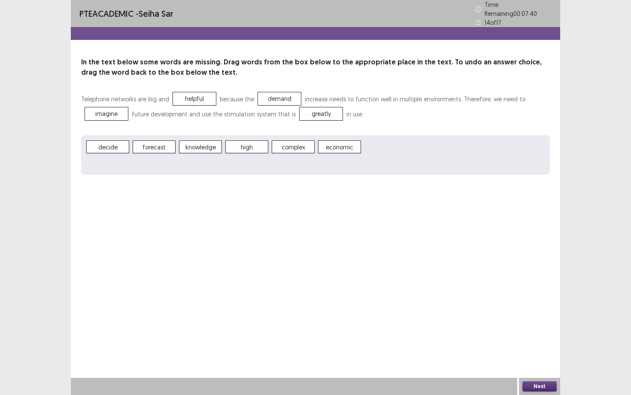
click at [515, 296] on button "Next" at bounding box center [539, 386] width 34 height 10
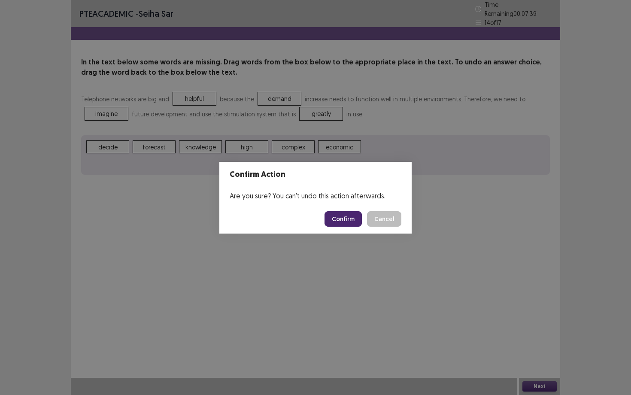
click at [352, 218] on button "Confirm" at bounding box center [343, 218] width 37 height 15
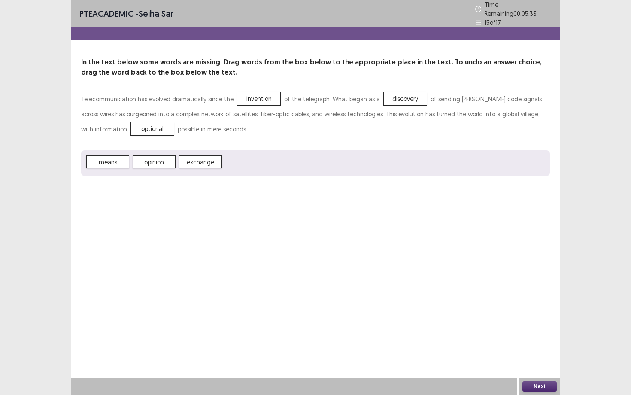
click at [515, 296] on button "Next" at bounding box center [539, 386] width 34 height 10
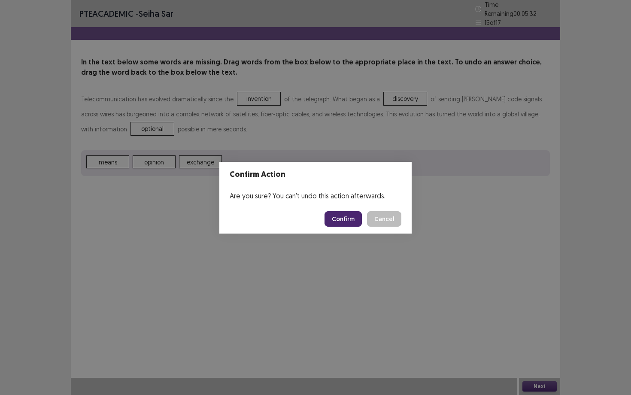
click at [355, 216] on button "Confirm" at bounding box center [343, 218] width 37 height 15
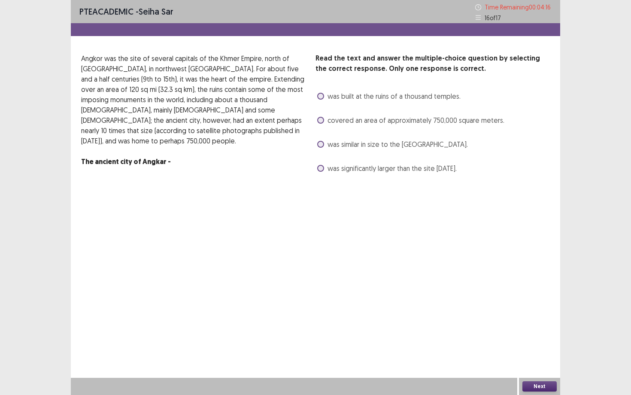
click at [361, 102] on div "was built at the ruins of a thousand temples." at bounding box center [387, 96] width 145 height 14
click at [360, 97] on span "was built at the ruins of a thousand temples." at bounding box center [394, 96] width 133 height 10
click at [515, 296] on button "Next" at bounding box center [539, 386] width 34 height 10
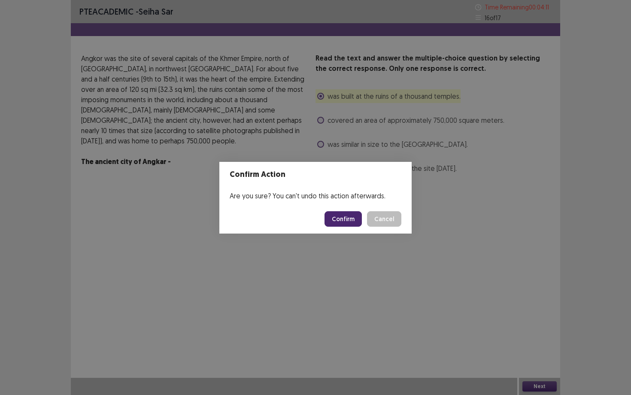
click at [345, 223] on button "Confirm" at bounding box center [343, 218] width 37 height 15
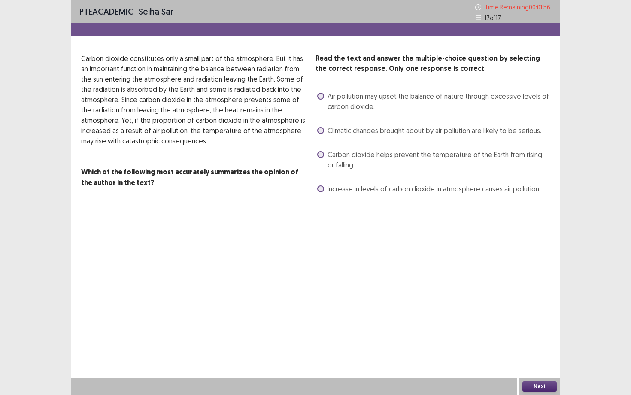
click at [374, 191] on span "Increase in levels of carbon dioxide in atmosphere causes air pollution." at bounding box center [434, 189] width 213 height 10
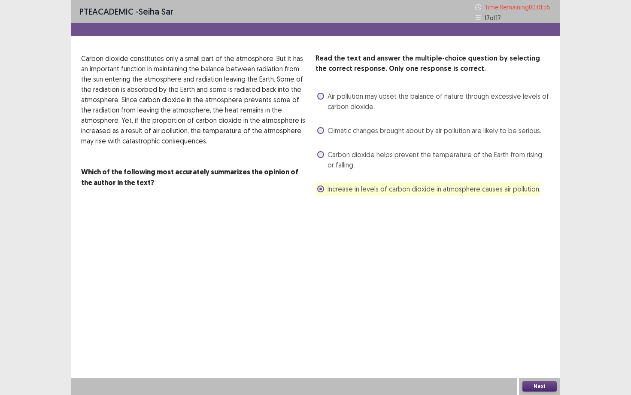
click at [515, 296] on button "Next" at bounding box center [539, 386] width 34 height 10
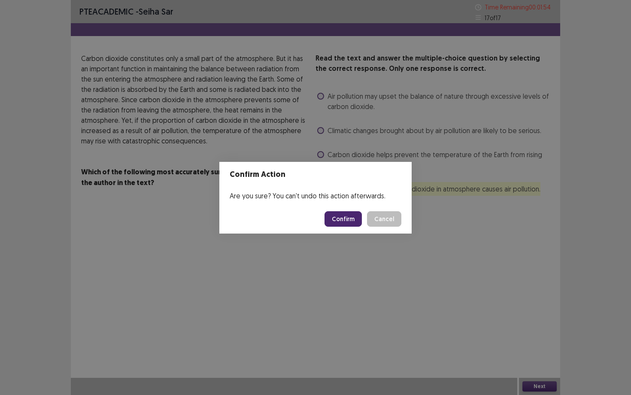
click at [341, 215] on button "Confirm" at bounding box center [343, 218] width 37 height 15
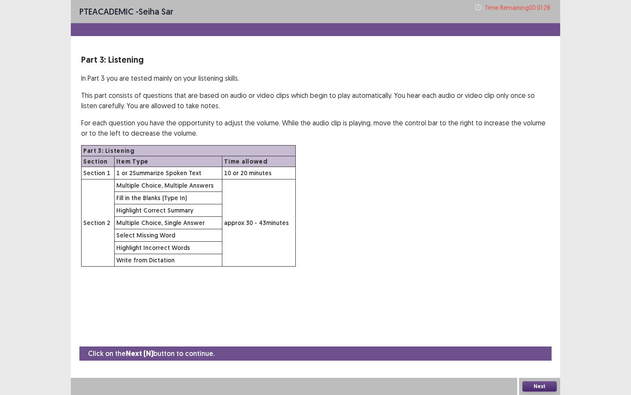
click at [515, 296] on button "Next" at bounding box center [539, 386] width 34 height 10
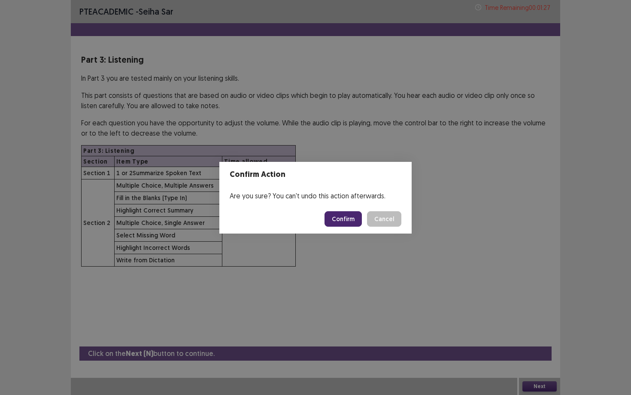
click at [349, 220] on button "Confirm" at bounding box center [343, 218] width 37 height 15
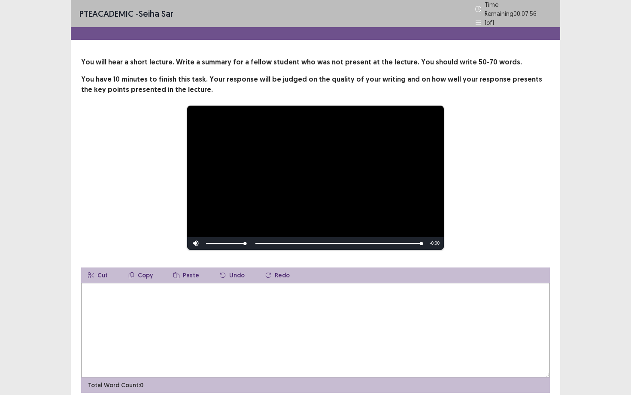
click at [346, 242] on div "Skip Backward Skip Forward Mute Current Time 1:18 / Duration 1:18 Loaded : 100.…" at bounding box center [315, 243] width 257 height 13
click at [249, 296] on textarea at bounding box center [315, 330] width 469 height 94
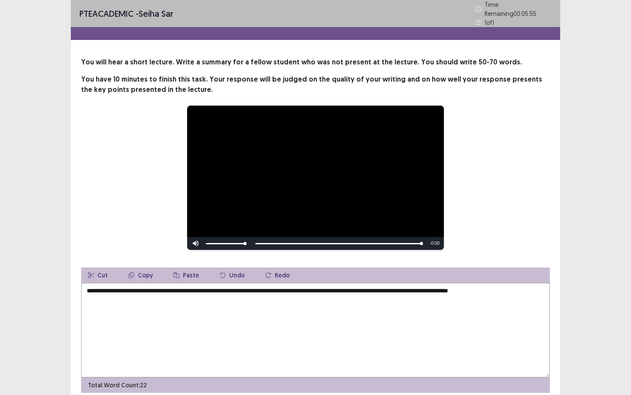
click at [249, 296] on textarea "**********" at bounding box center [315, 330] width 469 height 94
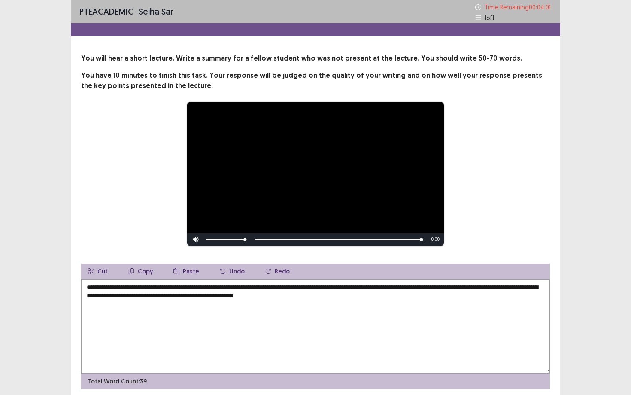
click at [237, 287] on textarea "**********" at bounding box center [315, 326] width 469 height 94
click at [256, 288] on textarea "**********" at bounding box center [315, 326] width 469 height 94
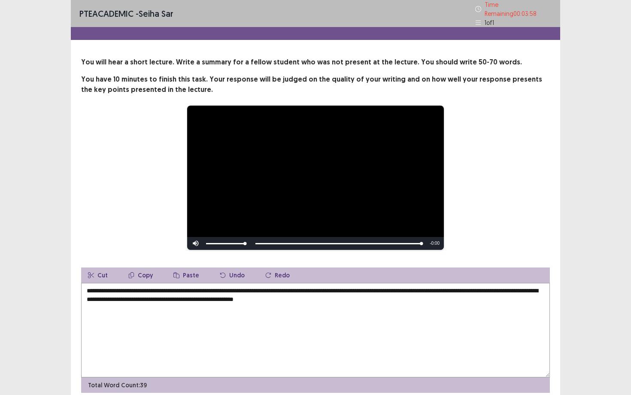
click at [357, 296] on textarea "**********" at bounding box center [315, 330] width 469 height 94
click at [133, 288] on textarea "**********" at bounding box center [315, 330] width 469 height 94
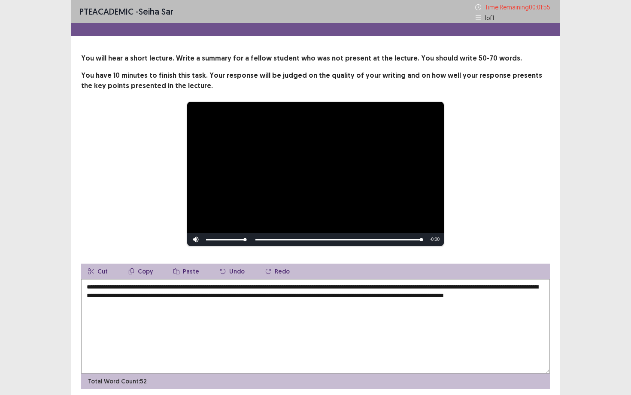
scroll to position [32, 0]
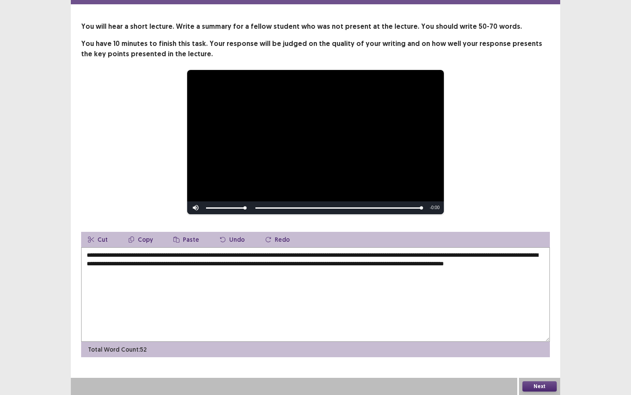
type textarea "**********"
click at [515, 296] on button "Next" at bounding box center [539, 386] width 34 height 10
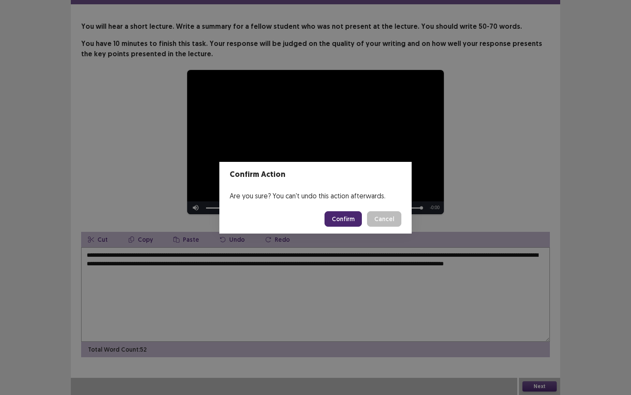
click at [346, 221] on button "Confirm" at bounding box center [343, 218] width 37 height 15
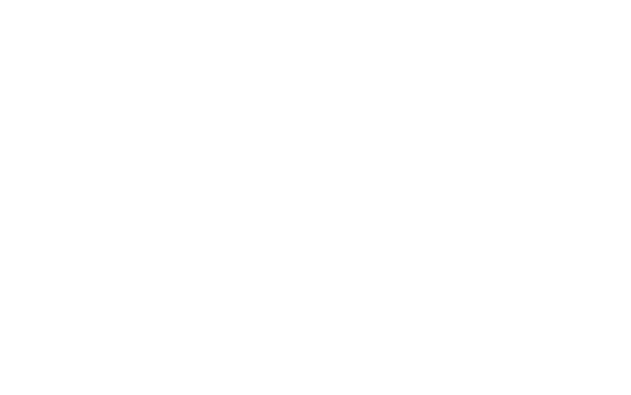
scroll to position [0, 0]
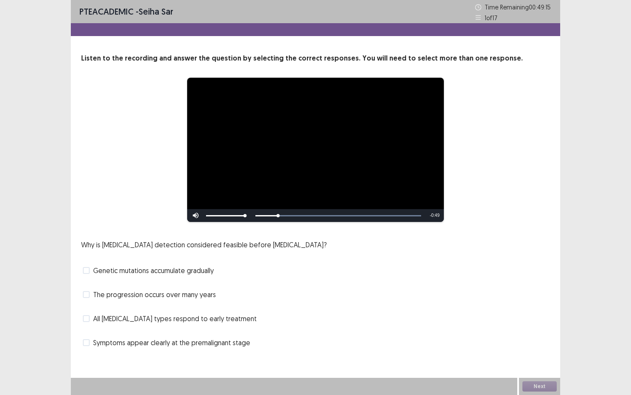
click at [271, 240] on p "Why is [MEDICAL_DATA] detection considered feasible before [MEDICAL_DATA]?" at bounding box center [204, 245] width 246 height 10
drag, startPoint x: 155, startPoint y: 246, endPoint x: 250, endPoint y: 244, distance: 94.9
click at [250, 244] on p "Why is [MEDICAL_DATA] detection considered feasible before [MEDICAL_DATA]?" at bounding box center [204, 245] width 246 height 10
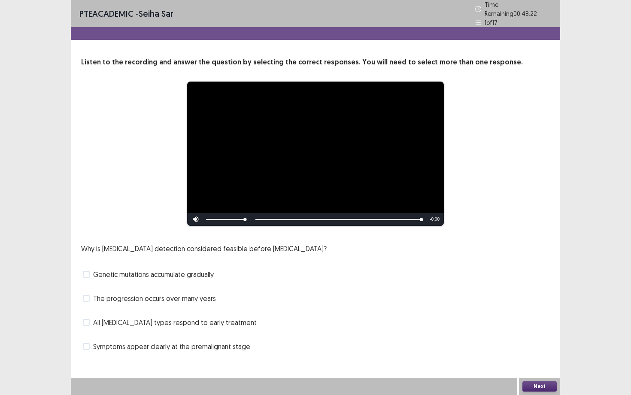
click at [165, 294] on span "The progression occurs over many years" at bounding box center [154, 298] width 123 height 10
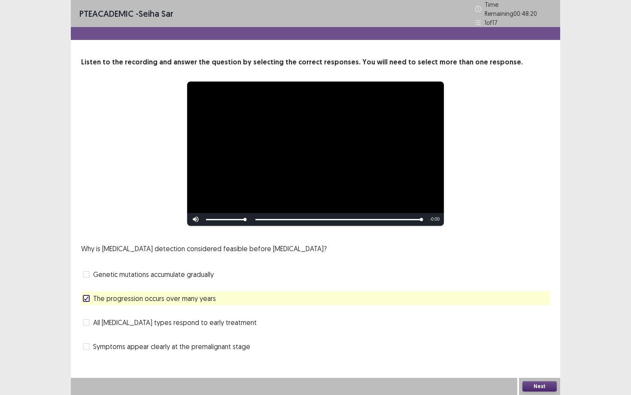
click at [515, 296] on button "Next" at bounding box center [539, 386] width 34 height 10
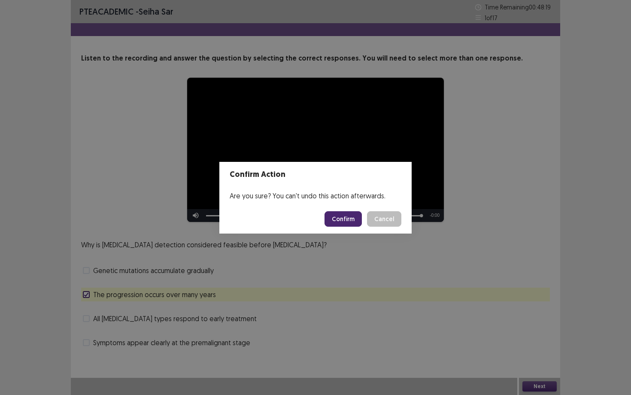
click at [342, 222] on button "Confirm" at bounding box center [343, 218] width 37 height 15
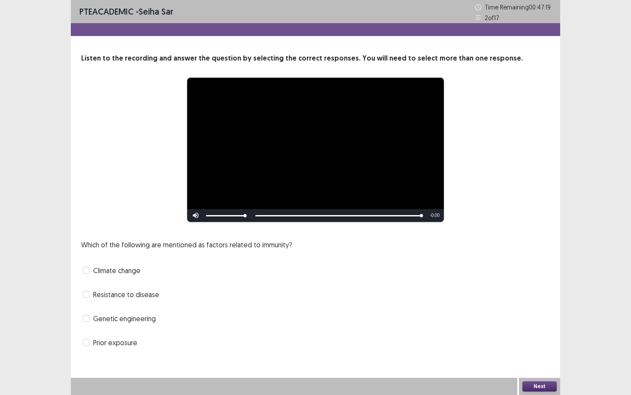
click at [140, 296] on div "Which of the following are mentioned as factors related to immunity? Climate ch…" at bounding box center [315, 295] width 469 height 110
click at [140, 296] on span "Genetic engineering" at bounding box center [124, 318] width 63 height 10
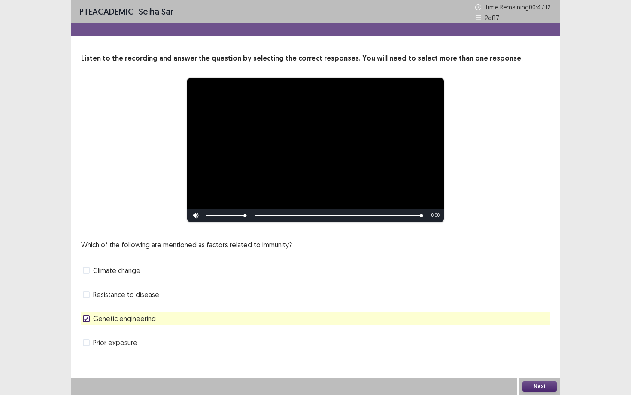
click at [515, 296] on button "Next" at bounding box center [539, 386] width 34 height 10
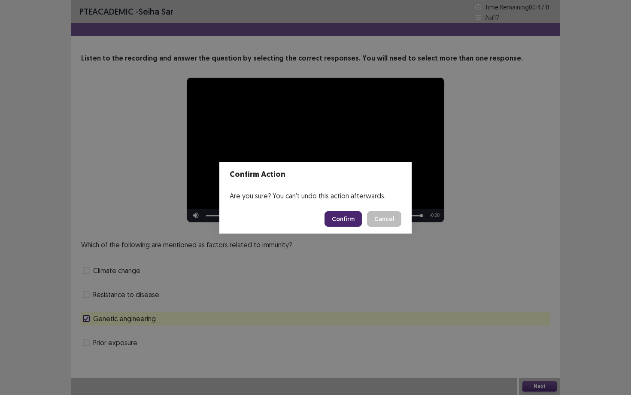
click at [350, 218] on button "Confirm" at bounding box center [343, 218] width 37 height 15
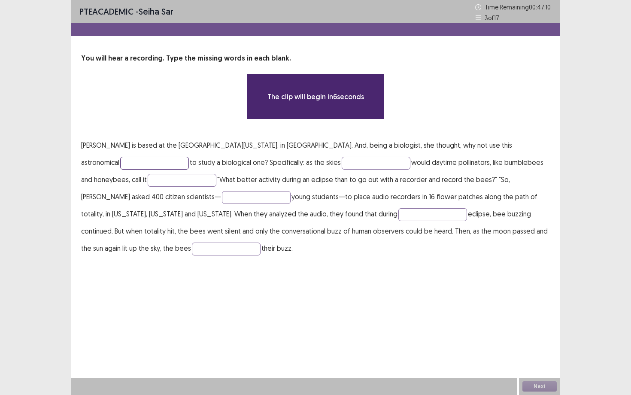
click at [189, 157] on input "text" at bounding box center [154, 163] width 69 height 13
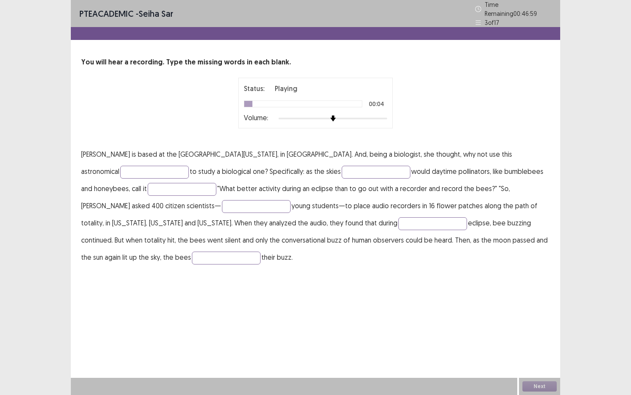
click at [497, 165] on p "[PERSON_NAME] is based at the [GEOGRAPHIC_DATA][US_STATE], in [GEOGRAPHIC_DATA]…" at bounding box center [315, 206] width 469 height 120
click at [189, 166] on input "text" at bounding box center [154, 172] width 69 height 13
type input "**********"
type input "******"
type input "*****"
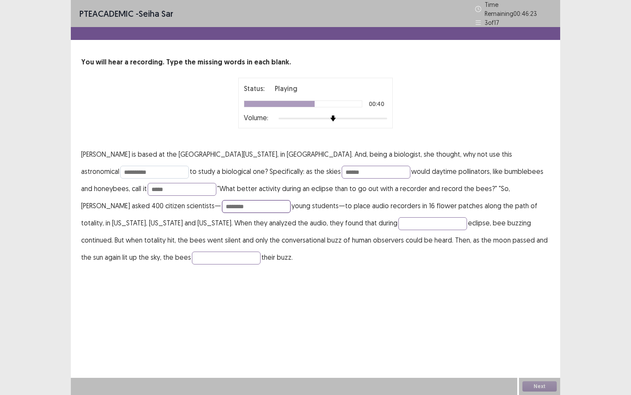
type input "********"
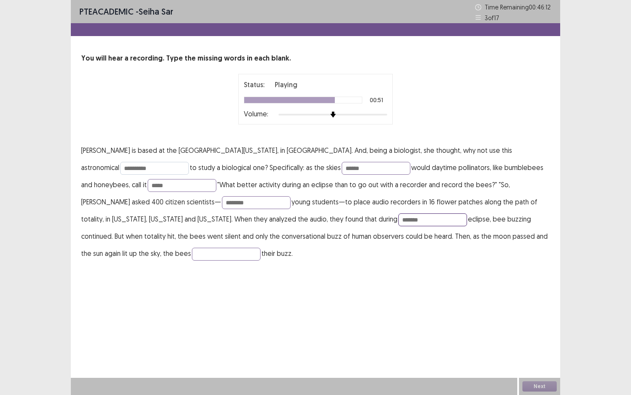
type input "*******"
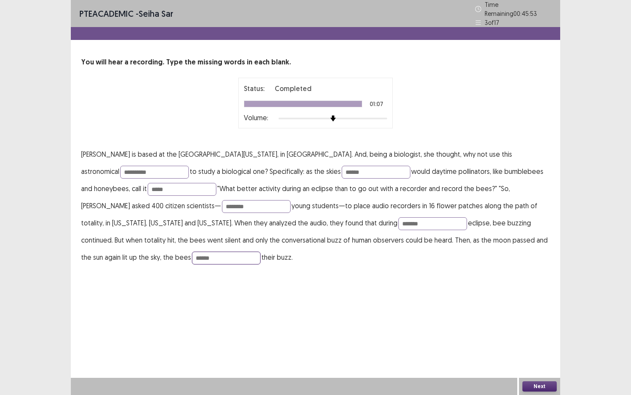
type input "******"
click at [477, 217] on p "**********" at bounding box center [315, 206] width 469 height 120
click at [189, 166] on input "**********" at bounding box center [154, 172] width 69 height 13
type input "**********"
click at [342, 166] on input "******" at bounding box center [376, 172] width 69 height 13
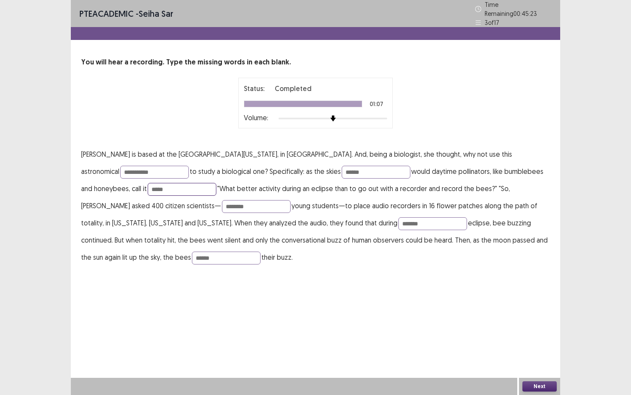
click at [148, 187] on input "*****" at bounding box center [182, 189] width 69 height 13
click at [222, 201] on input "********" at bounding box center [256, 206] width 69 height 13
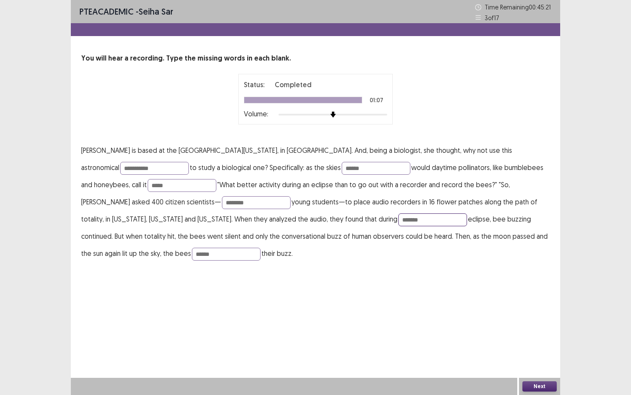
click at [398, 217] on input "*******" at bounding box center [432, 219] width 69 height 13
click at [496, 243] on p "**********" at bounding box center [315, 202] width 469 height 120
click at [261, 248] on input "******" at bounding box center [226, 254] width 69 height 13
click at [409, 145] on p "**********" at bounding box center [315, 202] width 469 height 120
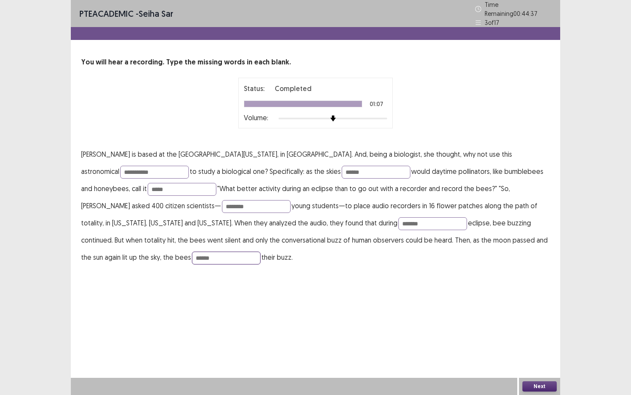
click at [261, 252] on input "******" at bounding box center [226, 258] width 69 height 13
click at [515, 296] on button "Next" at bounding box center [539, 386] width 34 height 10
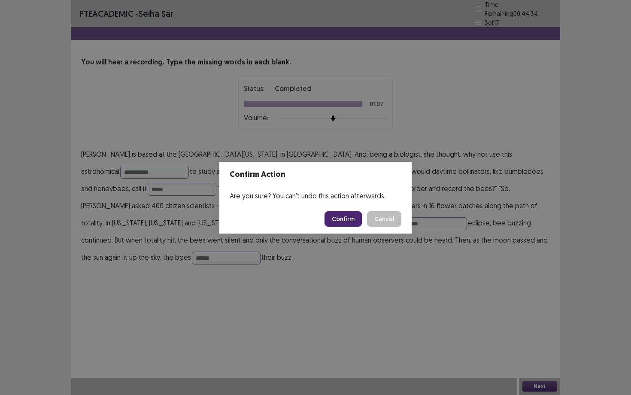
click at [343, 212] on button "Confirm" at bounding box center [343, 218] width 37 height 15
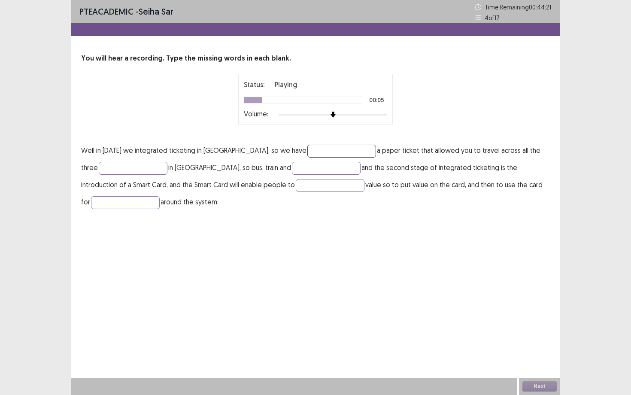
click at [319, 148] on input "text" at bounding box center [341, 151] width 69 height 13
type input "**********"
type input "*****"
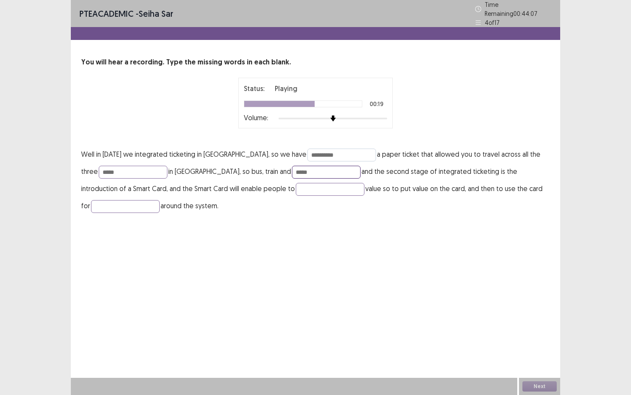
type input "*****"
type input "***"
type input "**********"
click at [164, 166] on input "*****" at bounding box center [133, 172] width 69 height 13
click at [348, 151] on input "**********" at bounding box center [341, 155] width 69 height 13
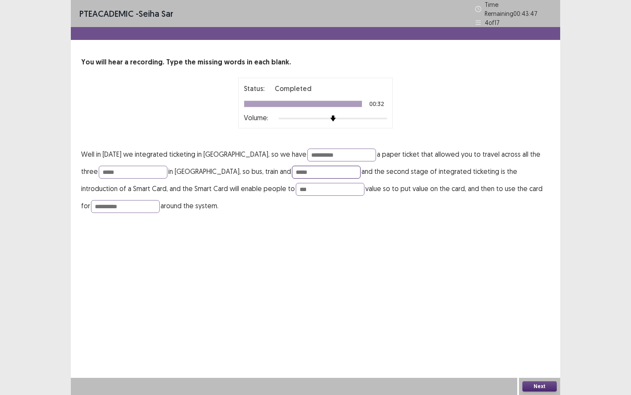
click at [342, 168] on input "*****" at bounding box center [326, 172] width 69 height 13
click at [309, 188] on input "***" at bounding box center [330, 189] width 69 height 13
click at [344, 187] on input "***" at bounding box center [330, 189] width 69 height 13
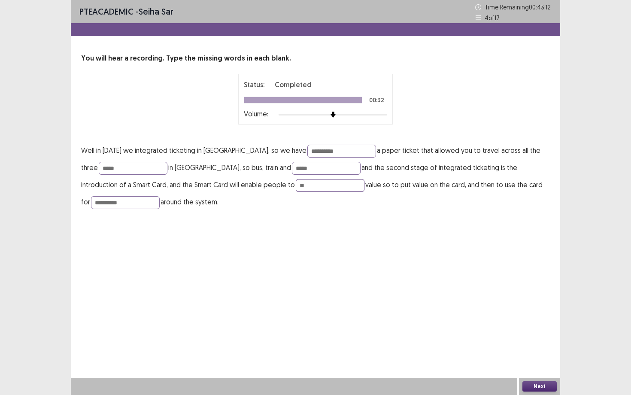
type input "*"
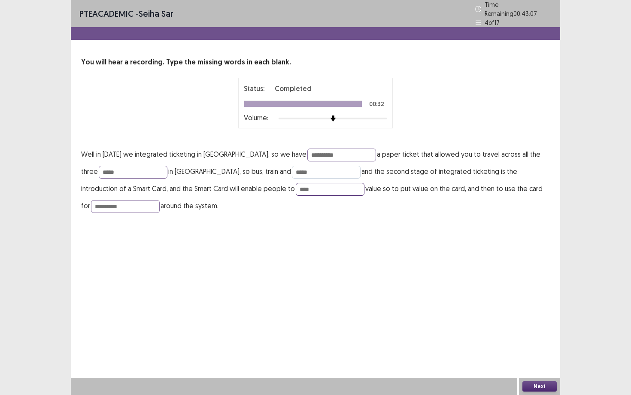
type input "****"
click at [331, 173] on input "*****" at bounding box center [326, 172] width 69 height 13
click at [515, 296] on div "Next" at bounding box center [539, 386] width 41 height 17
click at [515, 296] on button "Next" at bounding box center [539, 386] width 34 height 10
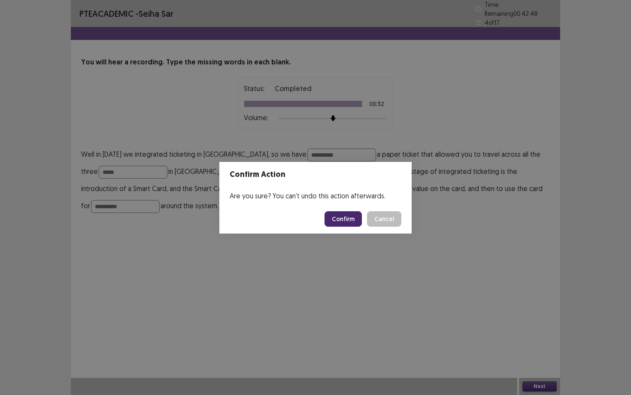
click at [345, 215] on button "Confirm" at bounding box center [343, 218] width 37 height 15
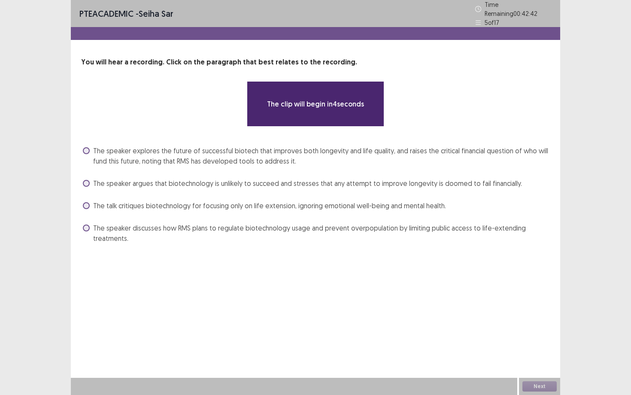
click at [314, 108] on div "The clip will begin in 4 seconds" at bounding box center [315, 103] width 137 height 45
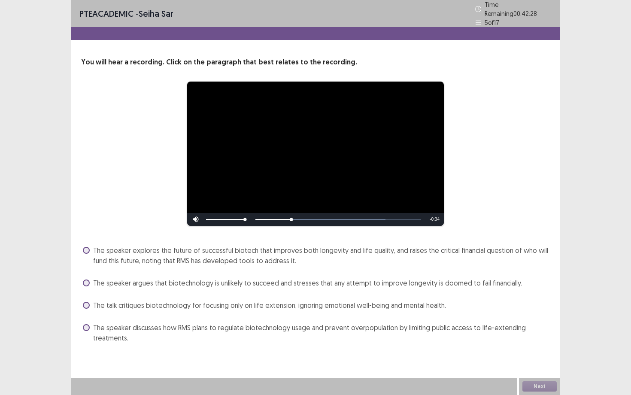
click at [473, 252] on span "The speaker explores the future of successful biotech that improves both longev…" at bounding box center [321, 255] width 457 height 21
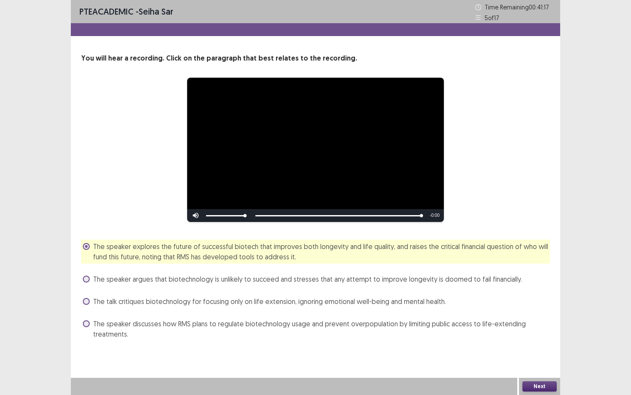
click at [463, 280] on span "The speaker argues that biotechnology is unlikely to succeed and stresses that …" at bounding box center [307, 279] width 429 height 10
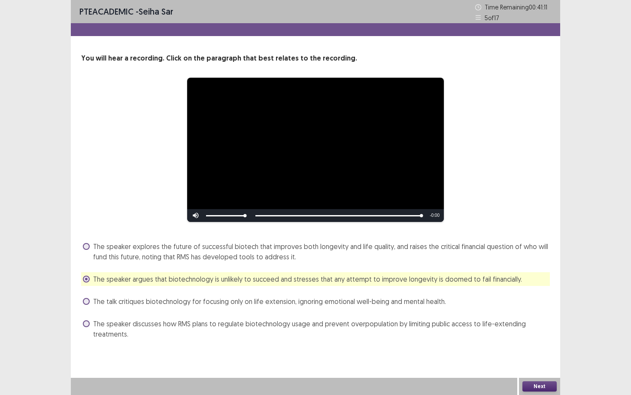
click at [515, 296] on button "Next" at bounding box center [539, 386] width 34 height 10
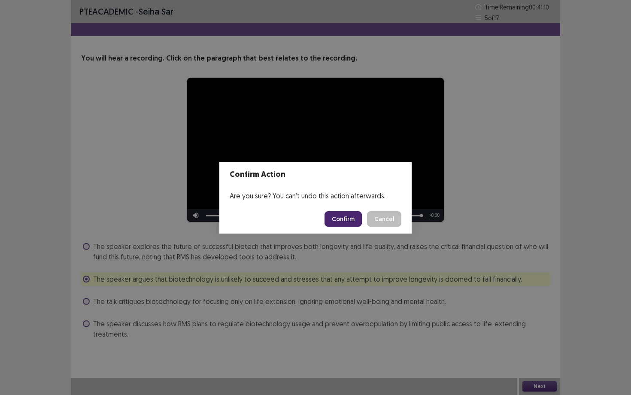
click at [344, 222] on button "Confirm" at bounding box center [343, 218] width 37 height 15
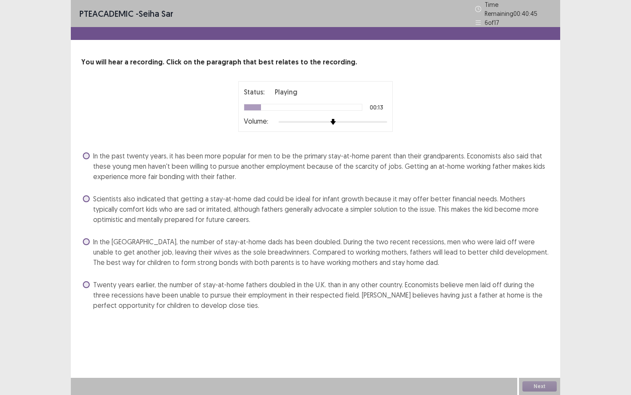
click at [454, 125] on div "Status: Playing 00:13 Volume:" at bounding box center [315, 106] width 469 height 51
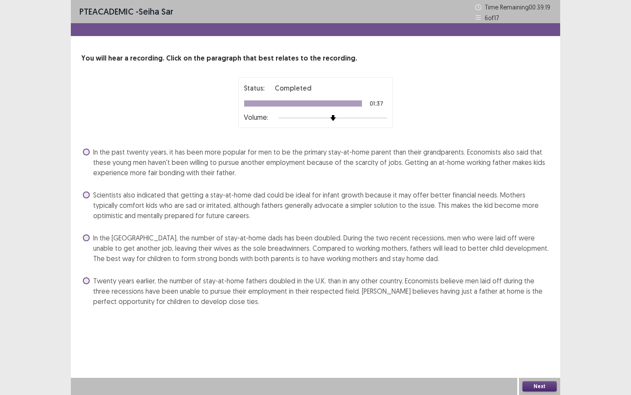
click at [282, 248] on span "In the [GEOGRAPHIC_DATA], the number of stay-at-home dads has been doubled. Dur…" at bounding box center [321, 248] width 457 height 31
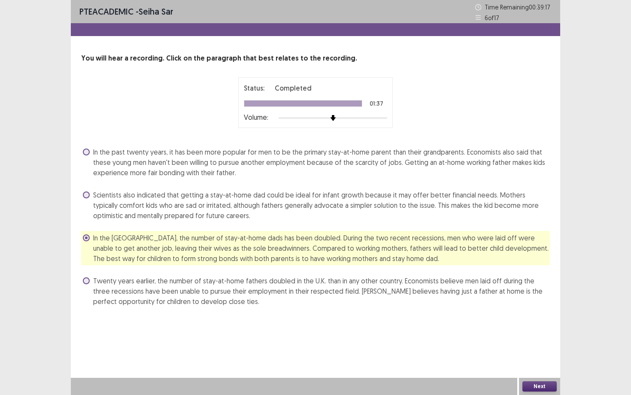
click at [515, 296] on button "Next" at bounding box center [539, 386] width 34 height 10
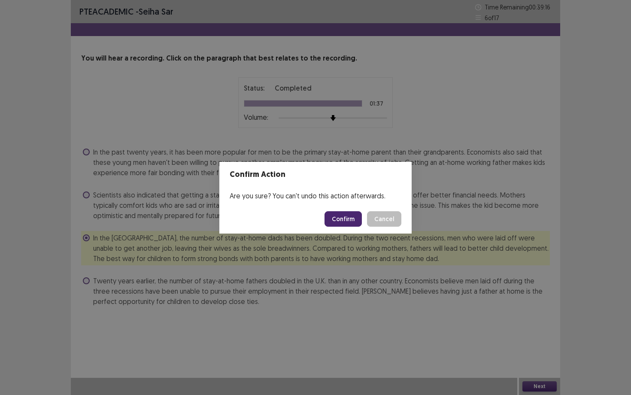
click at [346, 217] on button "Confirm" at bounding box center [343, 218] width 37 height 15
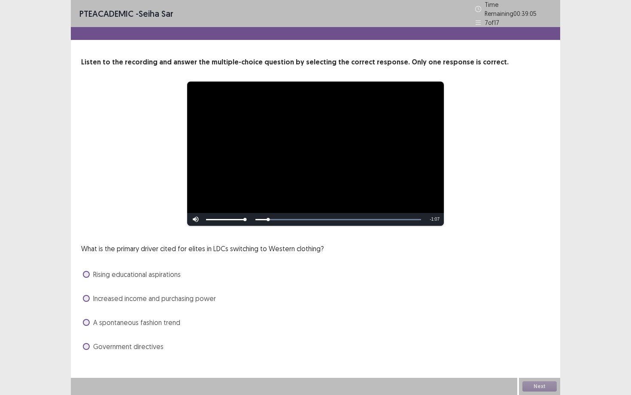
drag, startPoint x: 106, startPoint y: 243, endPoint x: 197, endPoint y: 236, distance: 92.1
click at [197, 236] on div "**********" at bounding box center [315, 205] width 489 height 296
click at [191, 295] on span "Increased income and purchasing power" at bounding box center [154, 298] width 123 height 10
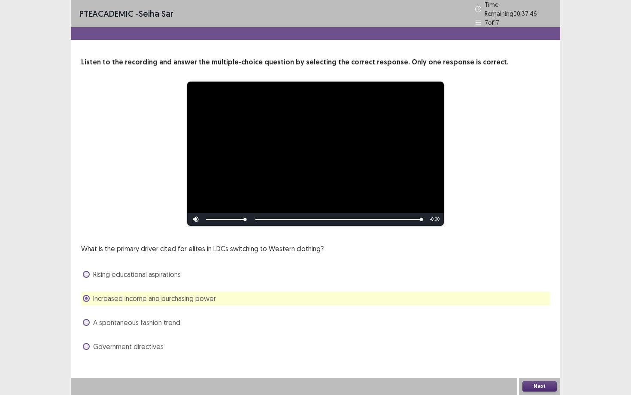
click at [155, 269] on span "Rising educational aspirations" at bounding box center [137, 274] width 88 height 10
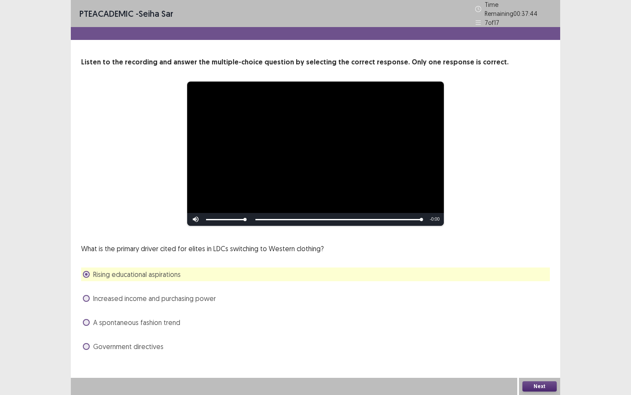
click at [515, 296] on button "Next" at bounding box center [539, 386] width 34 height 10
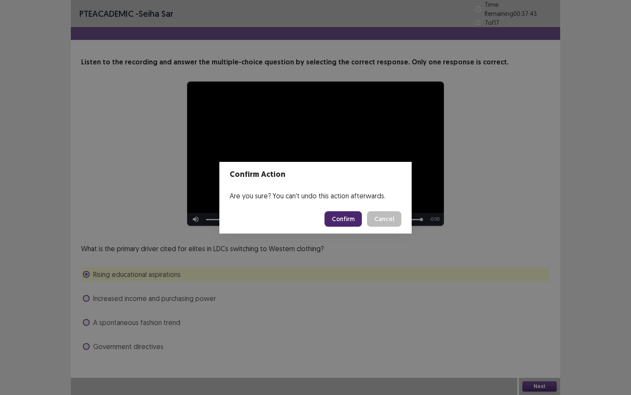
click at [349, 218] on button "Confirm" at bounding box center [343, 218] width 37 height 15
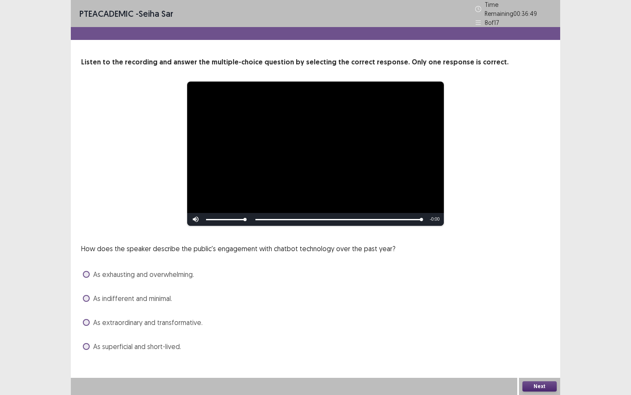
click at [182, 296] on span "As extraordinary and transformative." at bounding box center [147, 322] width 109 height 10
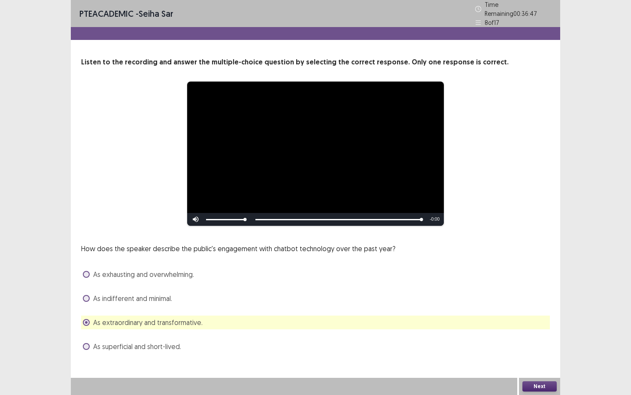
click at [515, 296] on button "Next" at bounding box center [539, 386] width 34 height 10
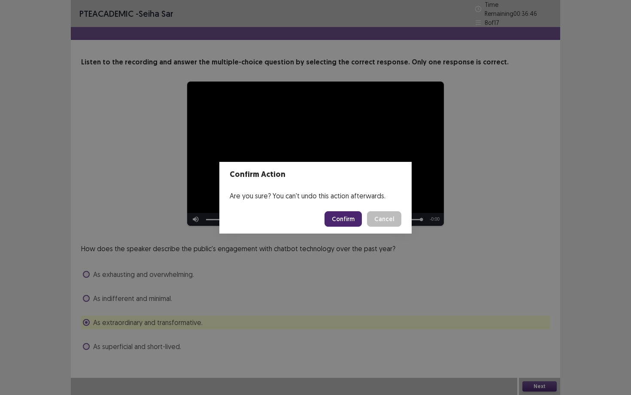
click at [343, 217] on button "Confirm" at bounding box center [343, 218] width 37 height 15
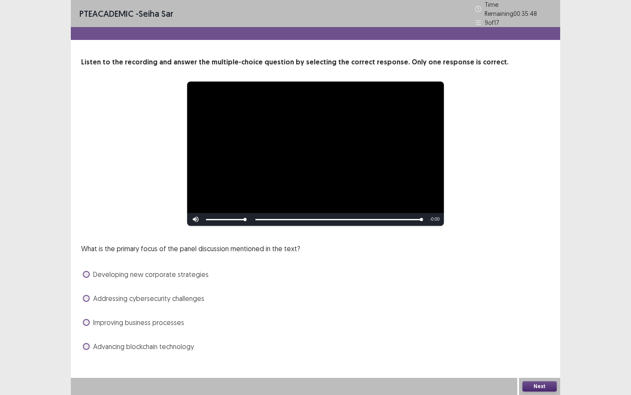
click at [183, 291] on div "Addressing cybersecurity challenges" at bounding box center [315, 298] width 469 height 14
click at [183, 294] on span "Addressing cybersecurity challenges" at bounding box center [148, 298] width 111 height 10
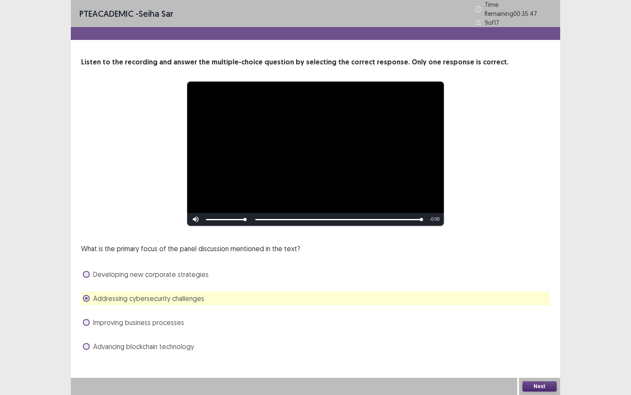
click at [515, 296] on button "Next" at bounding box center [539, 386] width 34 height 10
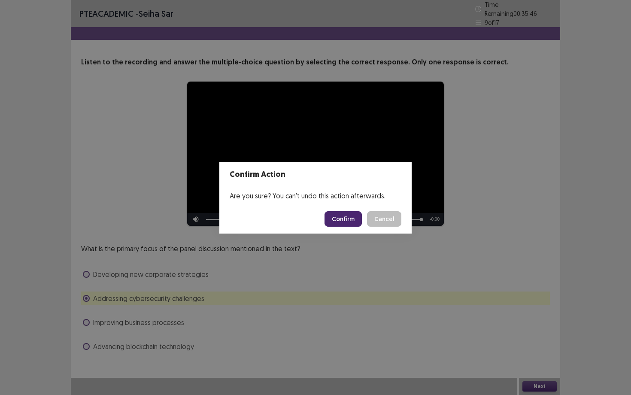
click at [353, 221] on button "Confirm" at bounding box center [343, 218] width 37 height 15
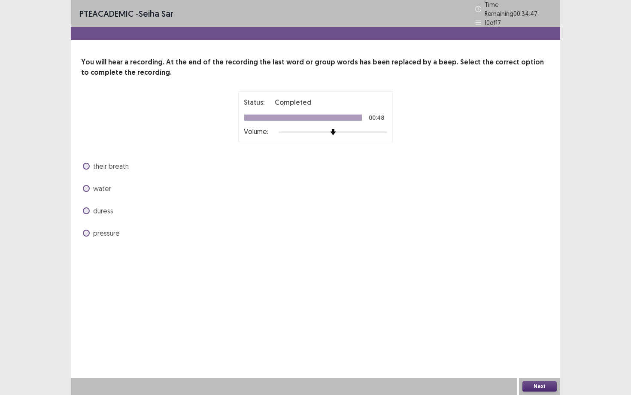
click at [109, 233] on span "pressure" at bounding box center [106, 233] width 27 height 10
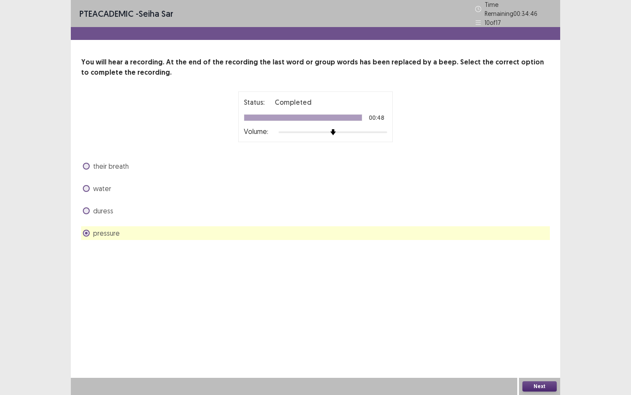
click at [515, 296] on button "Next" at bounding box center [539, 386] width 34 height 10
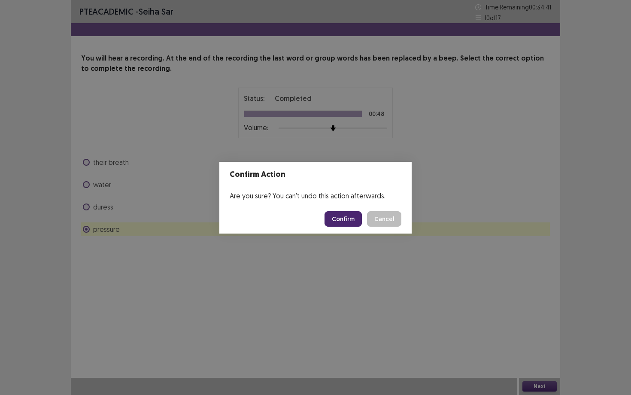
click at [355, 222] on button "Confirm" at bounding box center [343, 218] width 37 height 15
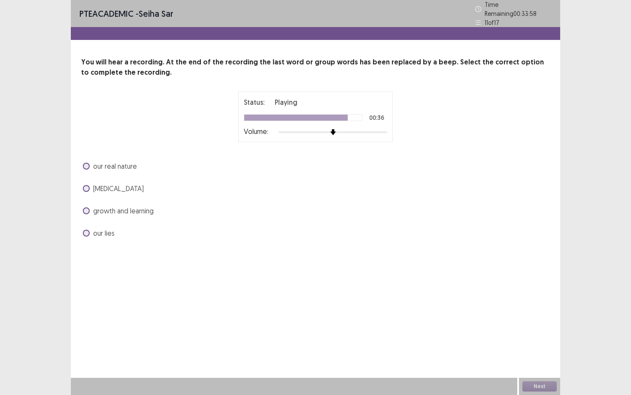
click at [485, 186] on div "[MEDICAL_DATA]" at bounding box center [315, 189] width 469 height 14
click at [109, 161] on span "our real nature" at bounding box center [115, 166] width 44 height 10
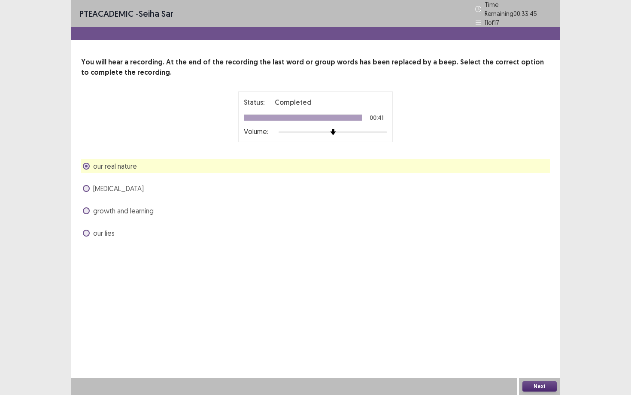
click at [515, 296] on button "Next" at bounding box center [539, 386] width 34 height 10
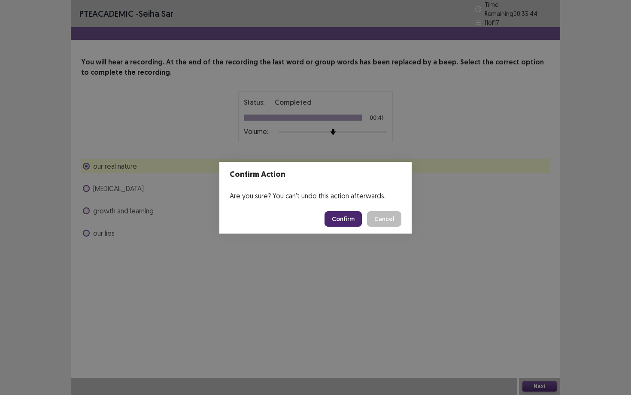
click at [348, 222] on button "Confirm" at bounding box center [343, 218] width 37 height 15
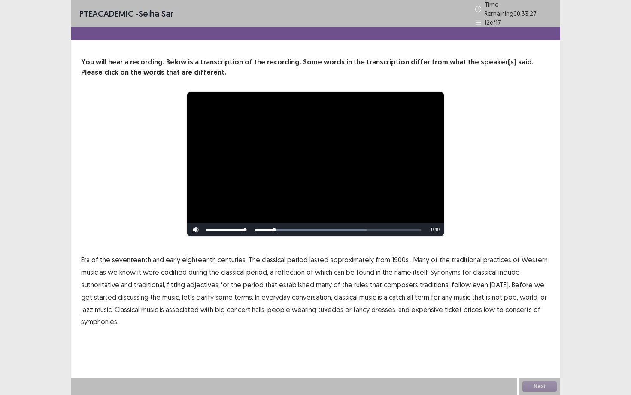
click at [395, 258] on span "1900s" at bounding box center [400, 260] width 17 height 10
click at [426, 282] on span "traditional" at bounding box center [435, 284] width 30 height 10
click at [196, 296] on span "clarify" at bounding box center [205, 297] width 18 height 10
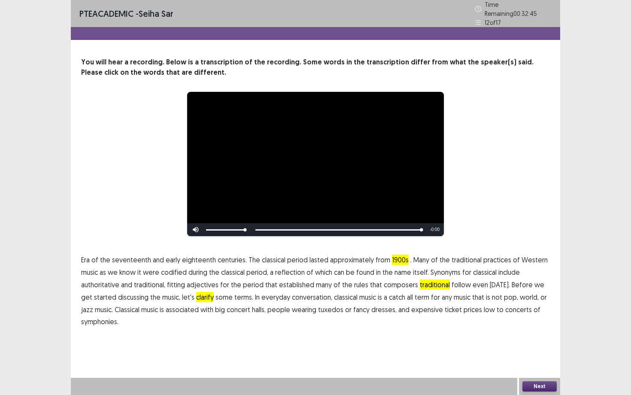
click at [107, 296] on span "symphonies." at bounding box center [99, 321] width 37 height 10
click at [197, 292] on span "clarify" at bounding box center [205, 297] width 18 height 10
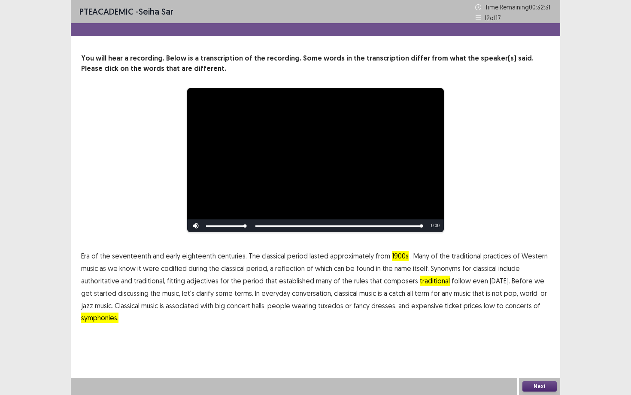
click at [515, 296] on button "Next" at bounding box center [539, 386] width 34 height 10
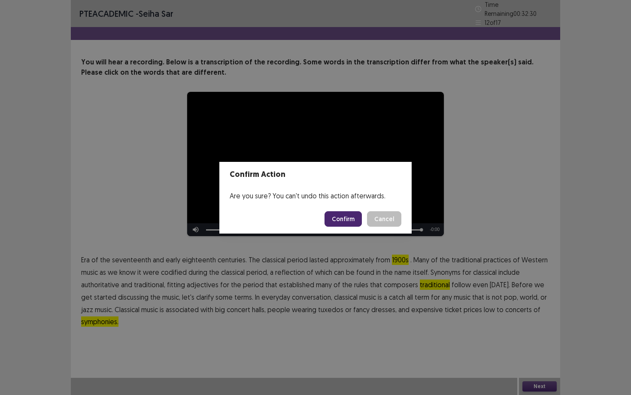
click at [344, 215] on button "Confirm" at bounding box center [343, 218] width 37 height 15
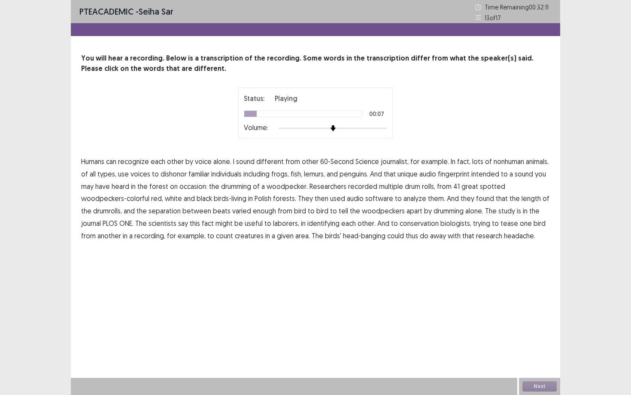
click at [397, 158] on span "journalist," at bounding box center [395, 161] width 28 height 10
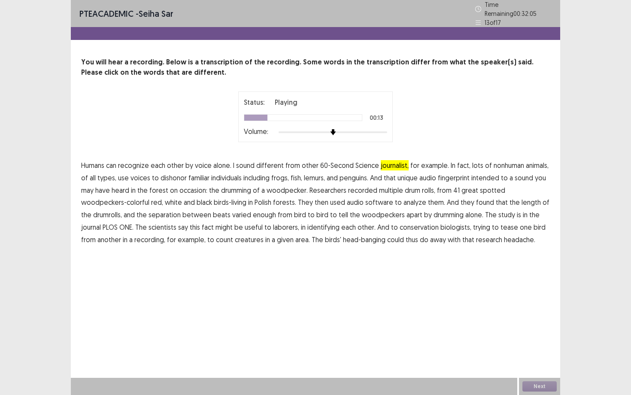
click at [179, 177] on span "dishonor" at bounding box center [174, 178] width 26 height 10
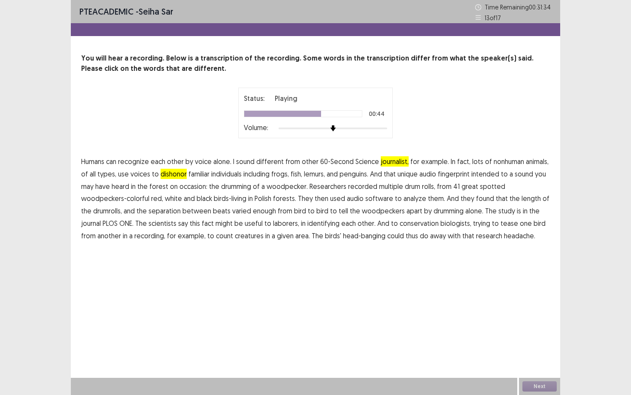
click at [173, 211] on span "separation" at bounding box center [165, 211] width 32 height 10
click at [283, 225] on span "laborers," at bounding box center [286, 223] width 26 height 10
click at [247, 235] on span "creatures" at bounding box center [249, 235] width 29 height 10
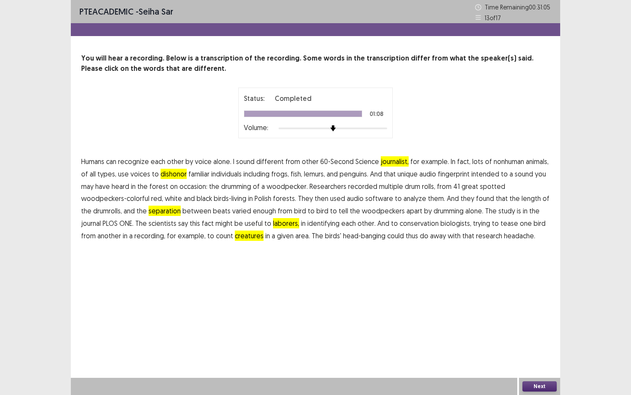
click at [515, 296] on button "Next" at bounding box center [539, 386] width 34 height 10
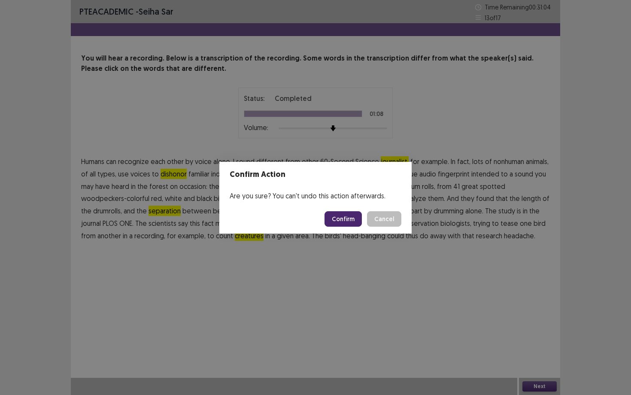
click at [355, 221] on button "Confirm" at bounding box center [343, 218] width 37 height 15
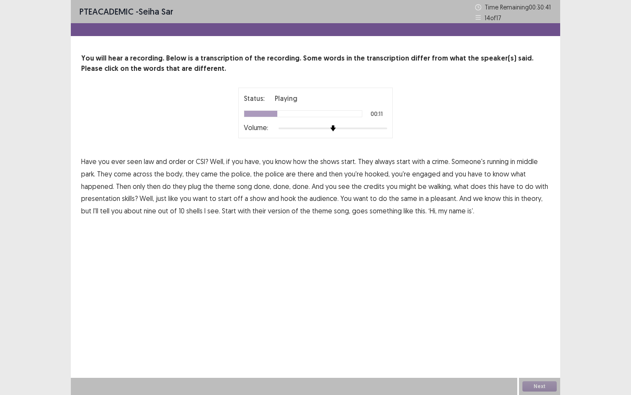
click at [515, 160] on span "middle" at bounding box center [527, 161] width 21 height 10
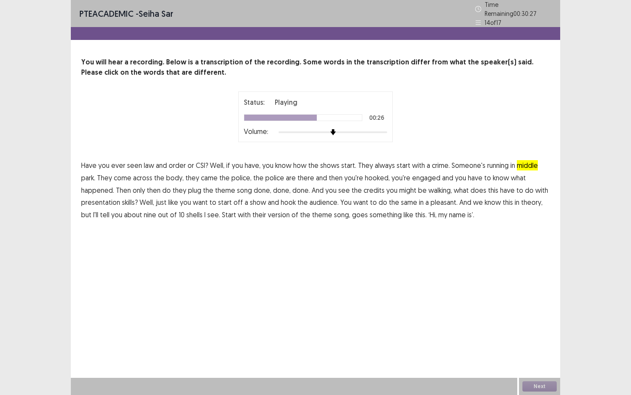
click at [432, 185] on span "walking," at bounding box center [440, 190] width 24 height 10
click at [127, 202] on span "skills?" at bounding box center [130, 202] width 16 height 10
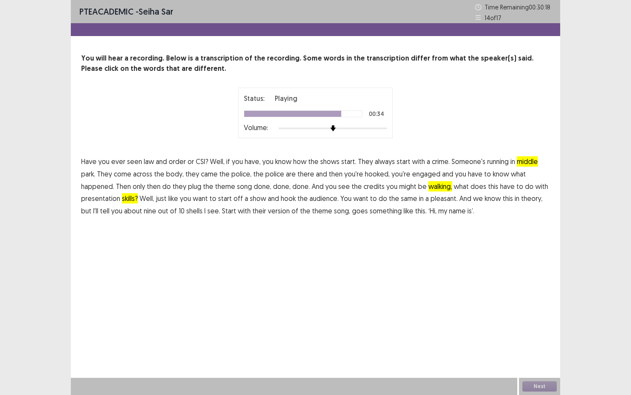
click at [438, 200] on span "pleasant." at bounding box center [444, 198] width 27 height 10
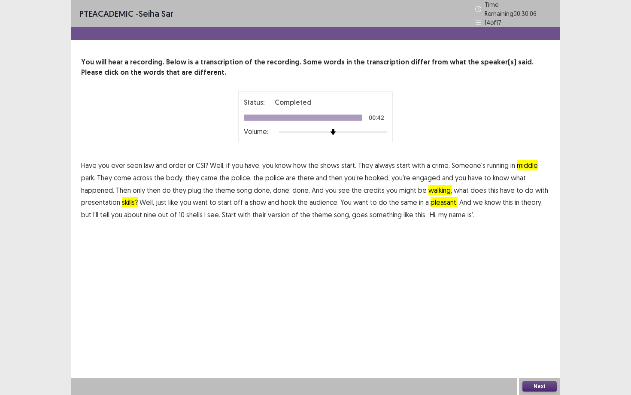
click at [515, 296] on button "Next" at bounding box center [539, 386] width 34 height 10
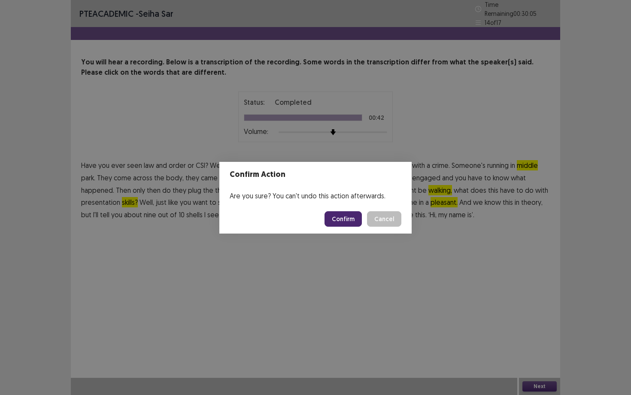
click at [347, 219] on button "Confirm" at bounding box center [343, 218] width 37 height 15
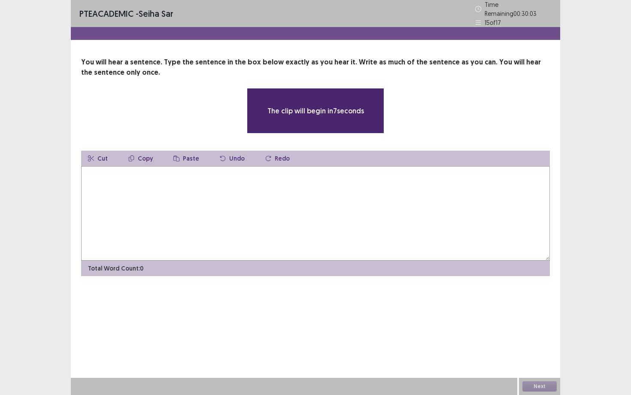
click at [347, 219] on textarea at bounding box center [315, 213] width 469 height 94
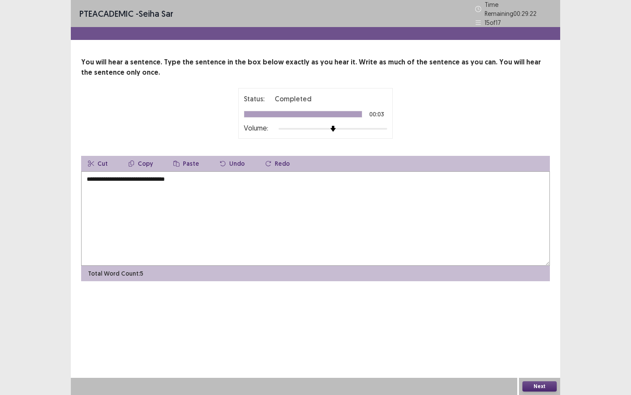
click at [99, 174] on textarea "**********" at bounding box center [315, 218] width 469 height 94
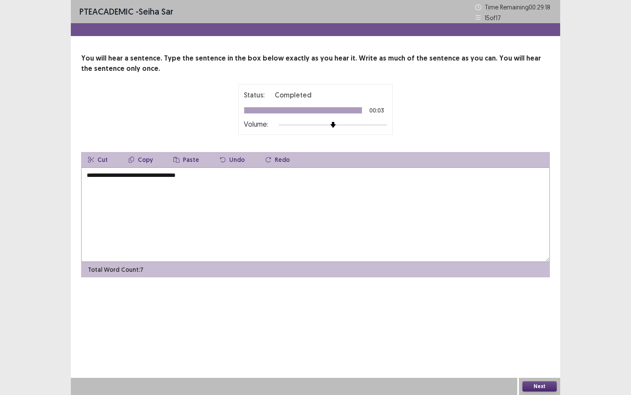
click at [240, 179] on textarea "**********" at bounding box center [315, 214] width 469 height 94
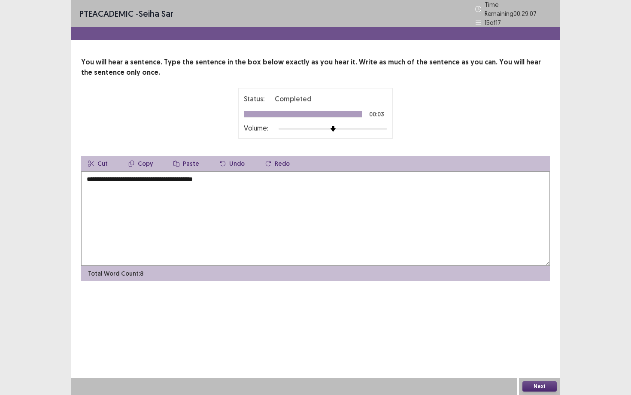
type textarea "**********"
click at [515, 296] on button "Next" at bounding box center [539, 386] width 34 height 10
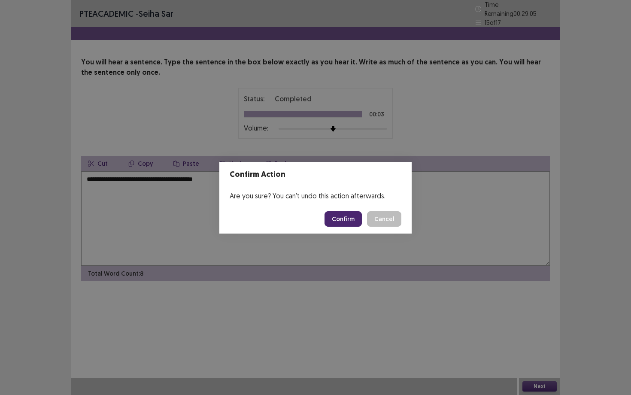
click at [340, 213] on button "Confirm" at bounding box center [343, 218] width 37 height 15
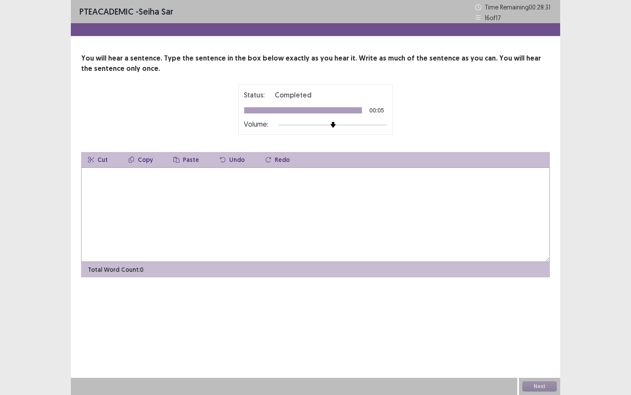
click at [394, 201] on textarea at bounding box center [315, 214] width 469 height 94
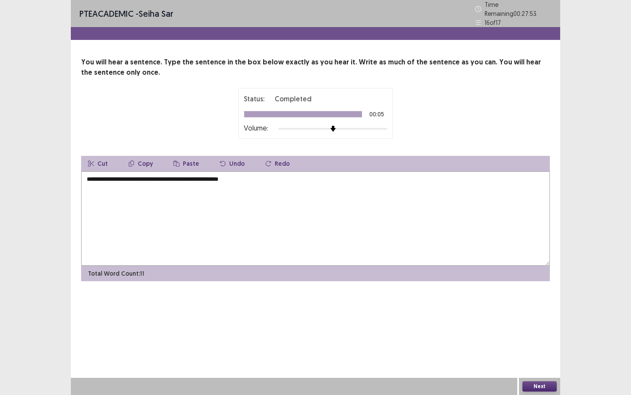
click at [158, 178] on textarea "**********" at bounding box center [315, 218] width 469 height 94
click at [233, 188] on textarea "**********" at bounding box center [315, 218] width 469 height 94
click at [236, 173] on textarea "**********" at bounding box center [315, 218] width 469 height 94
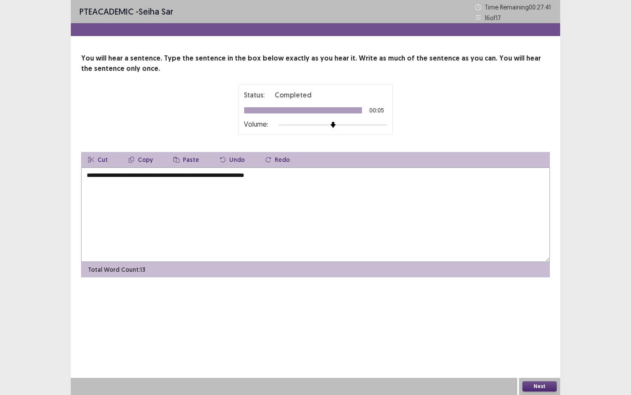
type textarea "**********"
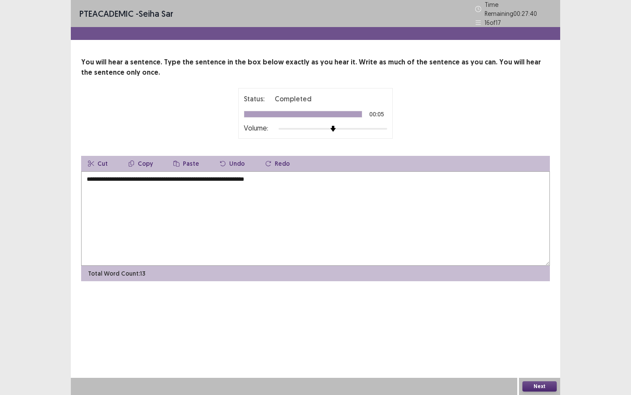
click at [515, 296] on button "Next" at bounding box center [539, 386] width 34 height 10
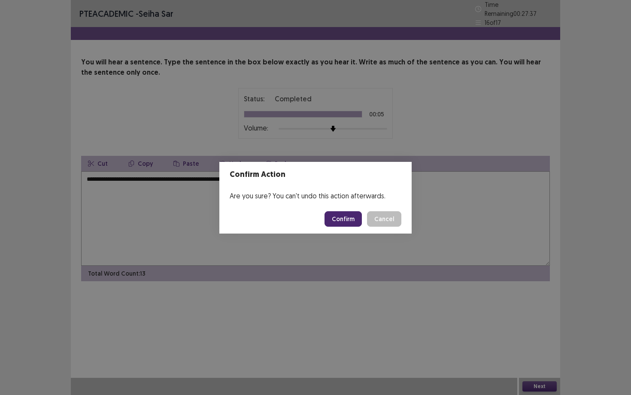
click at [351, 221] on button "Confirm" at bounding box center [343, 218] width 37 height 15
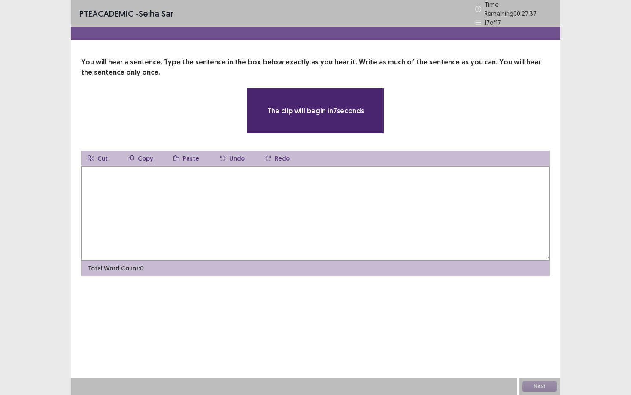
click at [335, 186] on textarea at bounding box center [315, 213] width 469 height 94
click at [330, 171] on textarea at bounding box center [315, 213] width 469 height 94
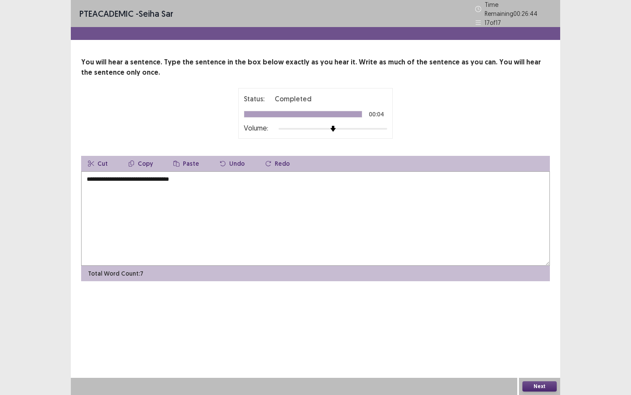
type textarea "**********"
click at [515, 296] on button "Next" at bounding box center [539, 386] width 34 height 10
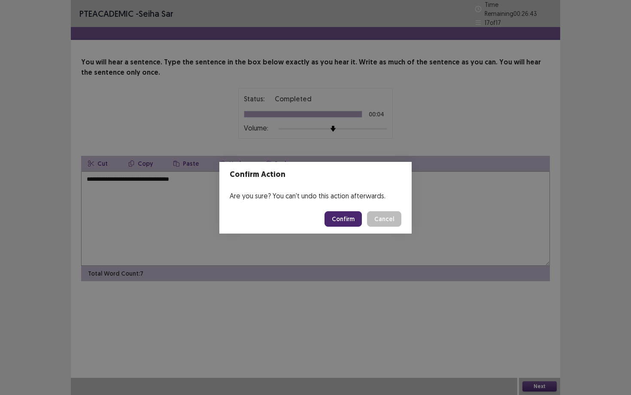
click at [339, 213] on button "Confirm" at bounding box center [343, 218] width 37 height 15
